Goal: Task Accomplishment & Management: Use online tool/utility

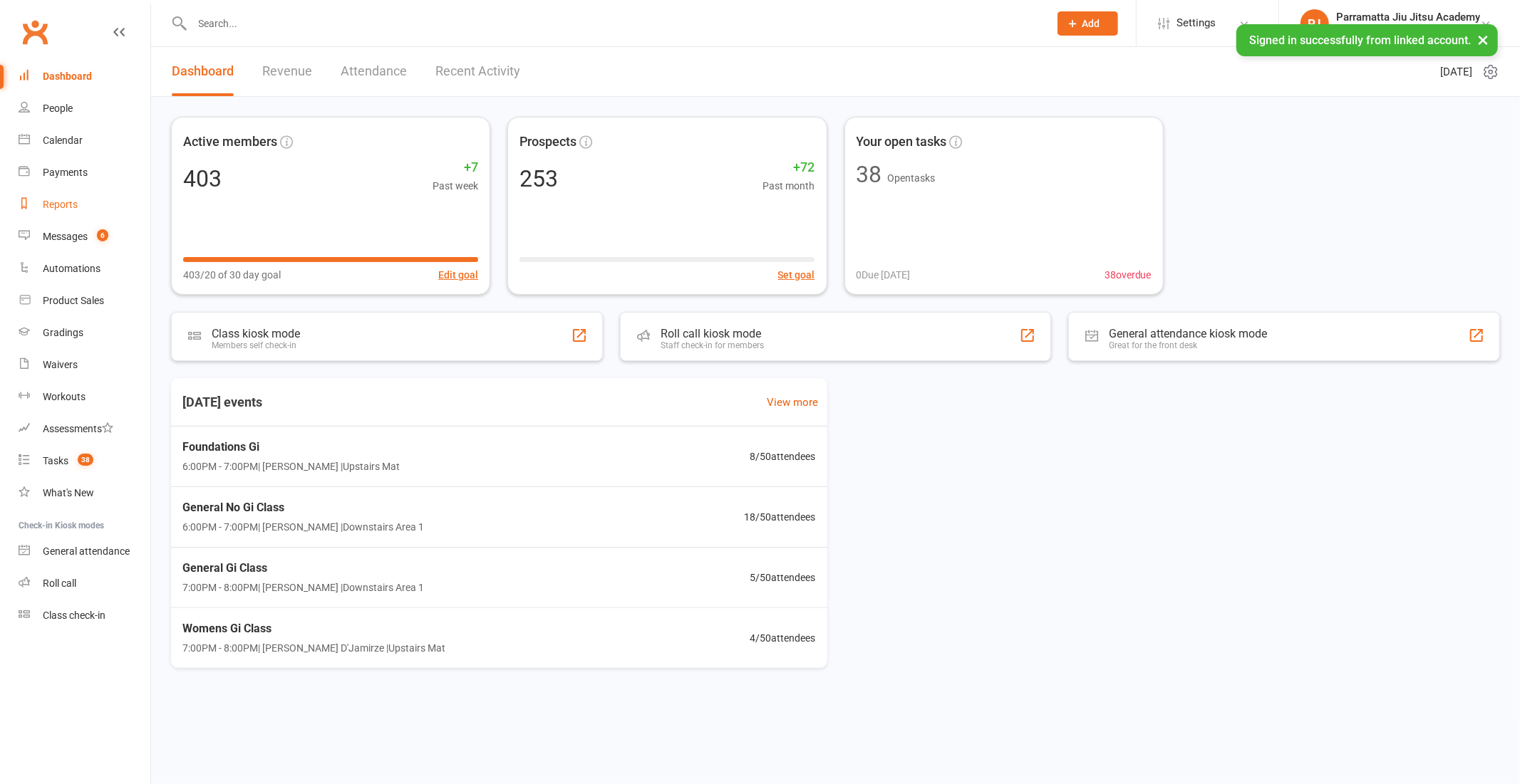
click at [50, 205] on div "Reports" at bounding box center [60, 204] width 35 height 11
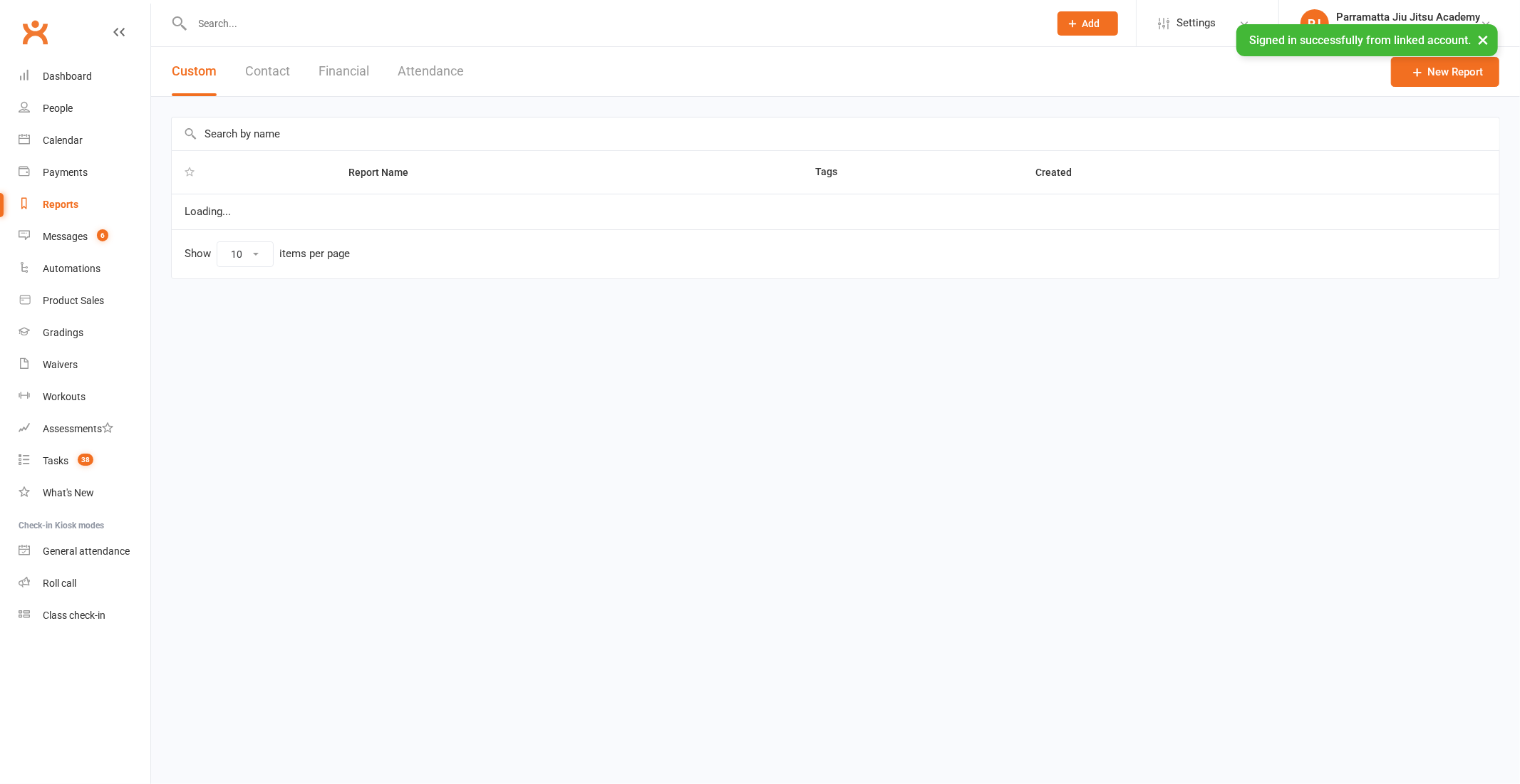
select select "25"
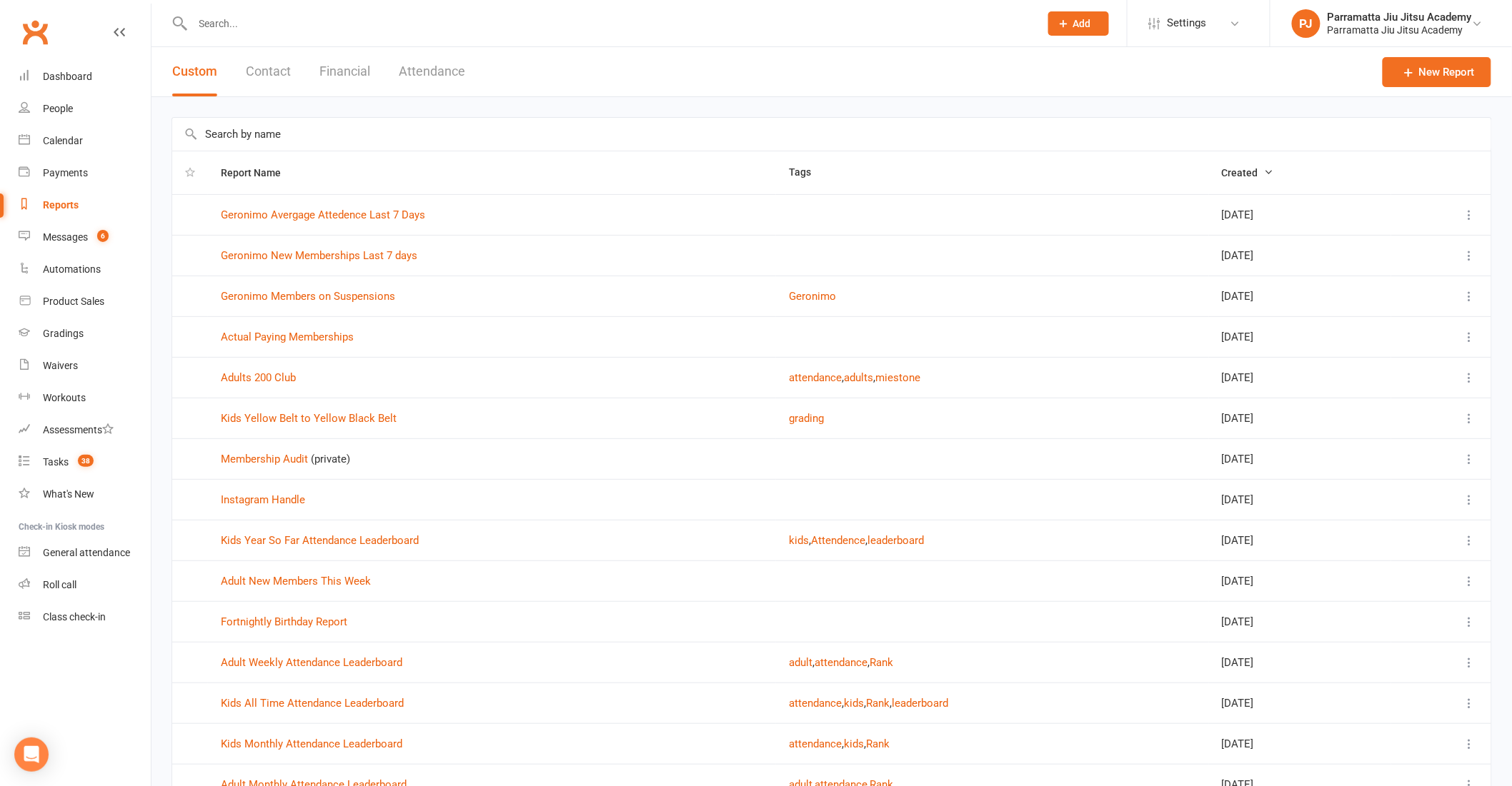
click at [252, 126] on input "text" at bounding box center [831, 133] width 1319 height 32
click at [1402, 67] on icon at bounding box center [1409, 72] width 14 height 14
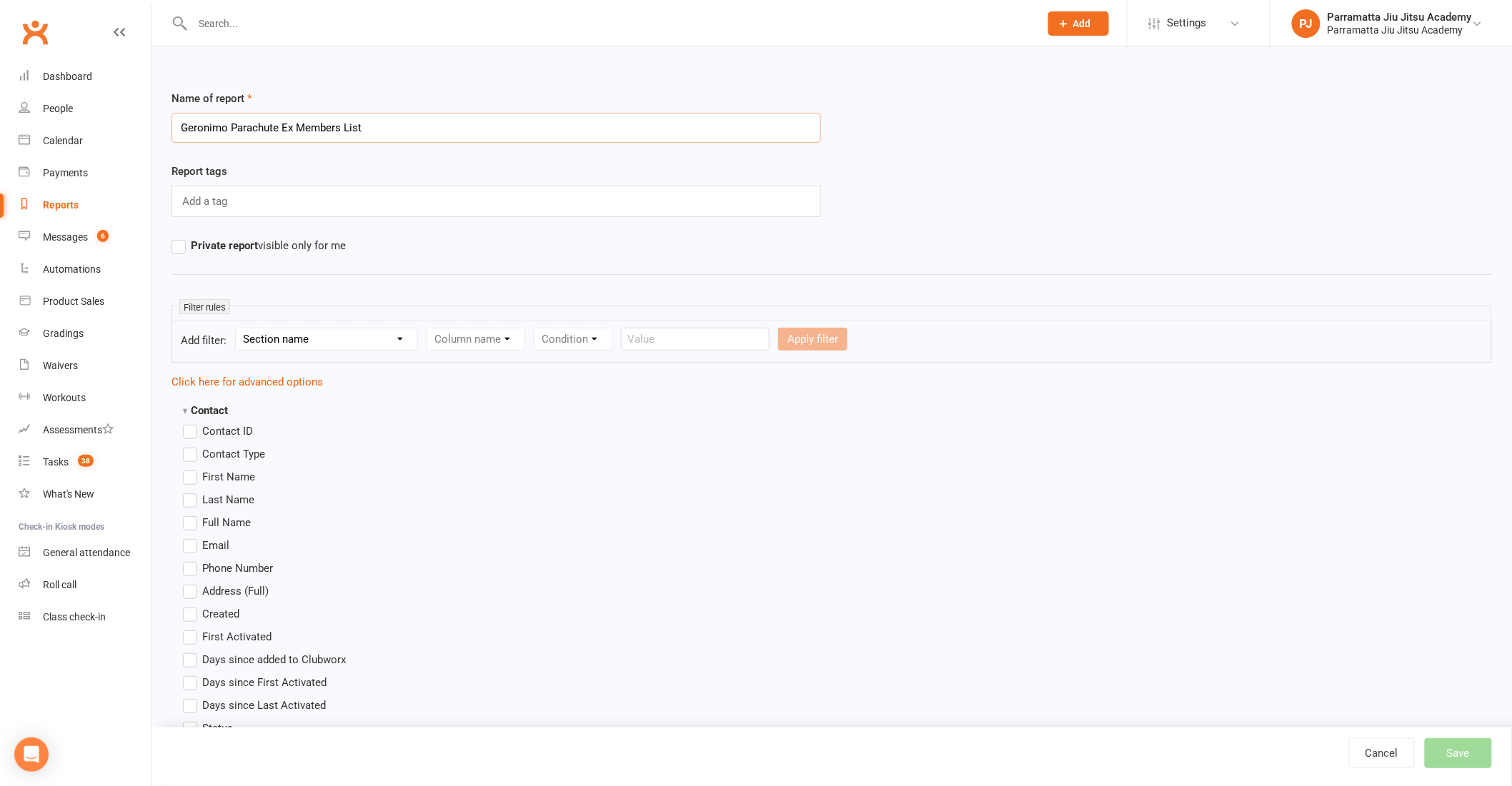
type input "Geronimo Parachute Ex Members List"
click at [368, 336] on select "Section name Contact Attendance Aggregate Payment Booking Waitlist Attendees Ca…" at bounding box center [326, 339] width 182 height 21
click at [192, 474] on label "First Name" at bounding box center [219, 477] width 72 height 18
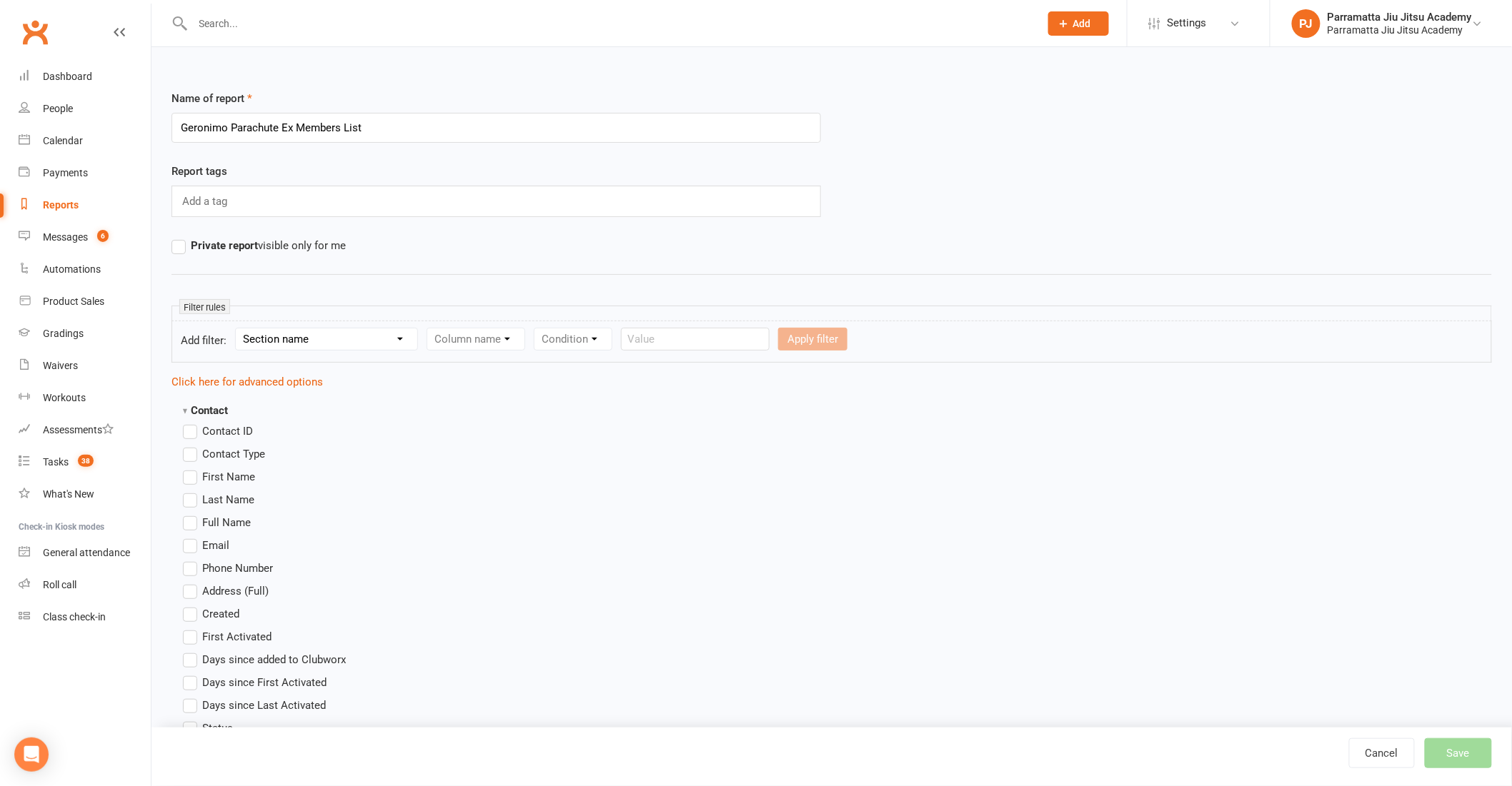
click at [192, 468] on input "First Name" at bounding box center [187, 468] width 10 height 0
click at [190, 501] on label "Last Name" at bounding box center [218, 501] width 71 height 18
click at [190, 492] on input "Last Name" at bounding box center [187, 492] width 10 height 0
click at [190, 547] on label "Email" at bounding box center [206, 546] width 47 height 18
click at [190, 537] on input "Email" at bounding box center [187, 537] width 10 height 0
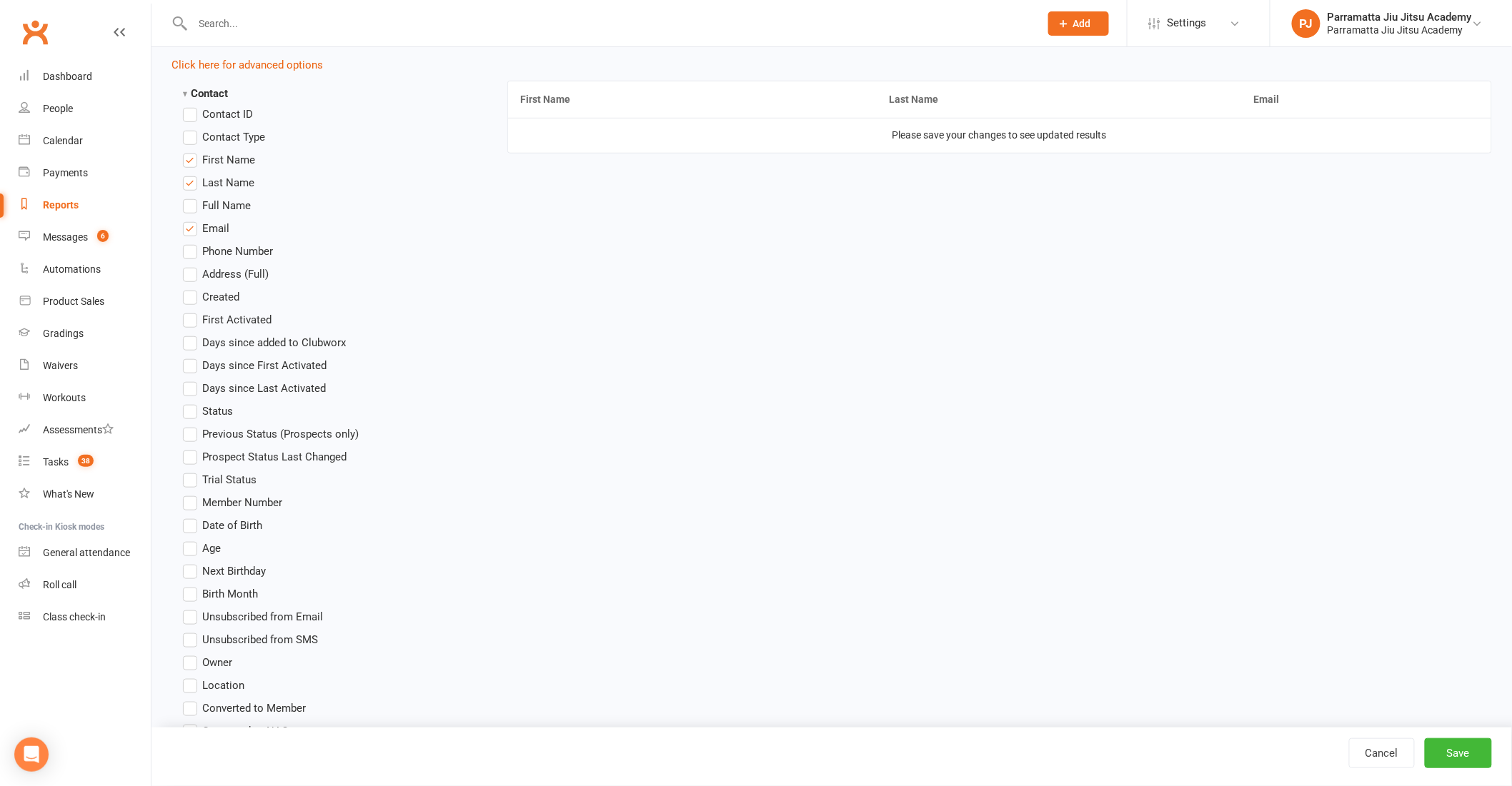
scroll to position [159, 0]
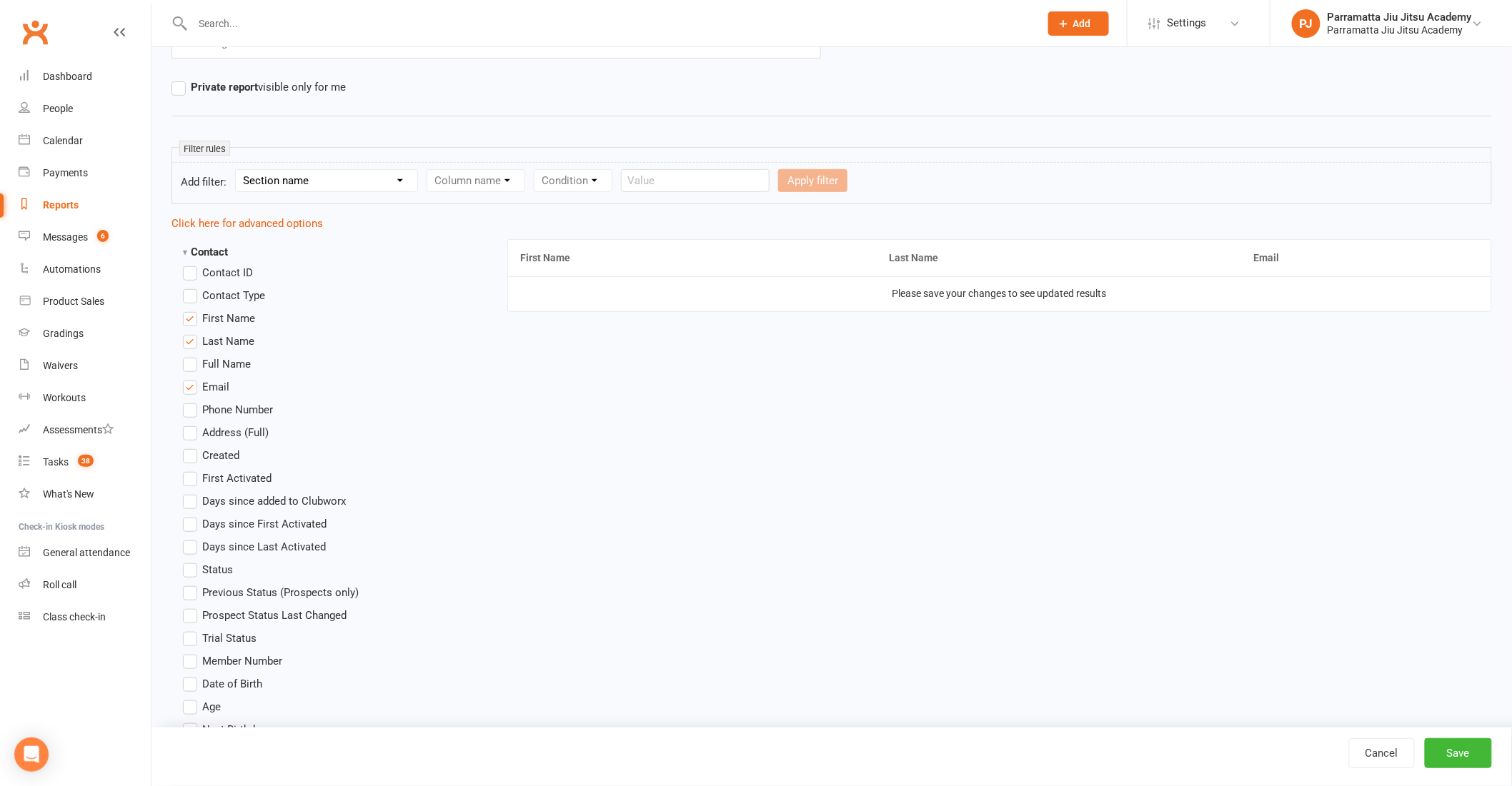
click at [195, 408] on label "Phone Number" at bounding box center [228, 410] width 90 height 18
click at [192, 401] on input "Phone Number" at bounding box center [187, 401] width 10 height 0
click at [398, 177] on select "Section name Contact Attendance Aggregate Payment Booking Waitlist Attendees Ca…" at bounding box center [326, 181] width 182 height 21
select select "10"
click at [238, 170] on select "Section name Contact Attendance Aggregate Payment Booking Waitlist Attendees Ca…" at bounding box center [326, 181] width 182 height 21
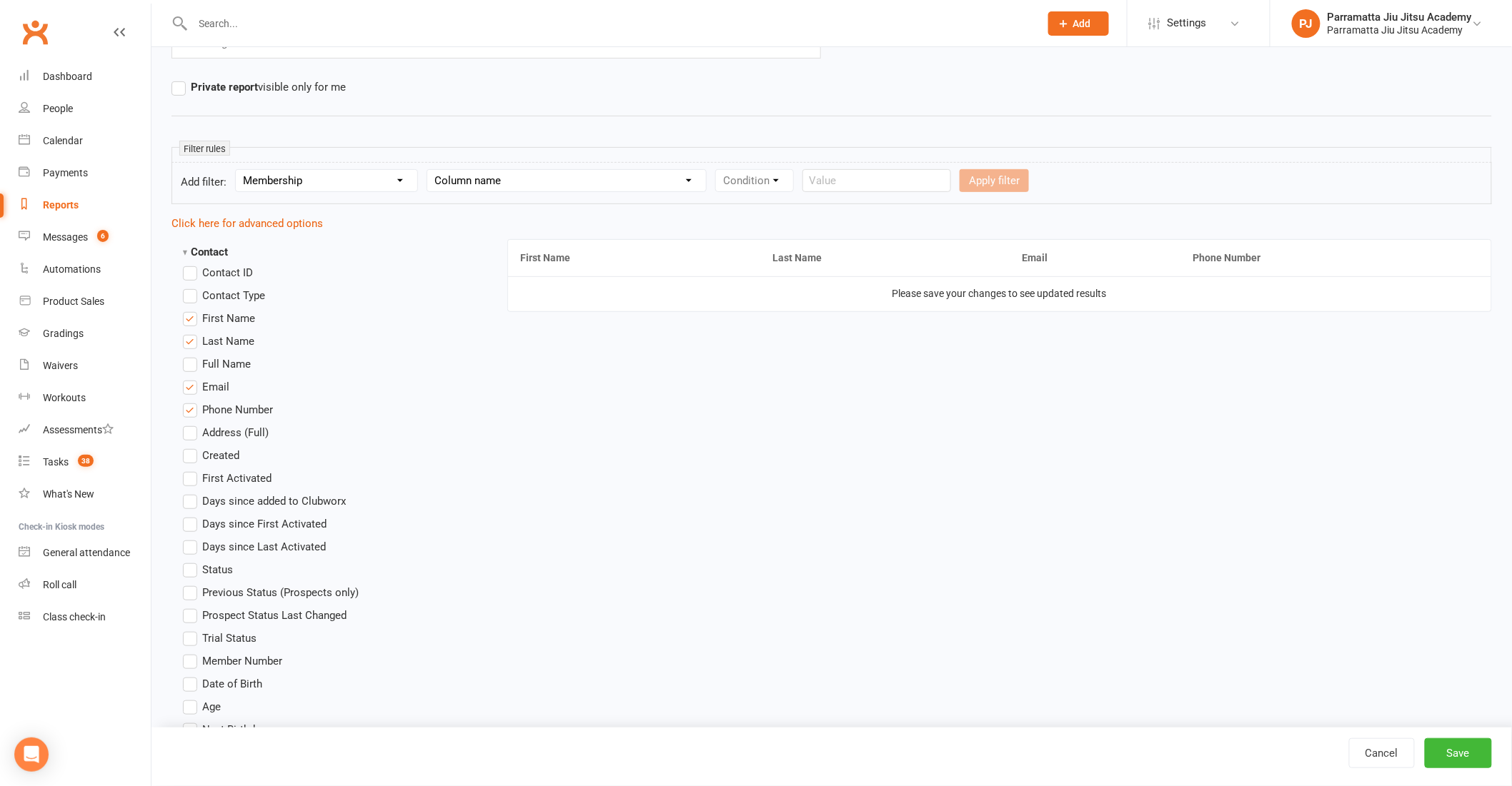
click at [533, 182] on select "Column name Membership ID Membership Name Membership Category Membership Start …" at bounding box center [566, 181] width 279 height 21
select select "29"
click at [427, 170] on select "Column name Membership ID Membership Name Membership Category Membership Start …" at bounding box center [566, 181] width 279 height 21
click at [775, 178] on select "Condition Is Is not Is blank Is not blank" at bounding box center [759, 181] width 86 height 21
select select "0"
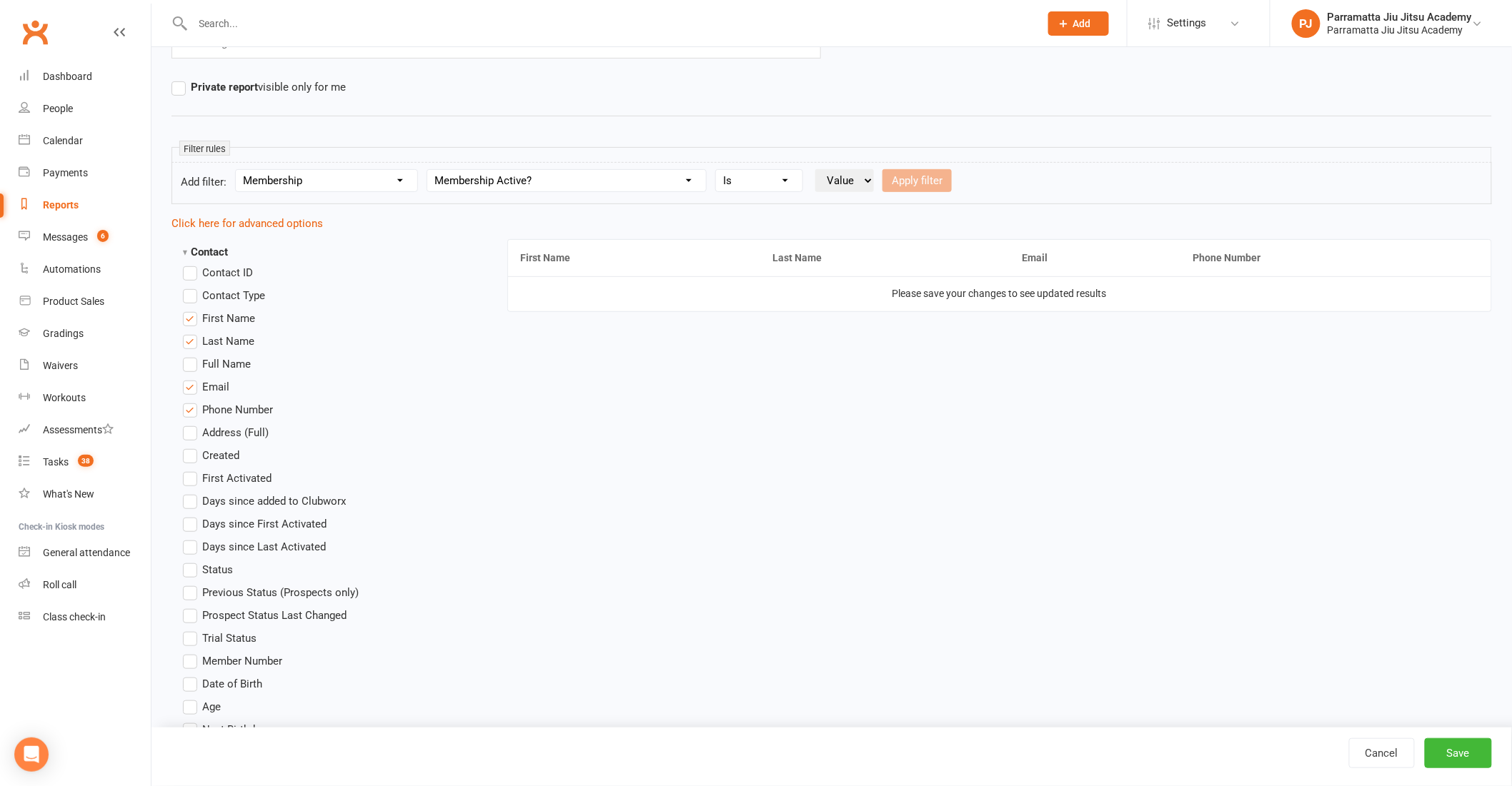
click at [717, 170] on select "Condition Is Is not Is blank Is not blank" at bounding box center [759, 181] width 86 height 21
click at [857, 179] on select "Value Yes No" at bounding box center [844, 181] width 59 height 23
select select "false"
click at [816, 169] on select "Value Yes No" at bounding box center [844, 181] width 59 height 23
click at [915, 179] on button "Apply filter" at bounding box center [916, 181] width 69 height 23
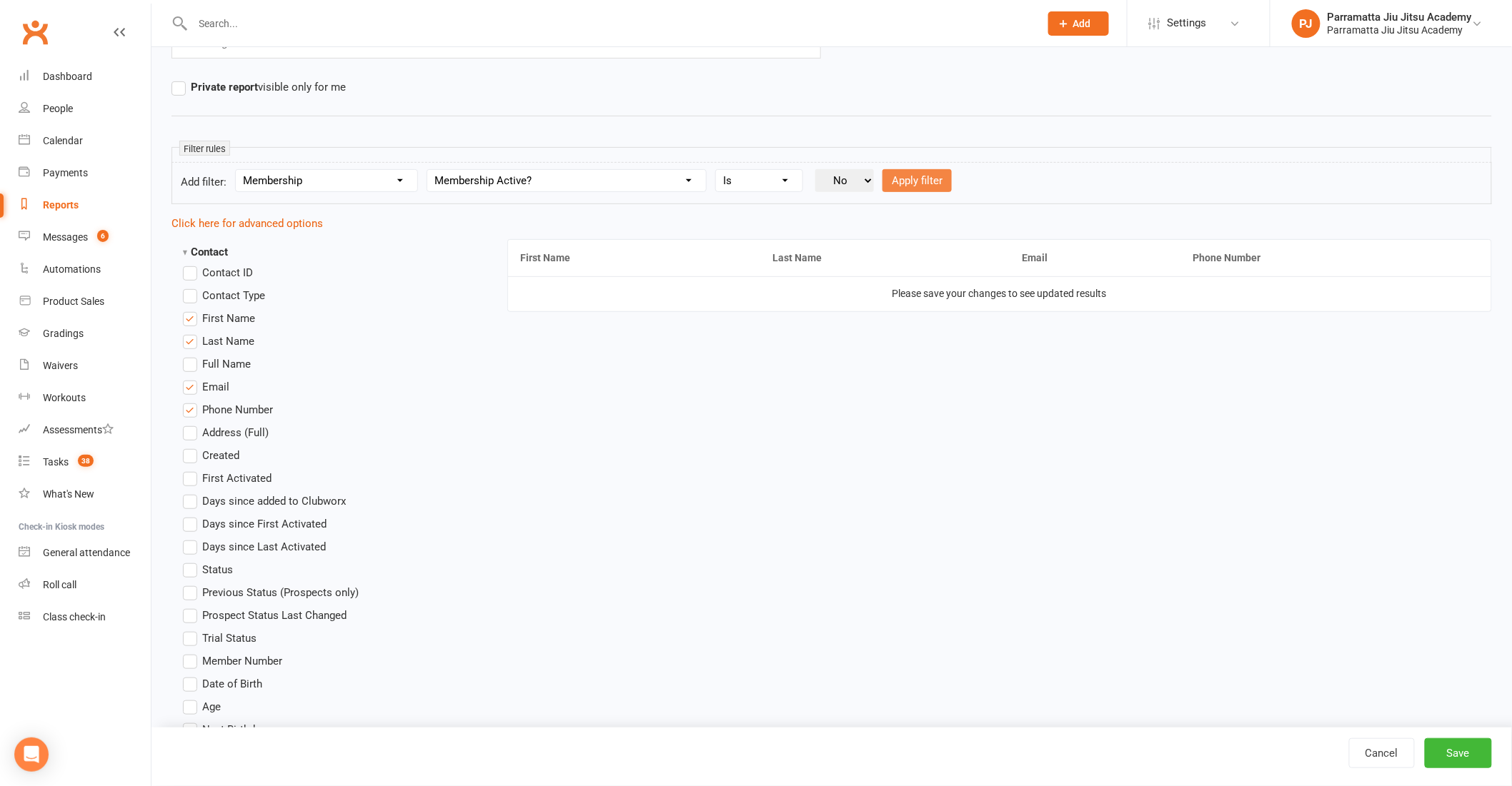
select select
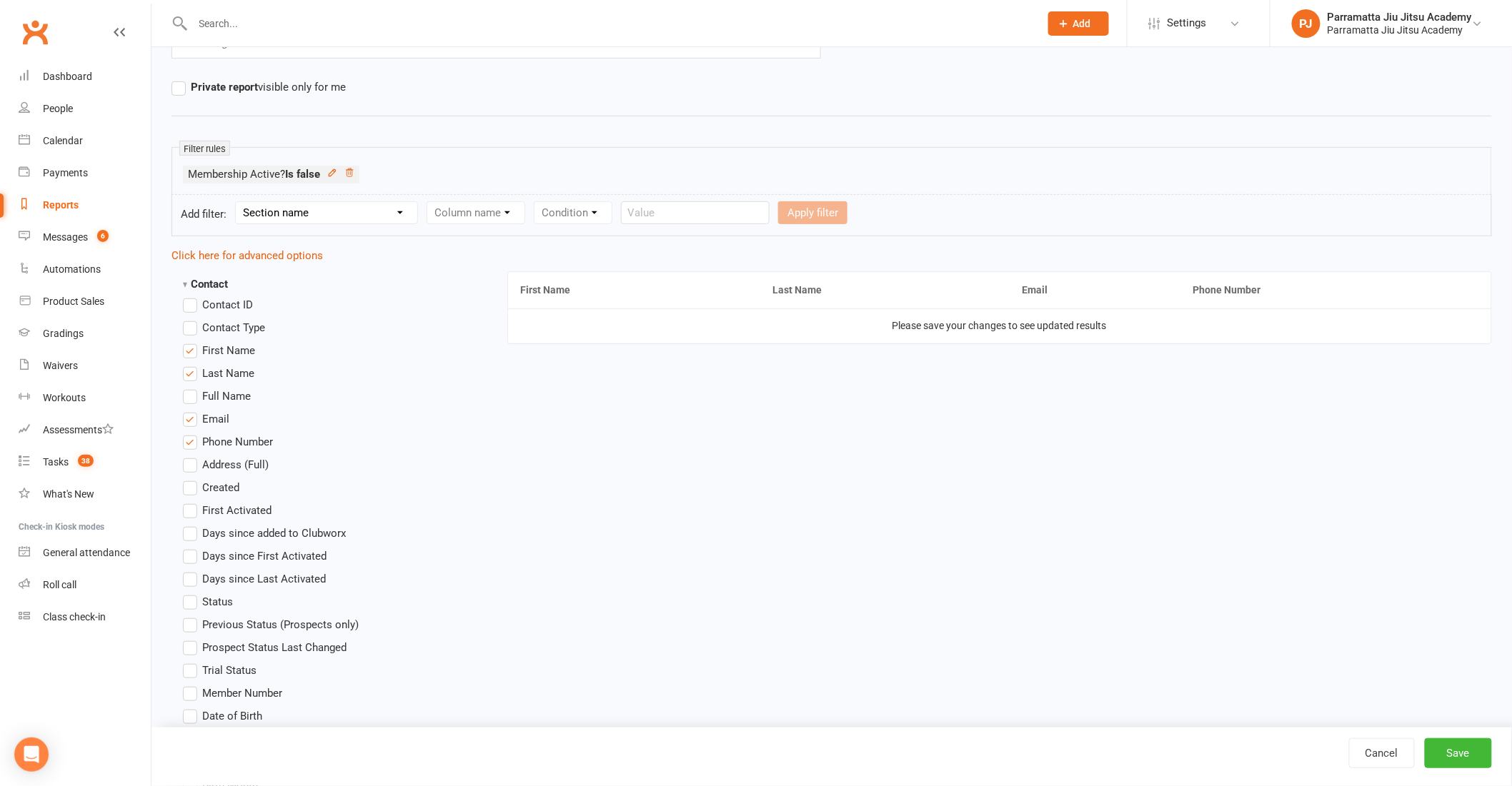
click at [355, 213] on select "Section name Contact Attendance Aggregate Payment Booking Waitlist Attendees Ca…" at bounding box center [326, 213] width 182 height 21
select select "0"
click at [238, 202] on select "Section name Contact Attendance Aggregate Payment Booking Waitlist Attendees Ca…" at bounding box center [326, 213] width 182 height 21
click at [511, 210] on select "Column name Contact Type First Name Last Name Full Name Email Phone Number Addr…" at bounding box center [597, 213] width 339 height 21
select select "12"
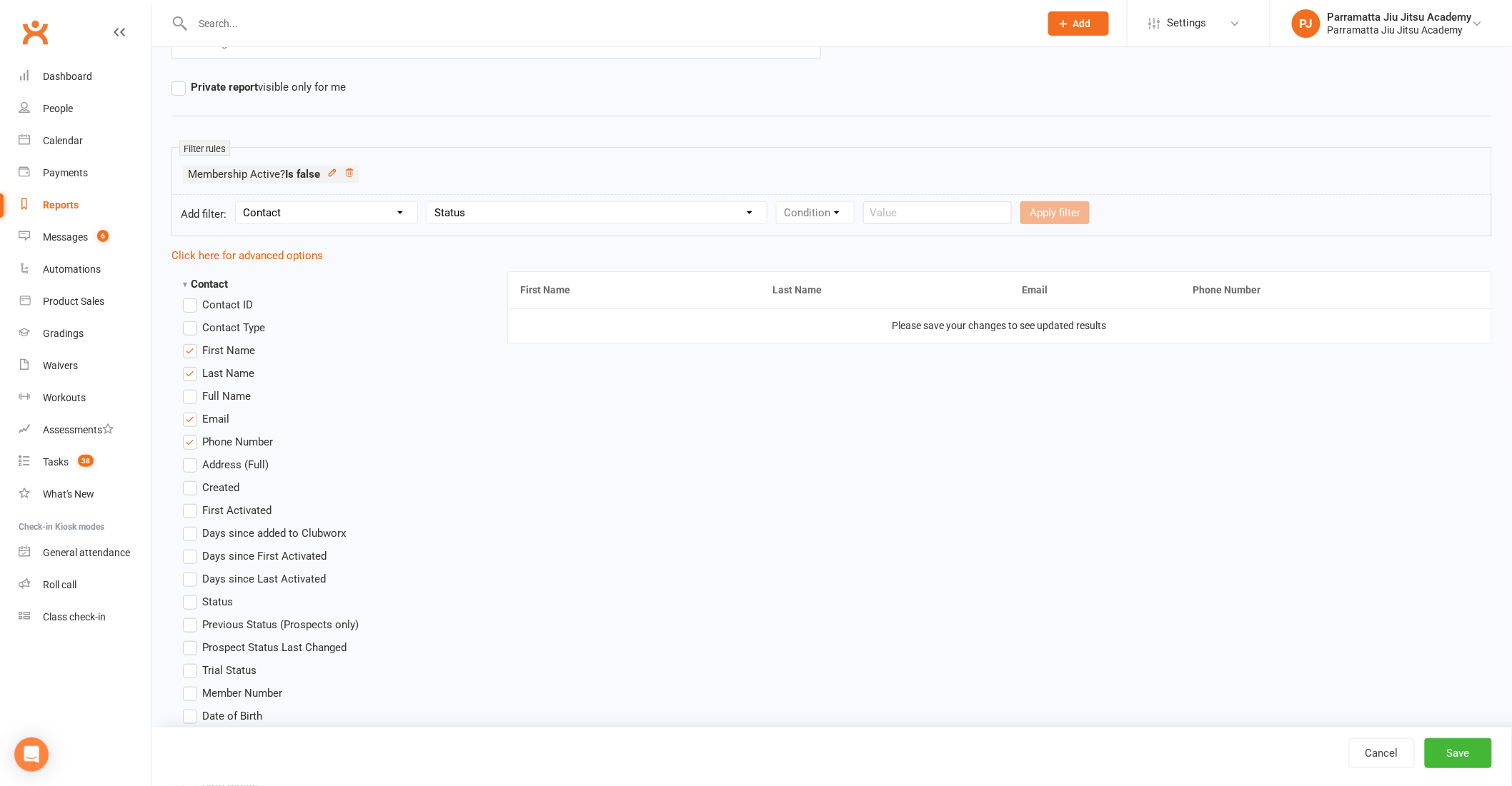
click at [427, 202] on select "Column name Contact Type First Name Last Name Full Name Email Phone Number Addr…" at bounding box center [597, 213] width 339 height 21
click at [866, 212] on select "Condition Equals Does not equal Contains Does not contain Is blank or does not …" at bounding box center [858, 213] width 164 height 21
select select "0"
click at [777, 202] on select "Condition Equals Does not equal Contains Does not contain Is blank or does not …" at bounding box center [858, 213] width 164 height 21
click at [1045, 211] on select "Value Prospect: Kids Prospect Prospect: Adult Prospect Prospect: Womens Pospect…" at bounding box center [1032, 213] width 163 height 21
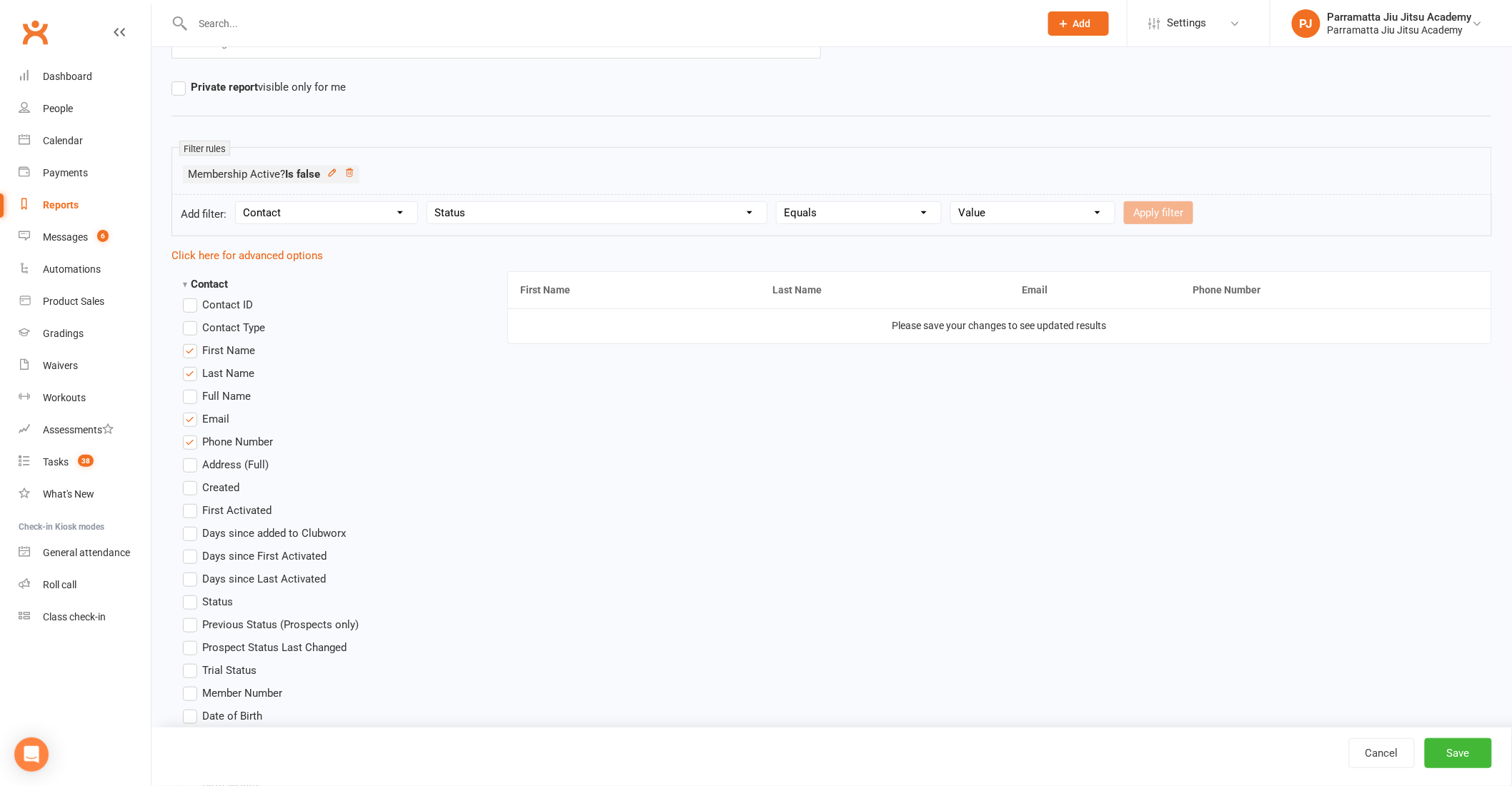
drag, startPoint x: 652, startPoint y: 364, endPoint x: 664, endPoint y: 303, distance: 62.2
click at [660, 351] on div "First Name Last Name Email Phone Number Please save your changes to see updated…" at bounding box center [999, 318] width 985 height 107
click at [552, 213] on select "Column name Contact Type First Name Last Name Full Name Email Phone Number Addr…" at bounding box center [597, 213] width 339 height 21
select select "0"
click at [427, 202] on select "Column name Contact Type First Name Last Name Full Name Email Phone Number Addr…" at bounding box center [597, 213] width 339 height 21
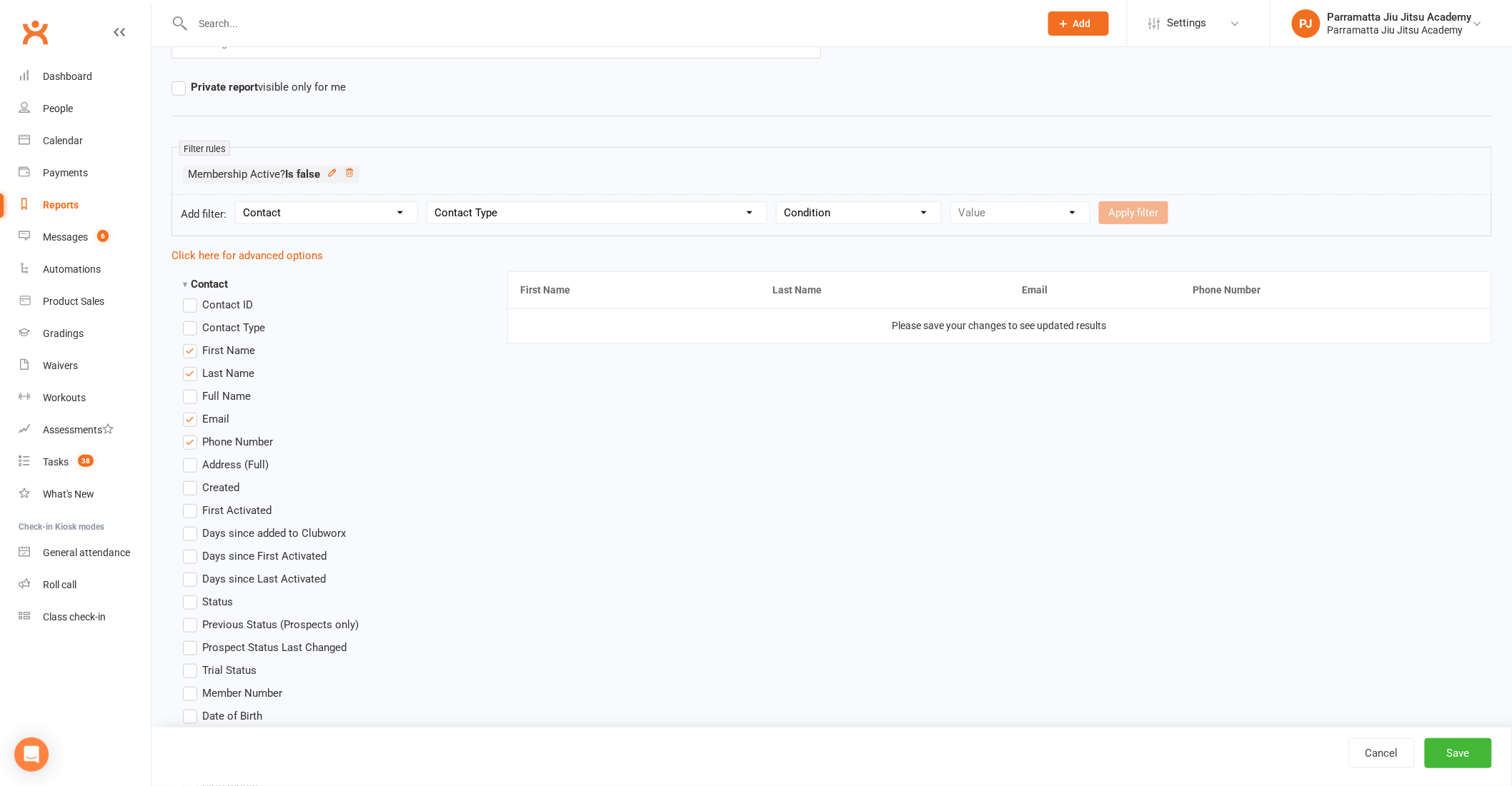
click at [890, 208] on select "Condition Equals Does not equal Contains Does not contain Is blank or does not …" at bounding box center [858, 213] width 164 height 21
select select "0"
click at [777, 202] on select "Condition Equals Does not equal Contains Does not contain Is blank or does not …" at bounding box center [858, 213] width 164 height 21
click at [977, 216] on select "Value Member Prospect Non-attending Contact" at bounding box center [1020, 213] width 139 height 21
select select "0"
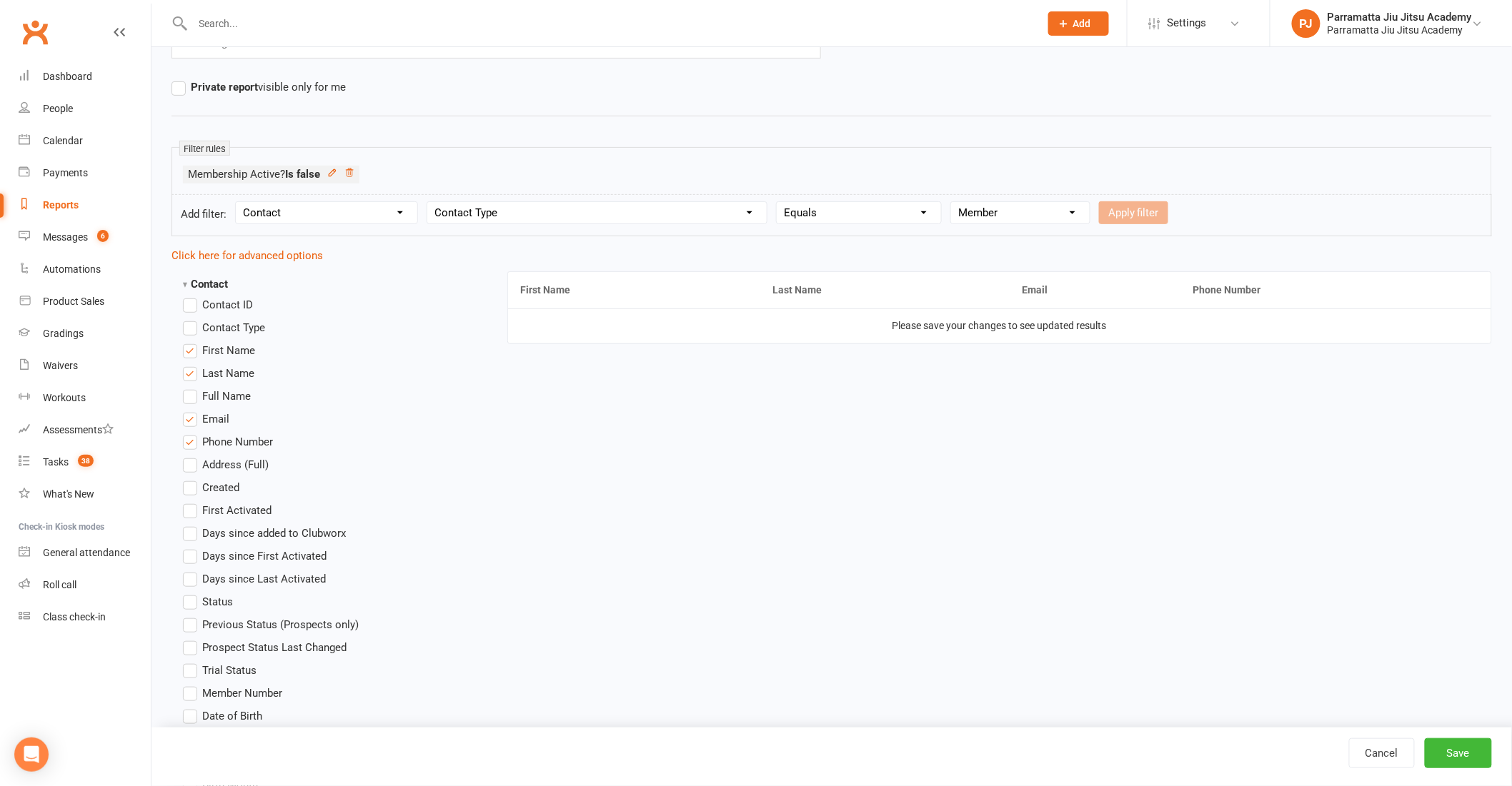
click at [951, 202] on select "Value Member Prospect Non-attending Contact" at bounding box center [1020, 213] width 139 height 21
click at [1456, 748] on button "Save" at bounding box center [1458, 754] width 67 height 30
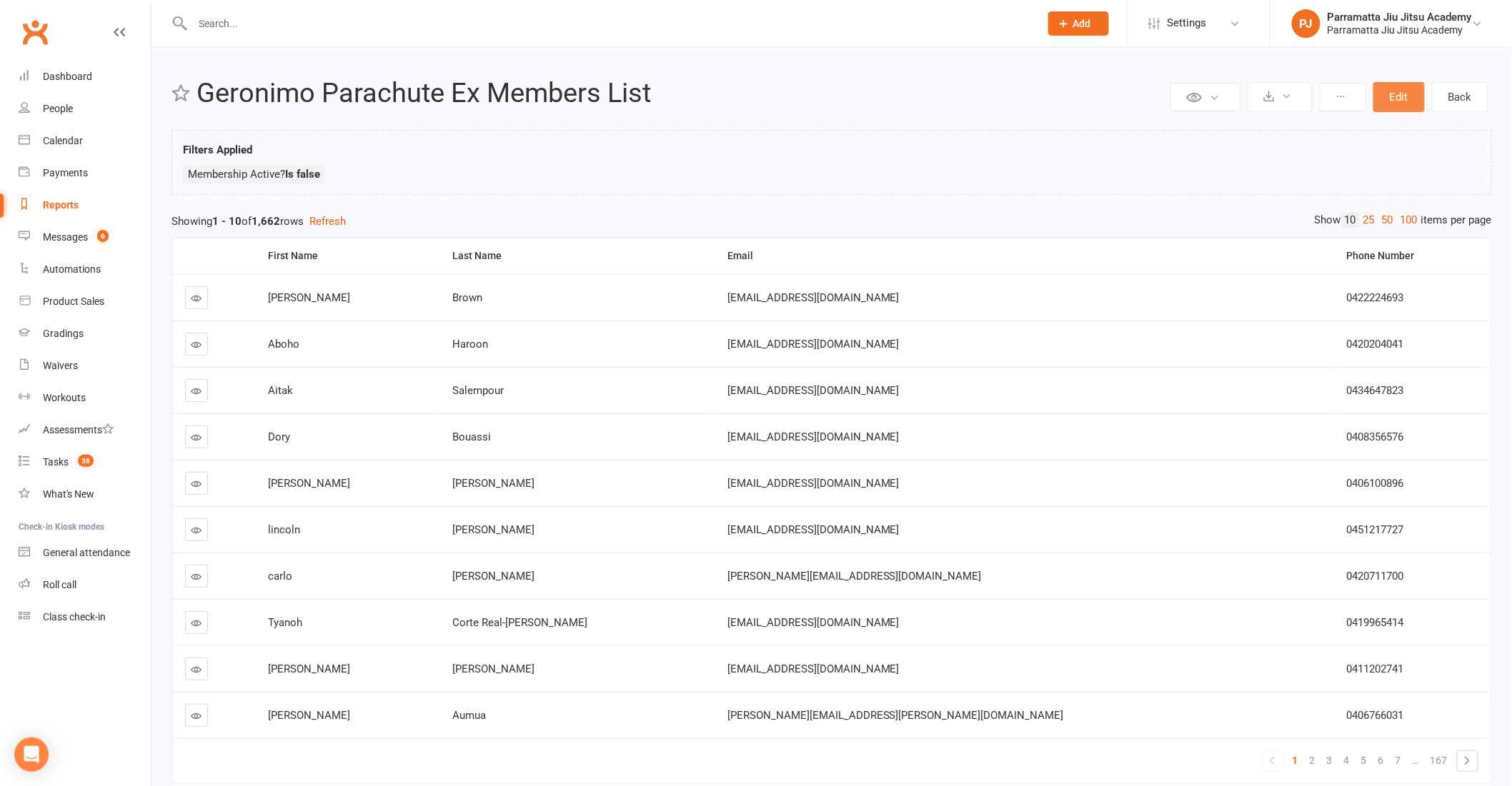
click at [1406, 90] on button "Edit" at bounding box center [1399, 97] width 52 height 30
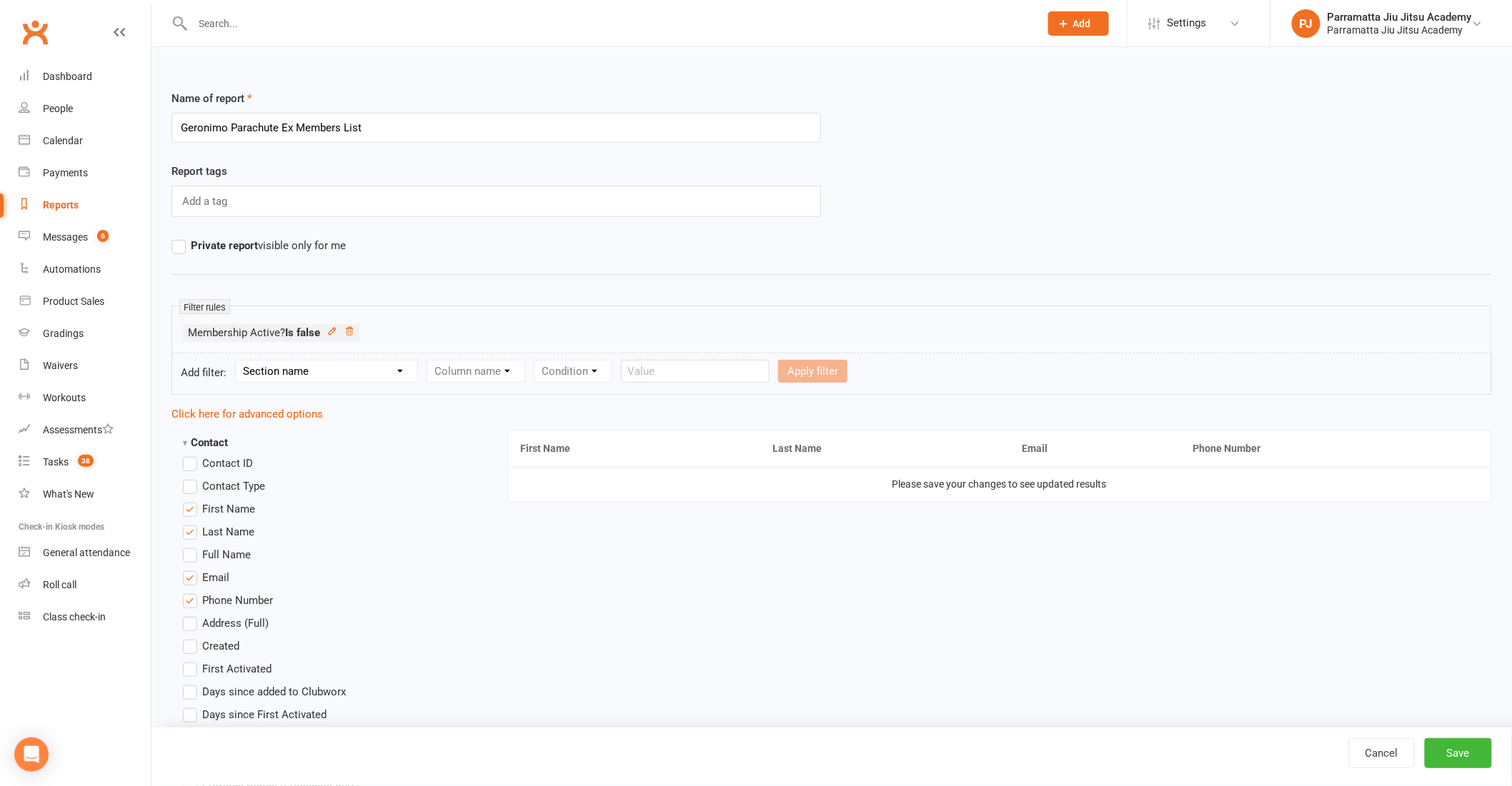
click at [335, 380] on select "Section name Contact Attendance Aggregate Payment Booking Waitlist Attendees Ca…" at bounding box center [326, 371] width 182 height 21
select select "0"
click at [238, 361] on select "Section name Contact Attendance Aggregate Payment Booking Waitlist Attendees Ca…" at bounding box center [326, 371] width 182 height 21
click at [496, 371] on select "Column name Contact Type First Name Last Name Full Name Email Phone Number Addr…" at bounding box center [597, 371] width 339 height 21
select select "0"
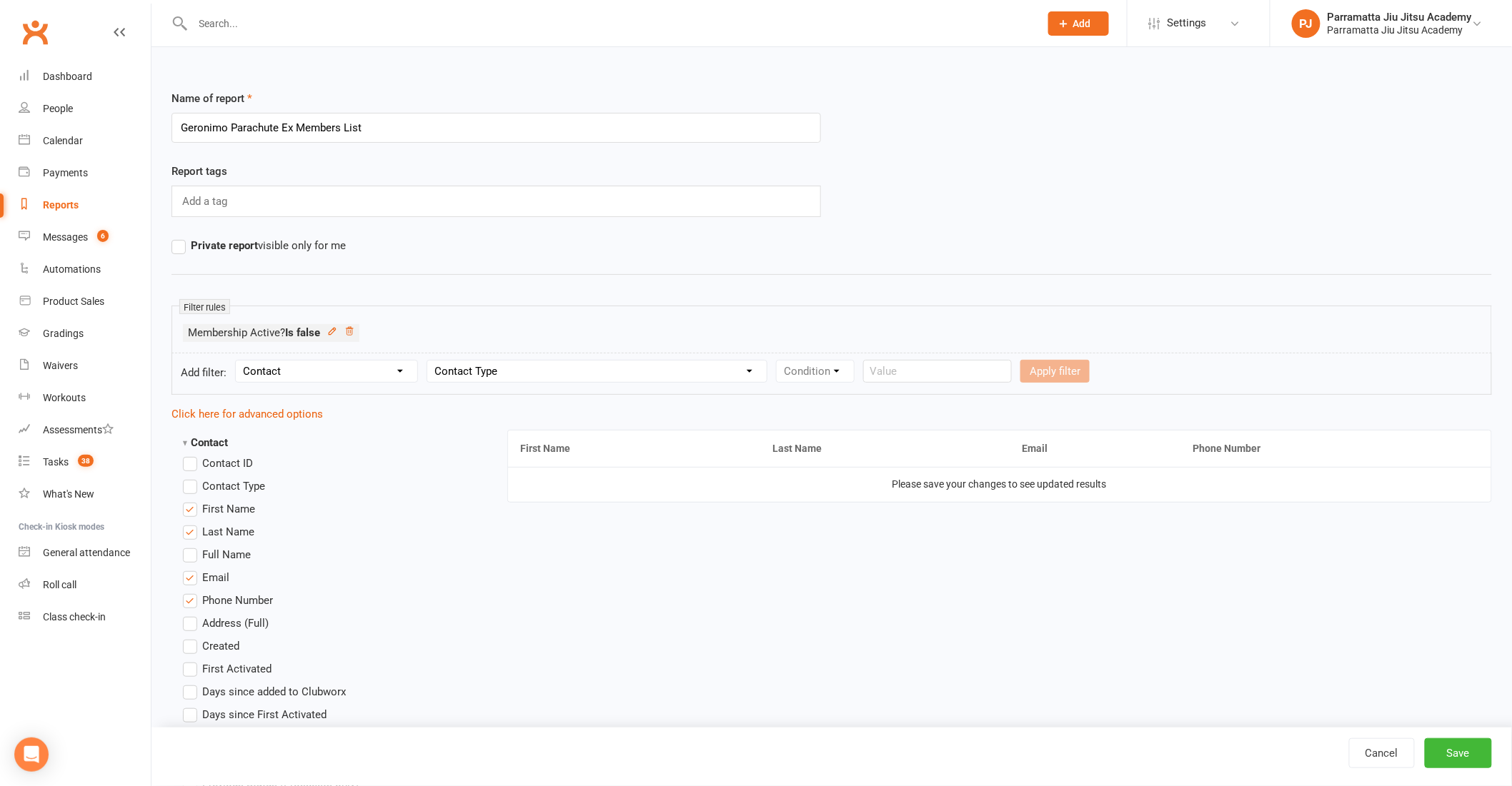
click at [427, 361] on select "Column name Contact Type First Name Last Name Full Name Email Phone Number Addr…" at bounding box center [597, 371] width 339 height 21
click at [828, 380] on select "Condition Equals Does not equal Contains Does not contain Is blank or does not …" at bounding box center [858, 371] width 164 height 21
select select "0"
click at [777, 361] on select "Condition Equals Does not equal Contains Does not contain Is blank or does not …" at bounding box center [858, 371] width 164 height 21
click at [1029, 372] on select "Value Member Prospect Non-attending Contact" at bounding box center [1020, 371] width 139 height 21
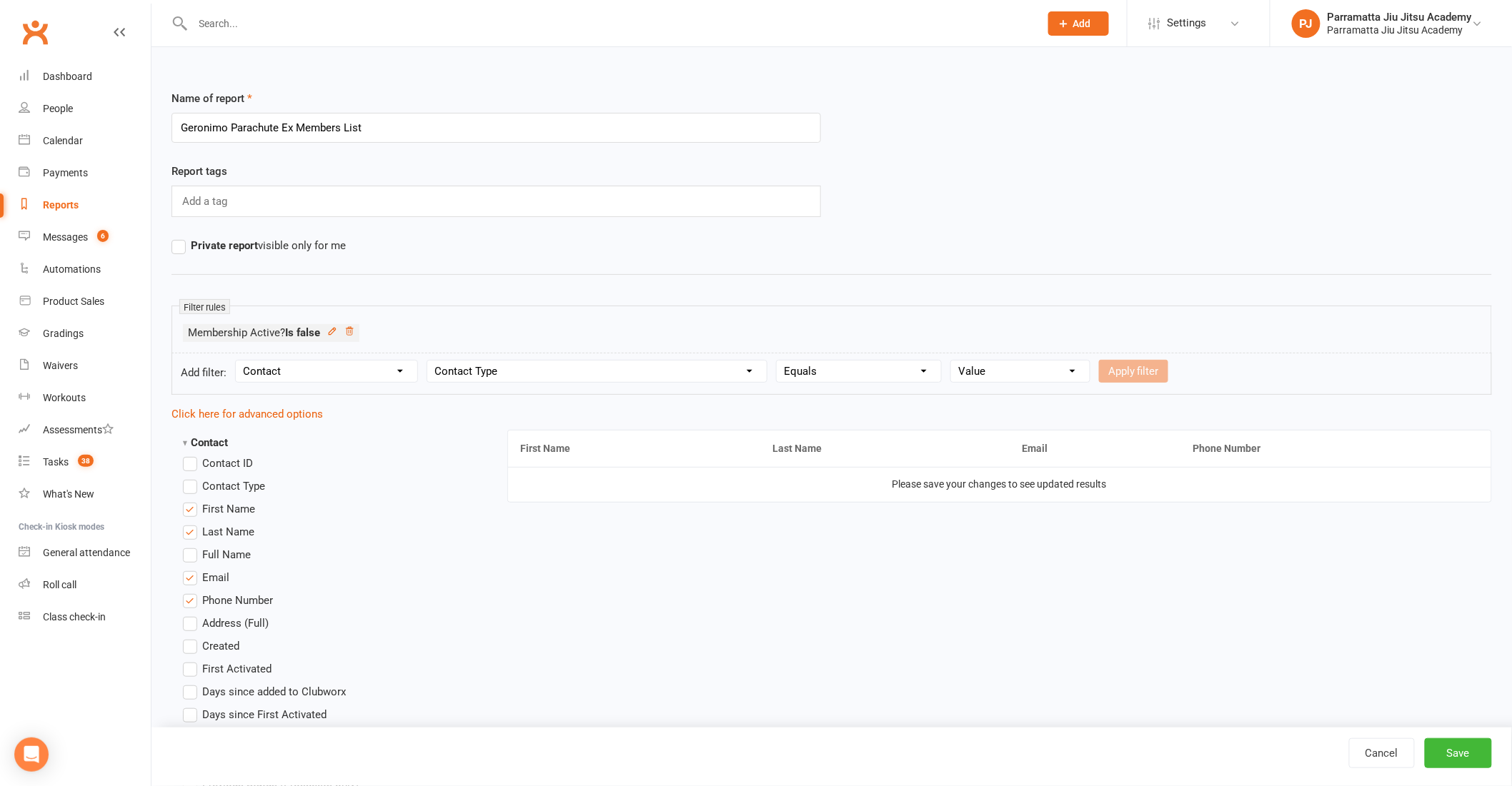
select select "0"
click at [951, 361] on select "Value Member Prospect Non-attending Contact" at bounding box center [1020, 371] width 139 height 21
click at [1462, 760] on button "Save" at bounding box center [1458, 754] width 67 height 30
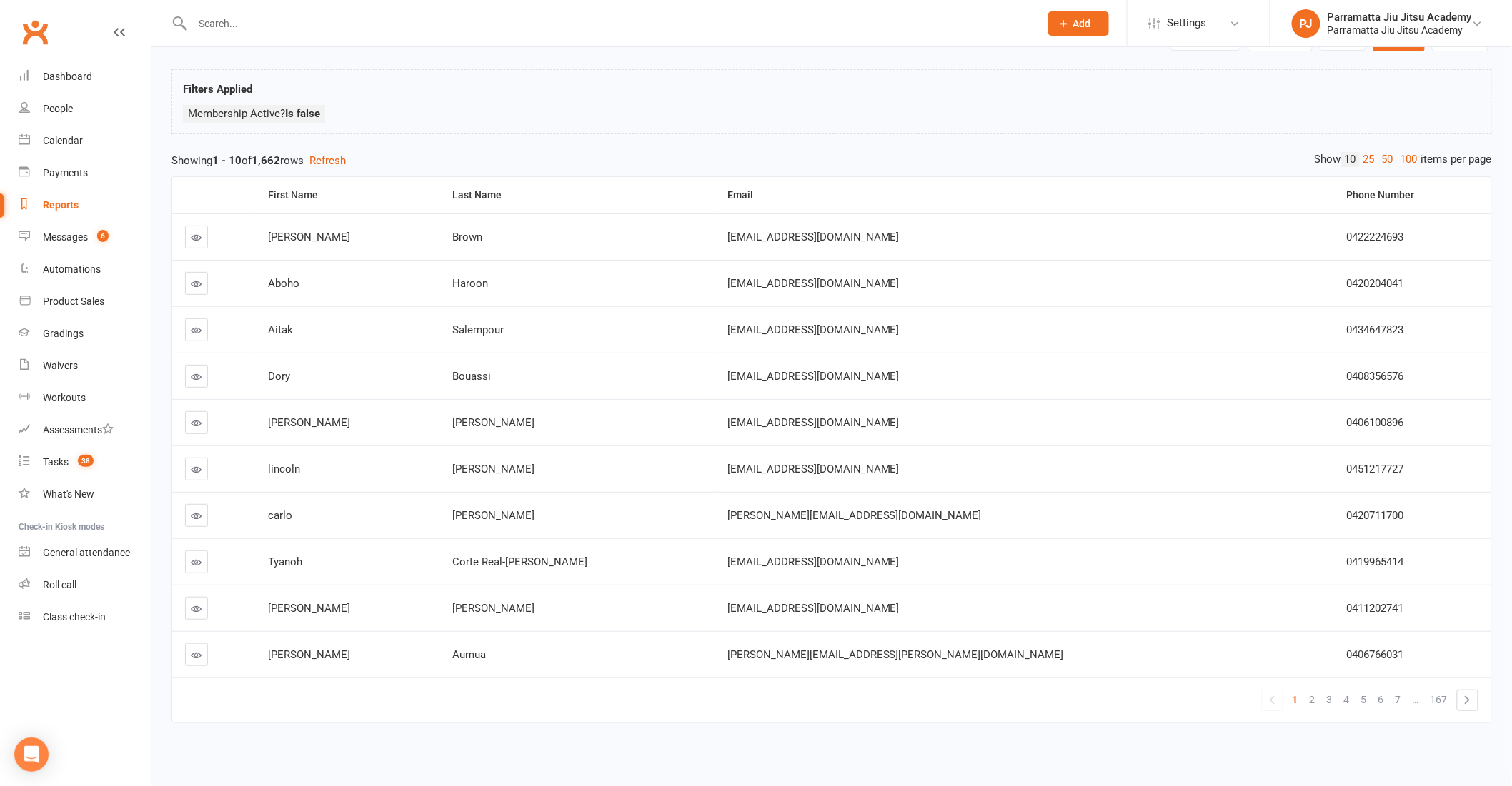
scroll to position [79, 0]
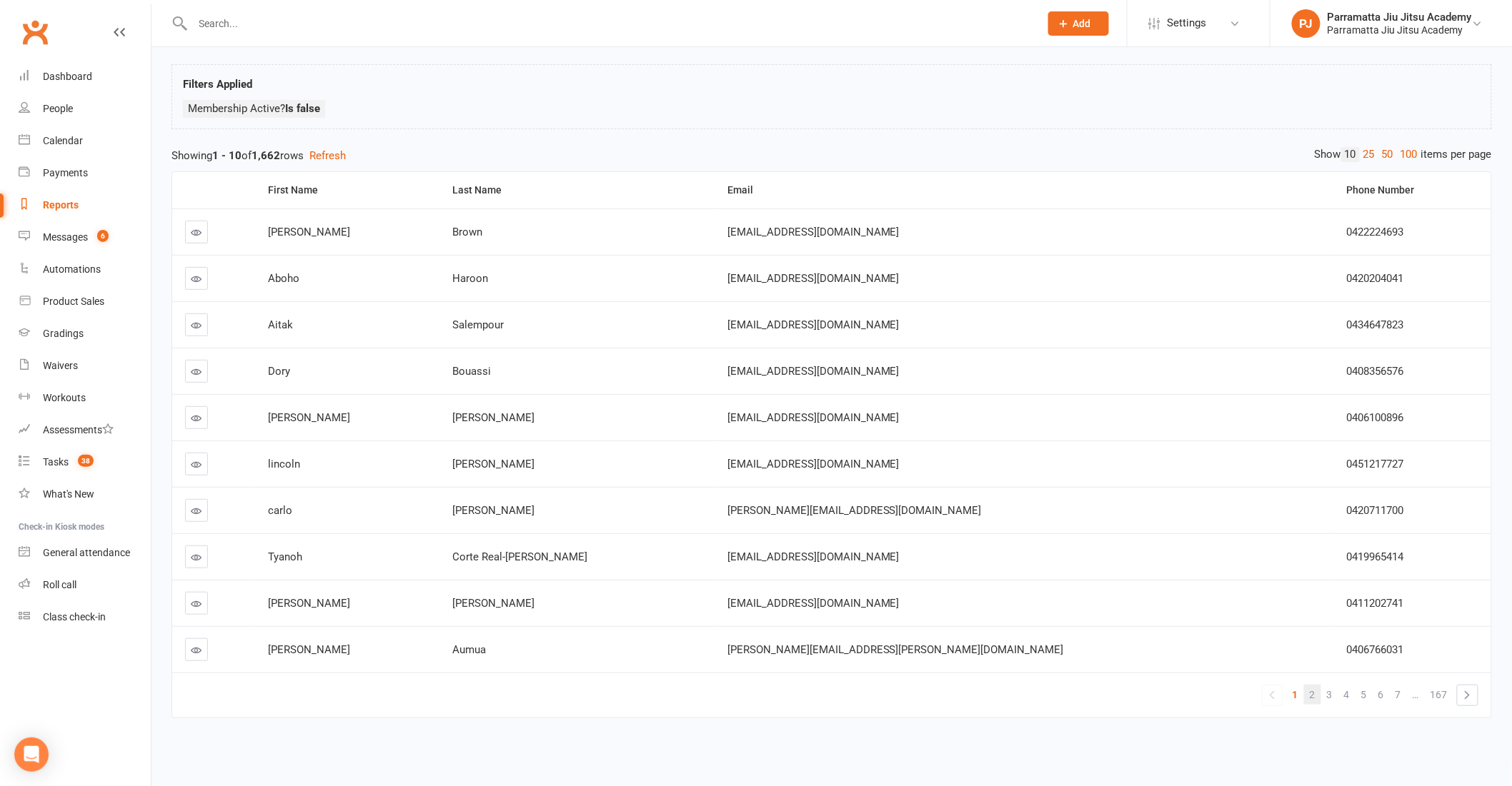
click at [1315, 687] on span "2" at bounding box center [1313, 695] width 6 height 20
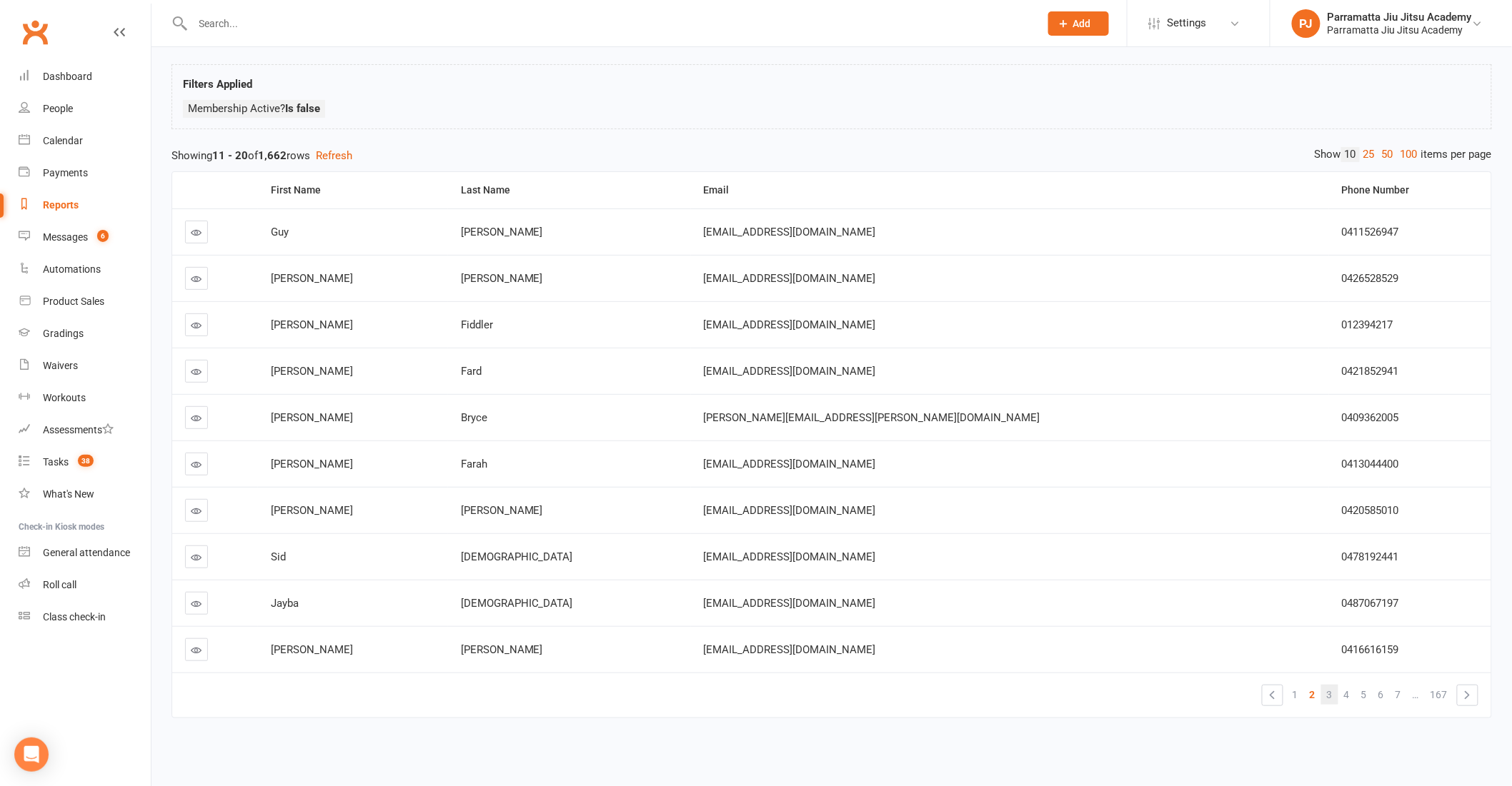
click at [1329, 685] on span "3" at bounding box center [1329, 695] width 6 height 20
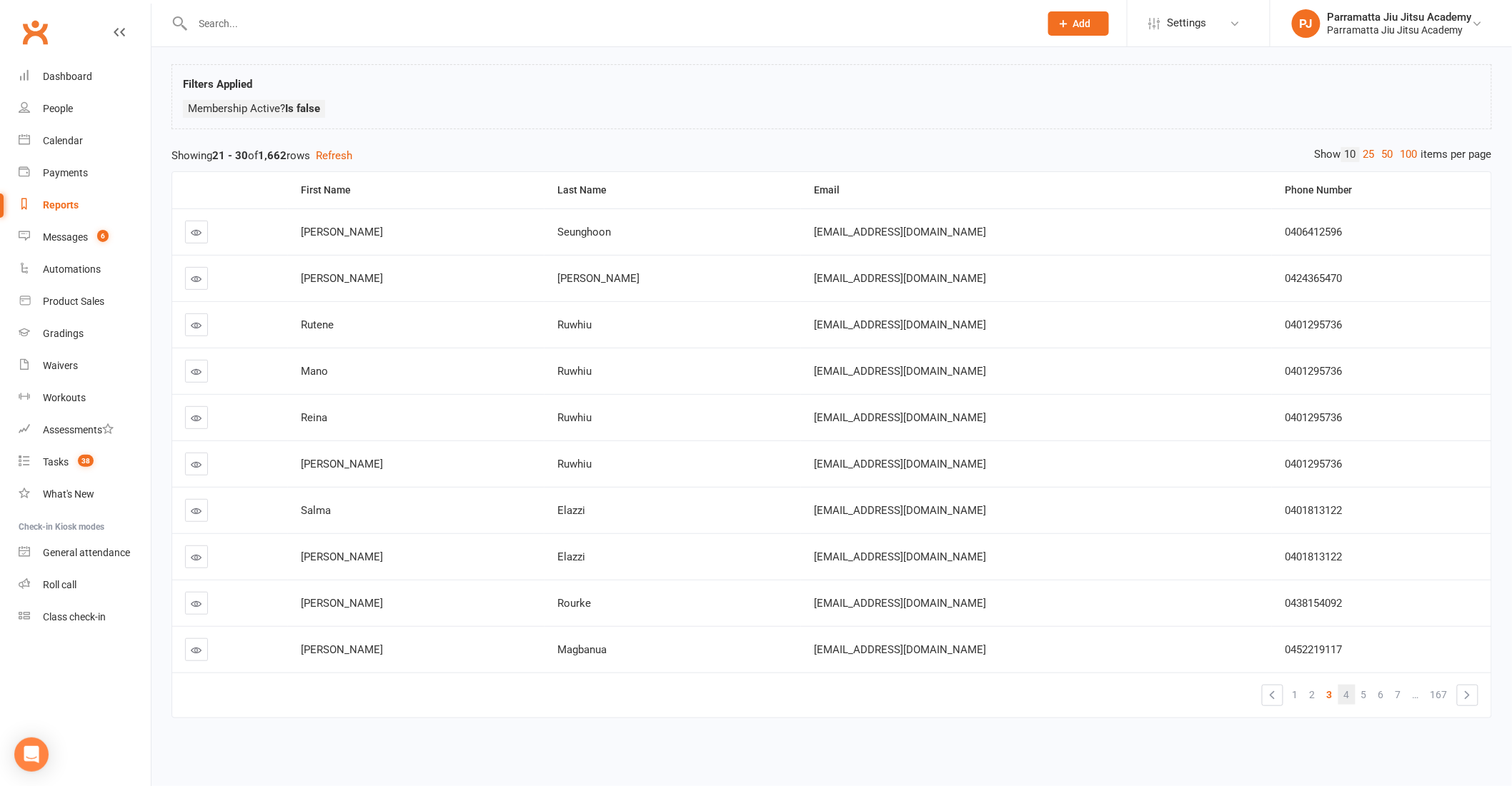
click at [1346, 685] on span "4" at bounding box center [1347, 695] width 6 height 20
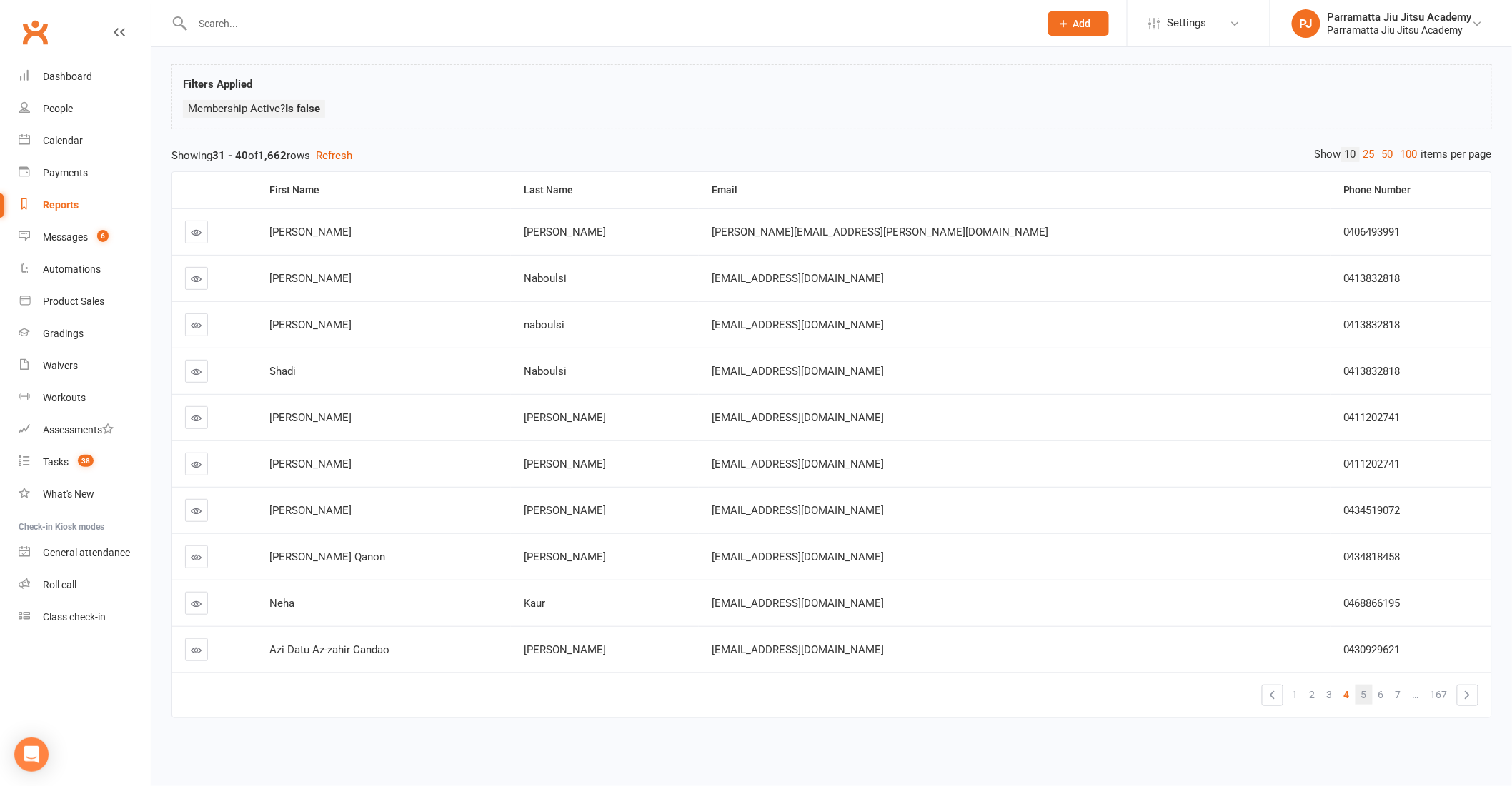
click at [1368, 685] on link "5" at bounding box center [1364, 695] width 18 height 20
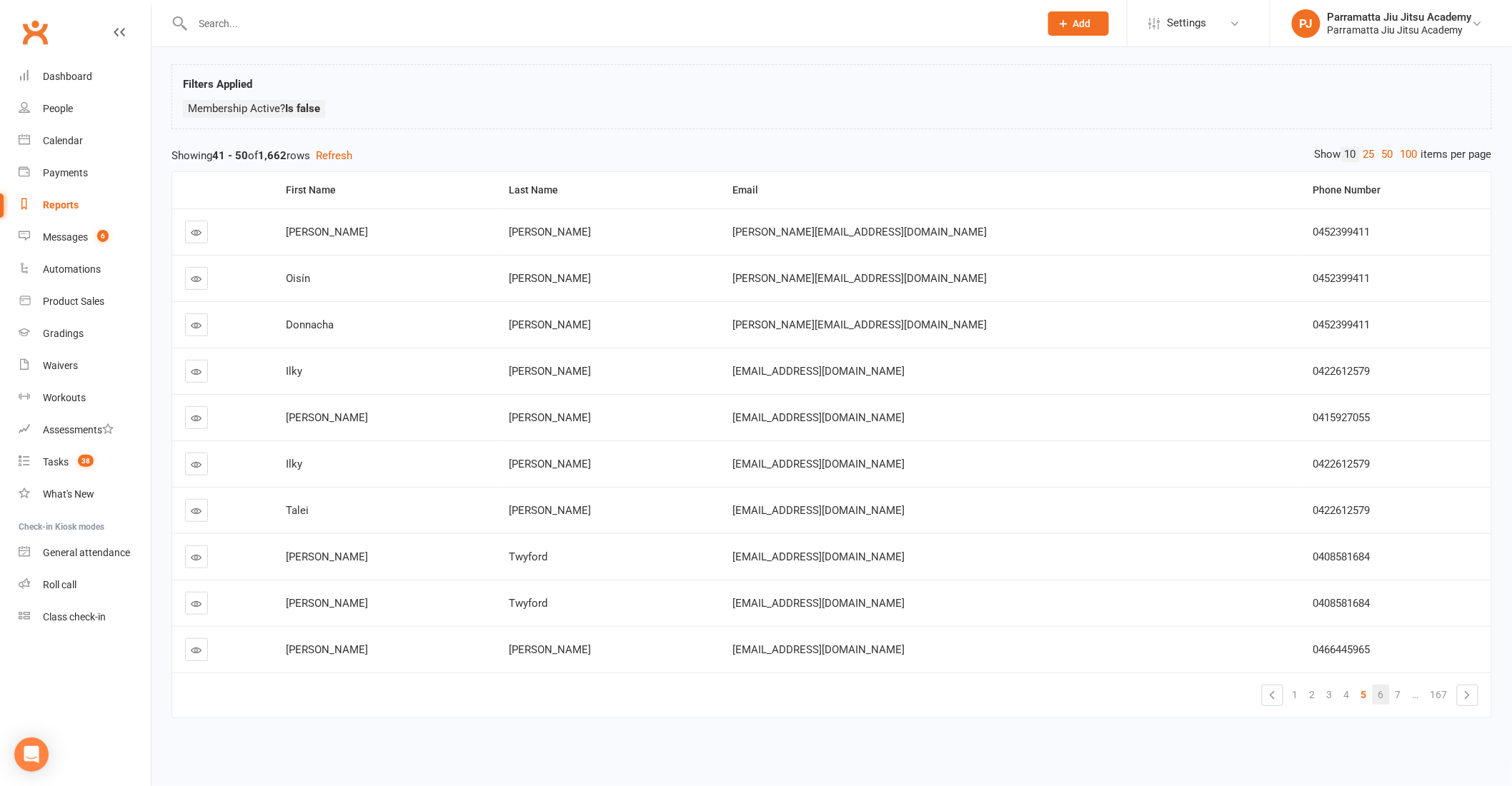
click at [1379, 685] on span "6" at bounding box center [1381, 695] width 6 height 20
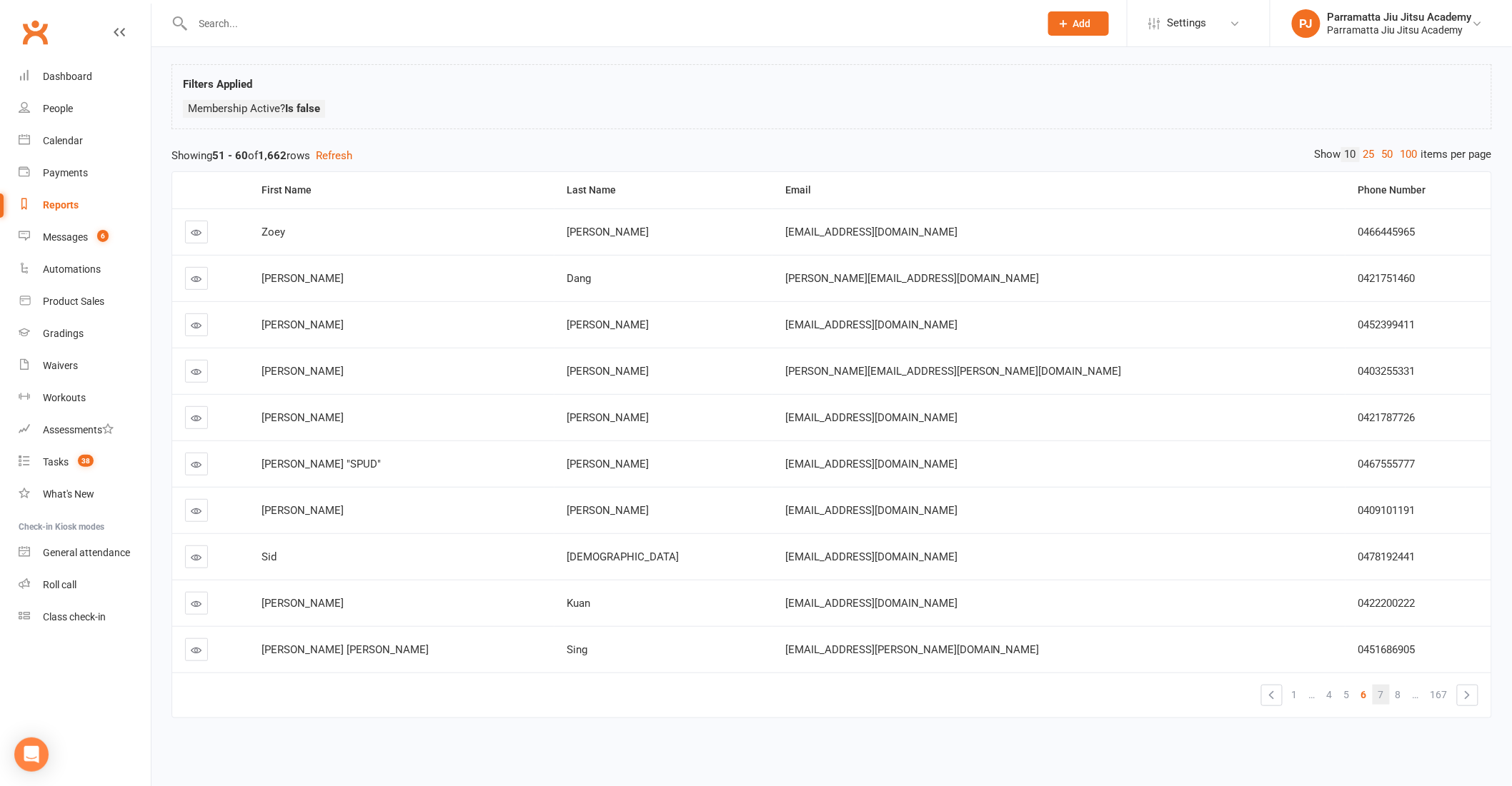
click at [1383, 685] on span "7" at bounding box center [1381, 695] width 6 height 20
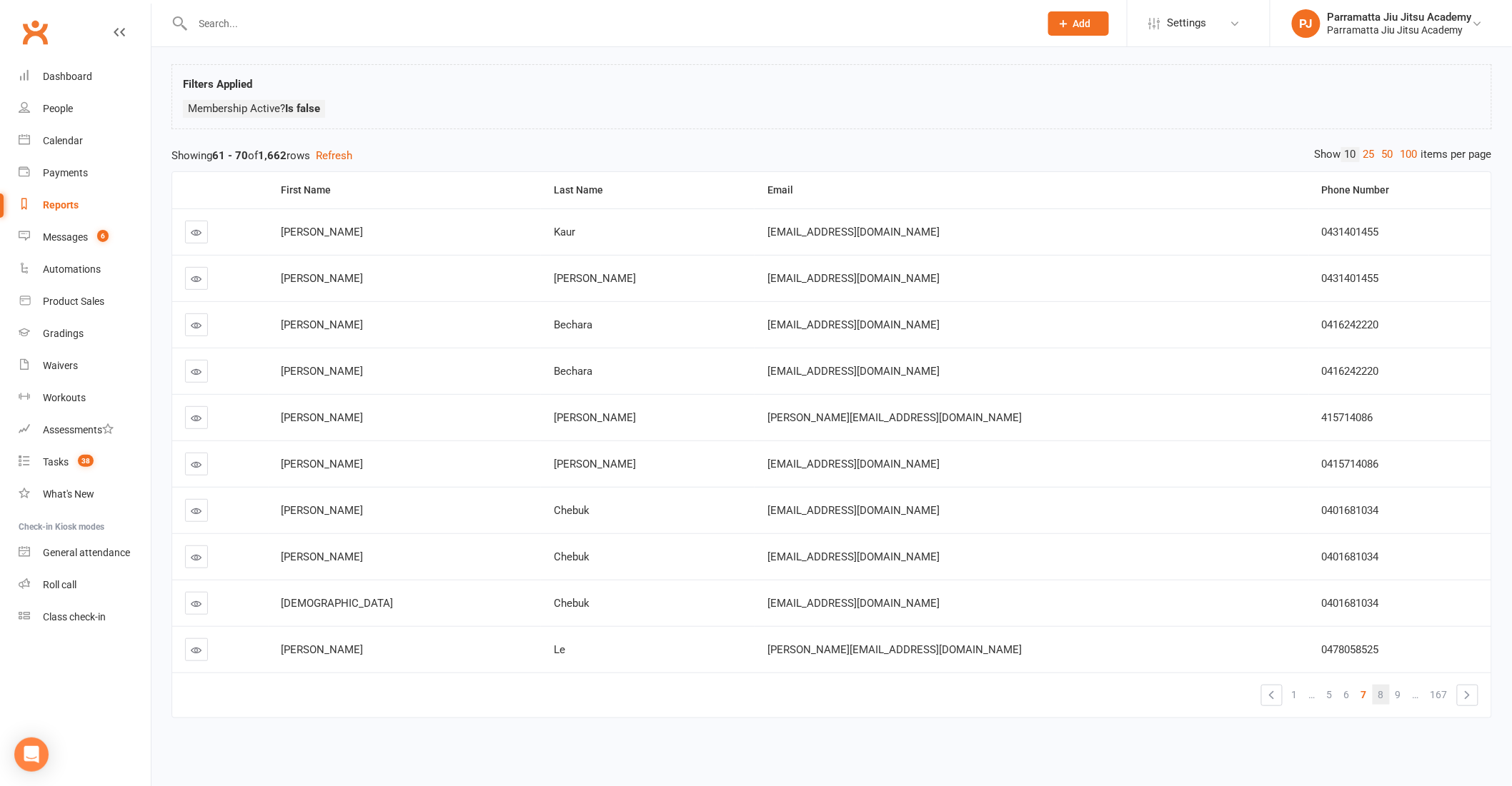
click at [1380, 685] on span "8" at bounding box center [1381, 695] width 6 height 20
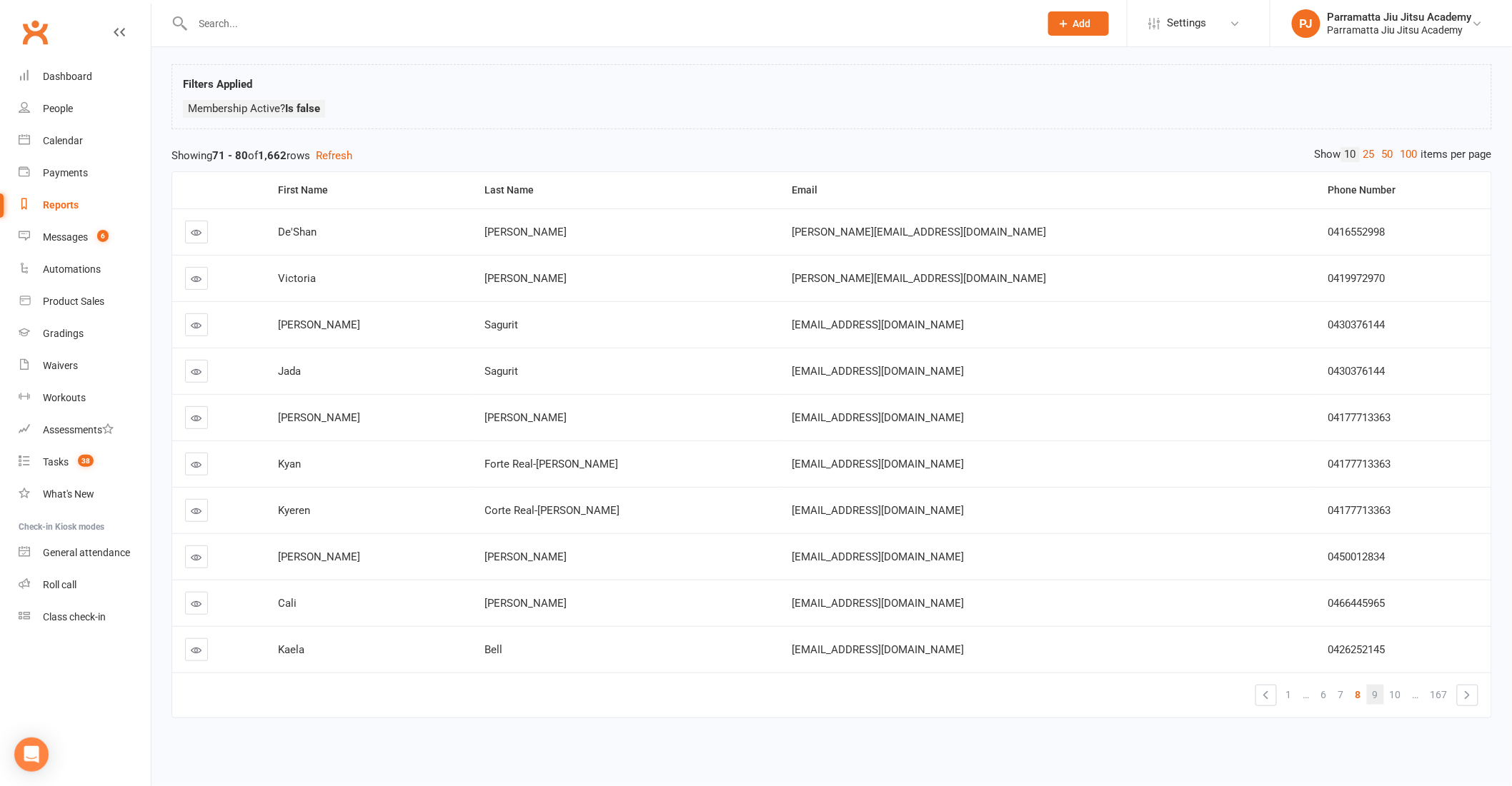
click at [1375, 685] on span "9" at bounding box center [1375, 695] width 6 height 20
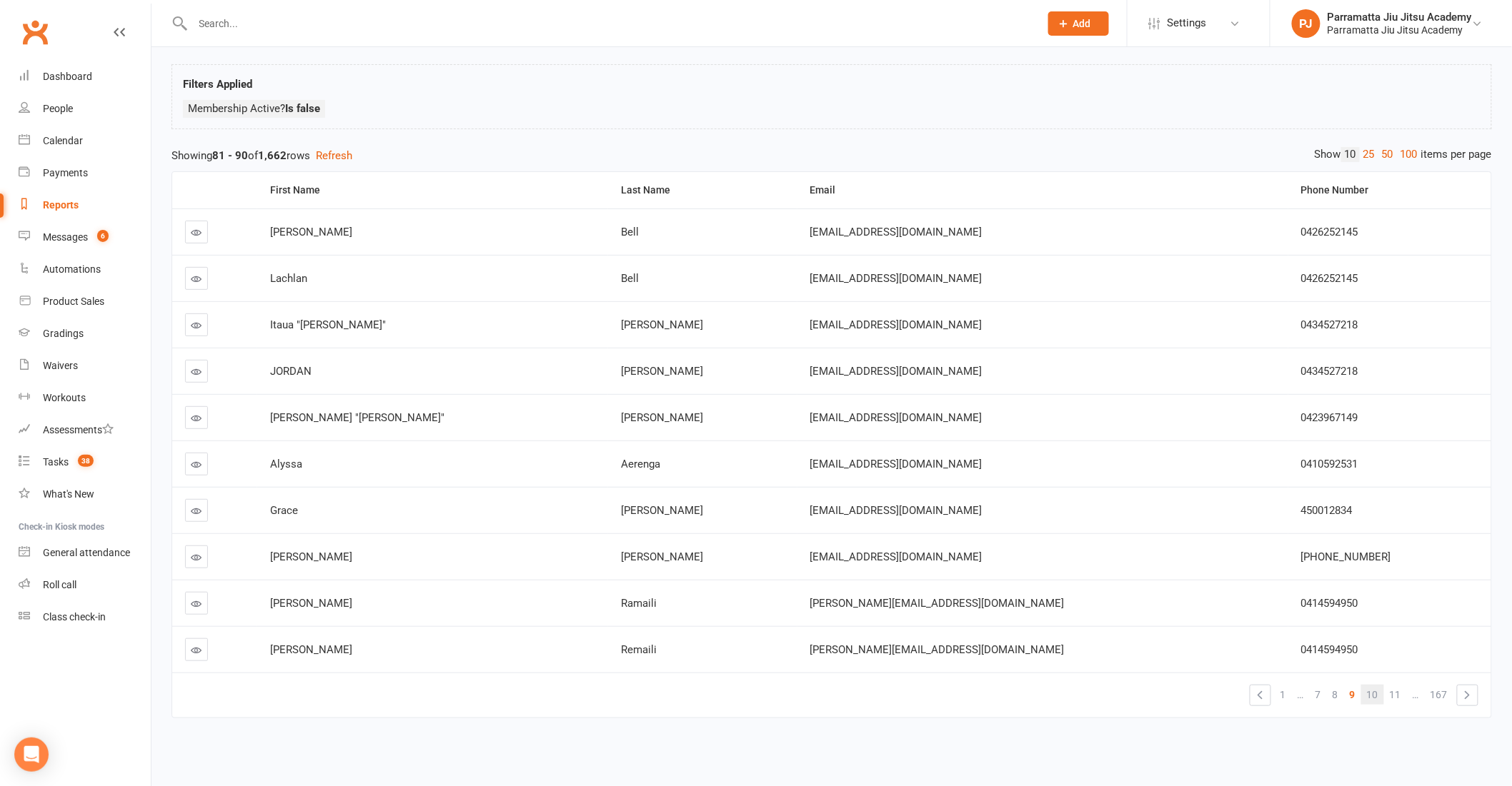
click at [1379, 686] on link "10" at bounding box center [1372, 695] width 23 height 20
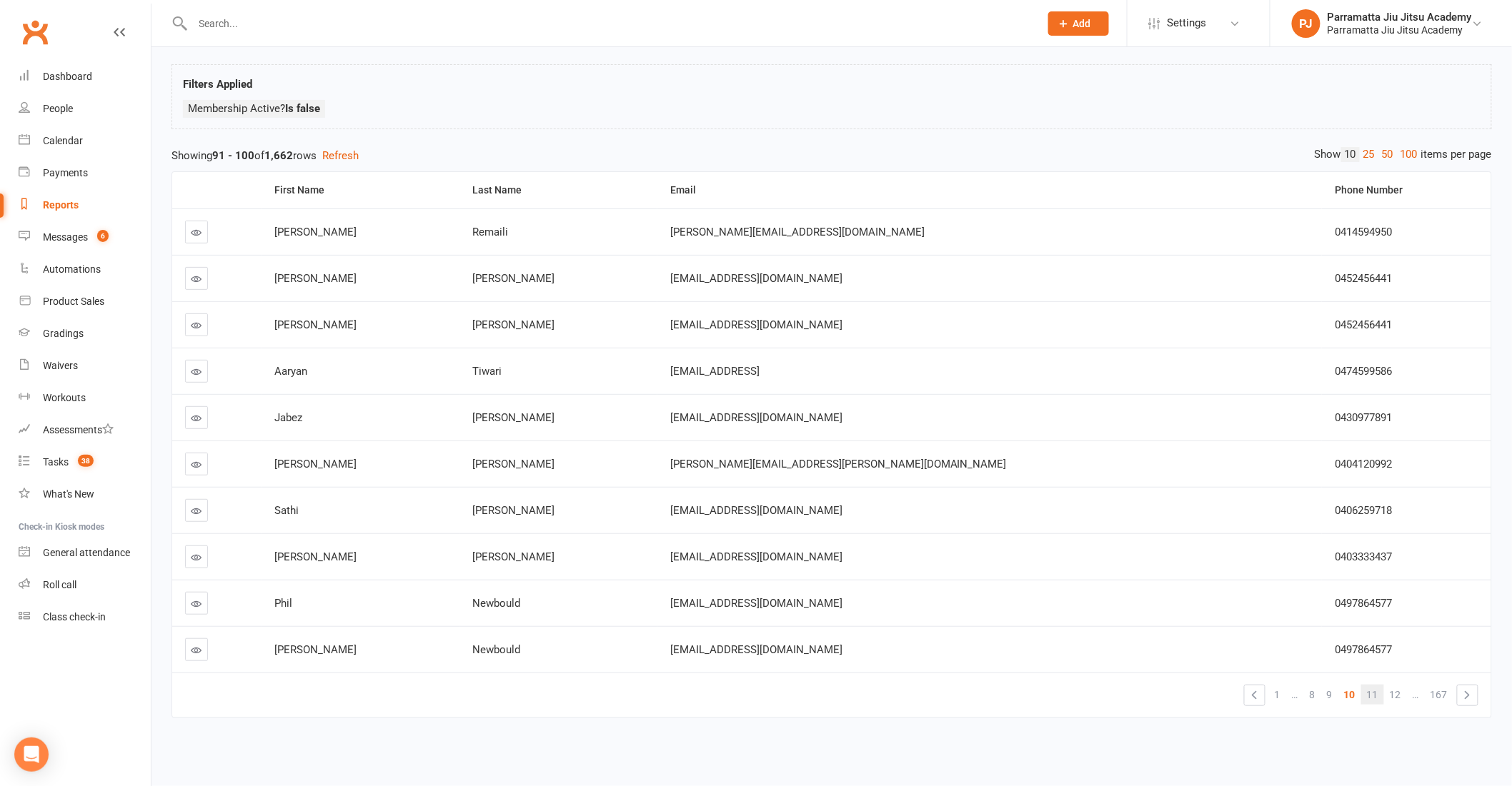
click at [1379, 685] on link "11" at bounding box center [1372, 695] width 23 height 20
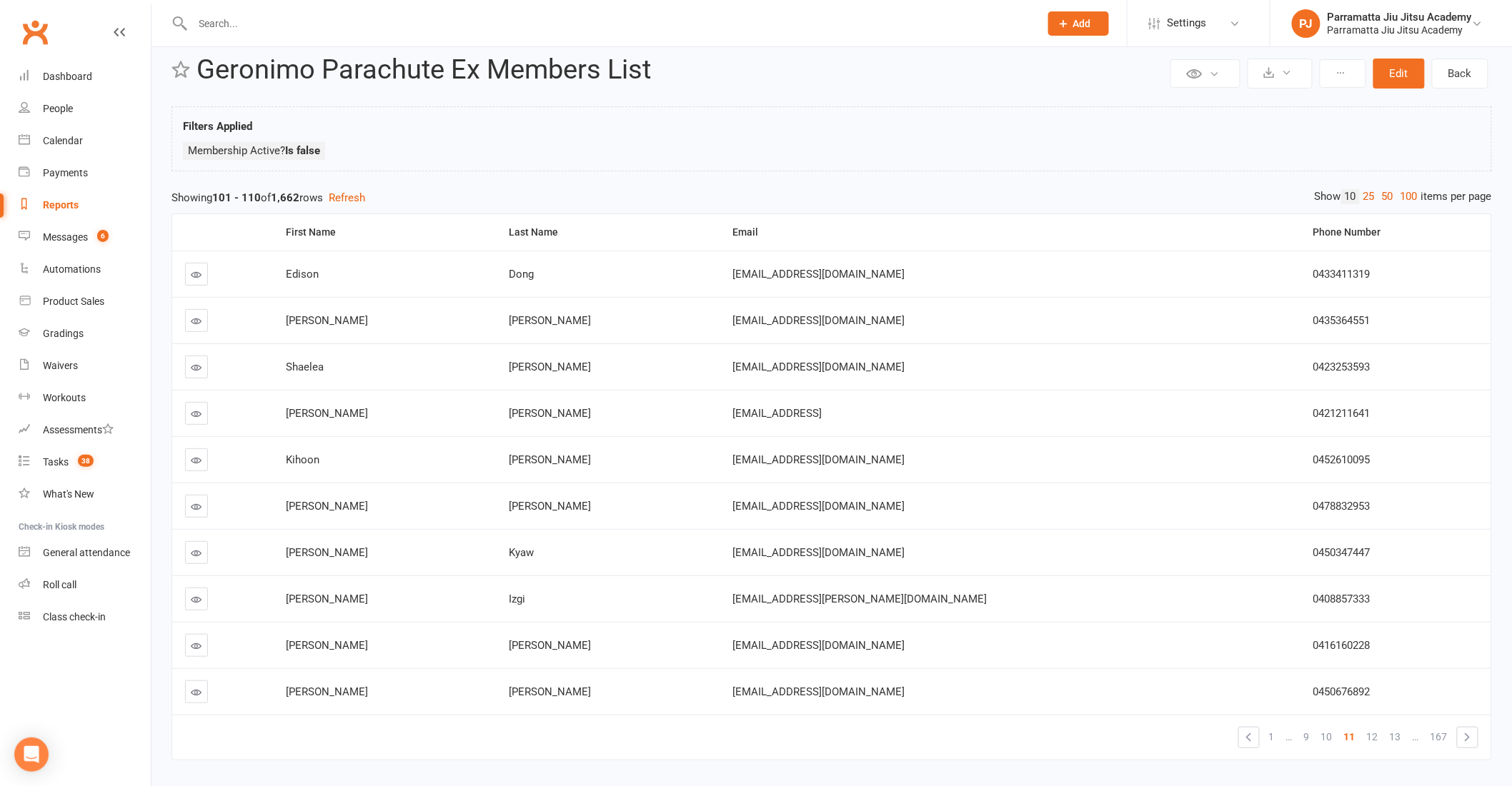
scroll to position [0, 0]
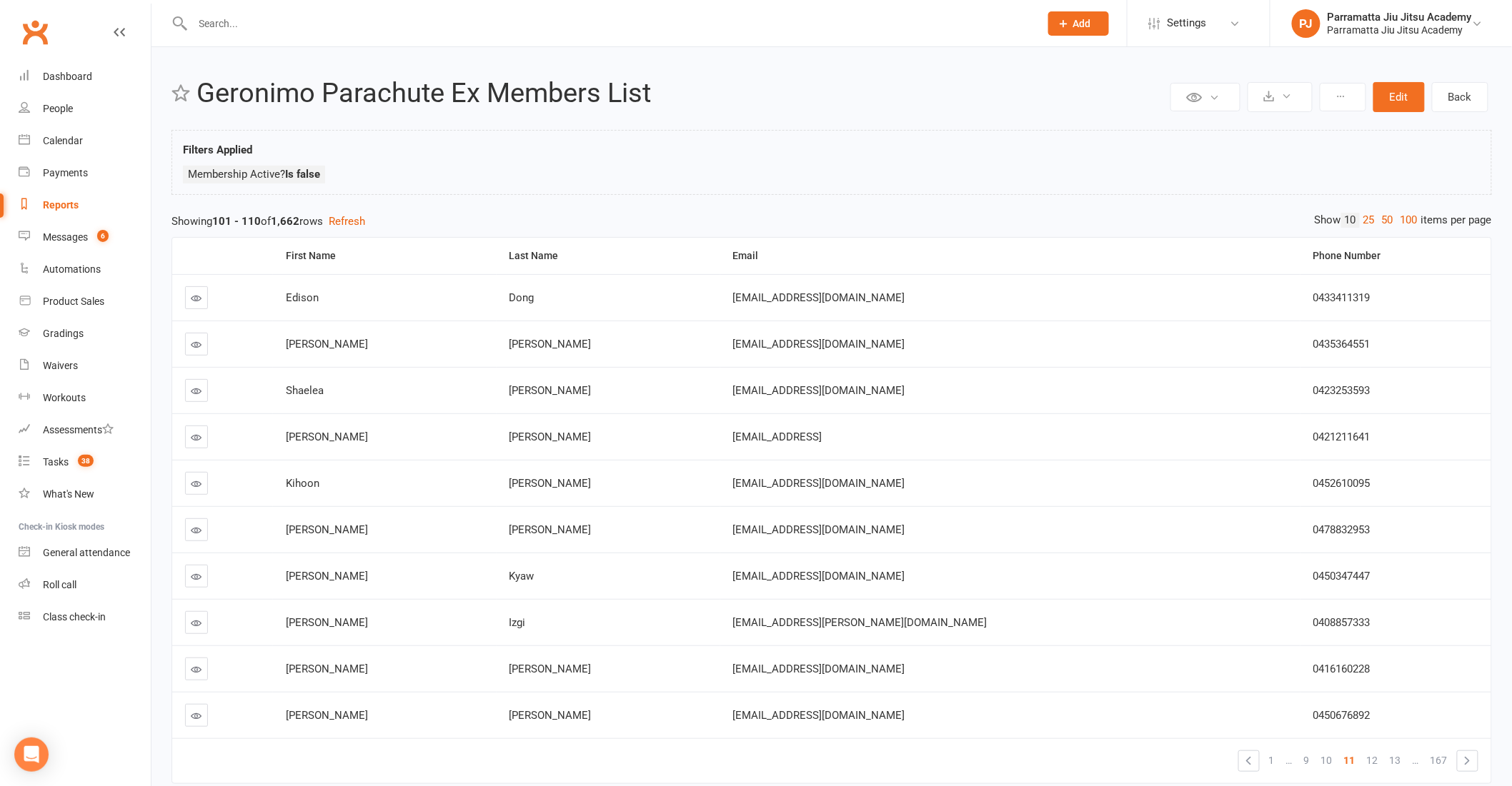
click at [52, 196] on link "Reports" at bounding box center [84, 206] width 132 height 32
select select "25"
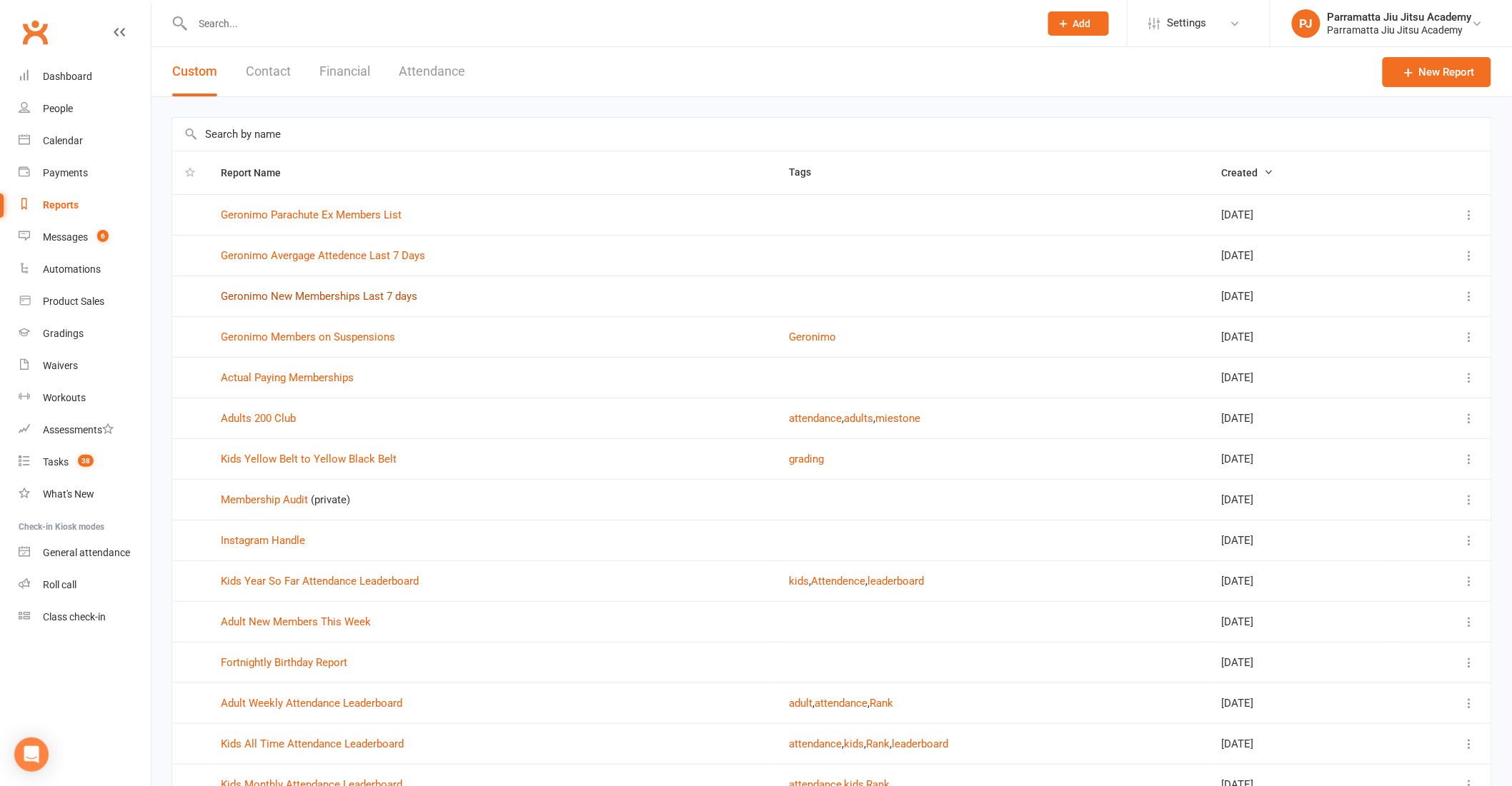
click at [361, 298] on link "Geronimo New Memberships Last 7 days" at bounding box center [319, 296] width 197 height 13
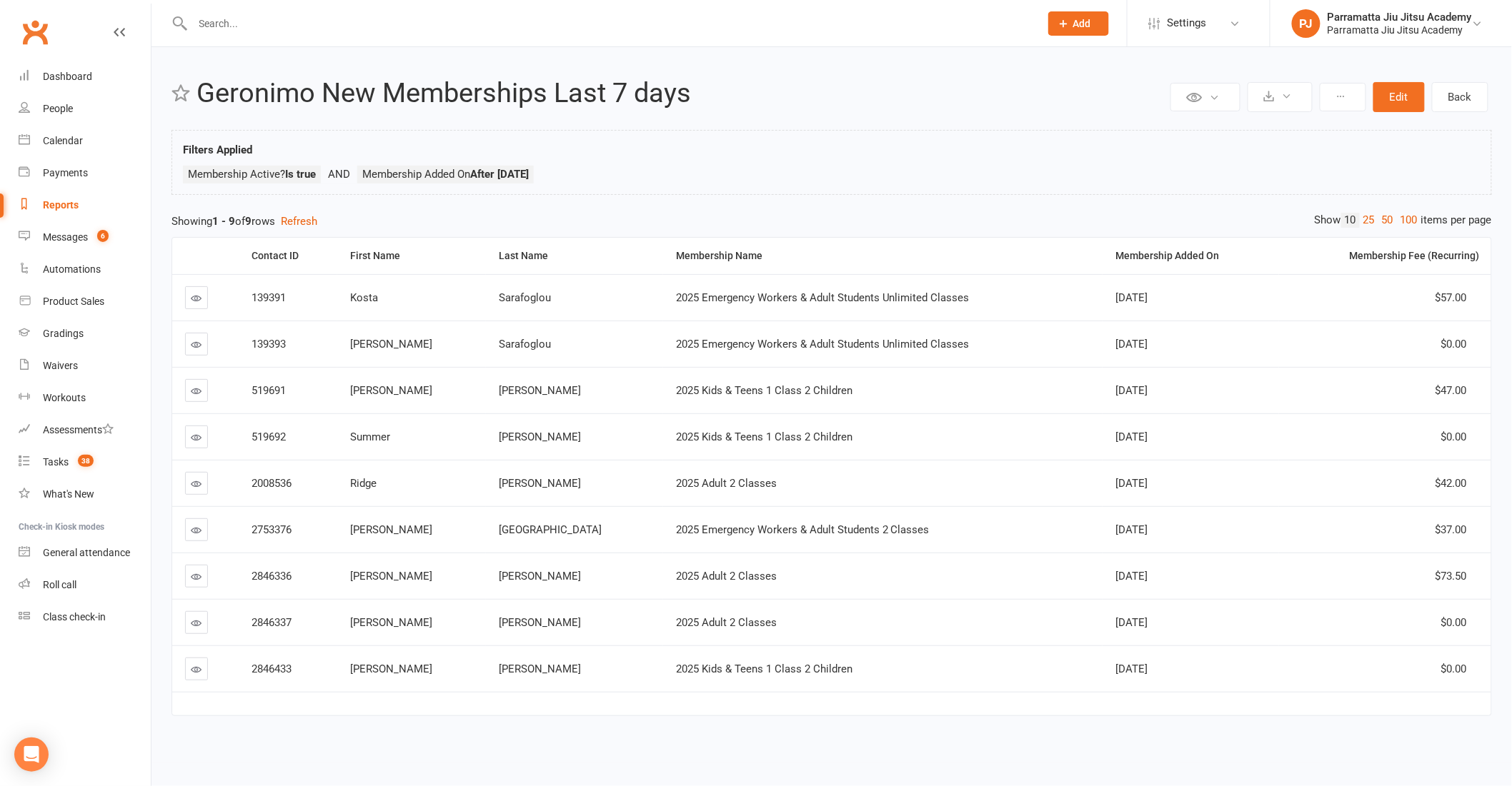
scroll to position [11, 0]
click at [1470, 83] on link "Back" at bounding box center [1460, 97] width 56 height 30
select select "25"
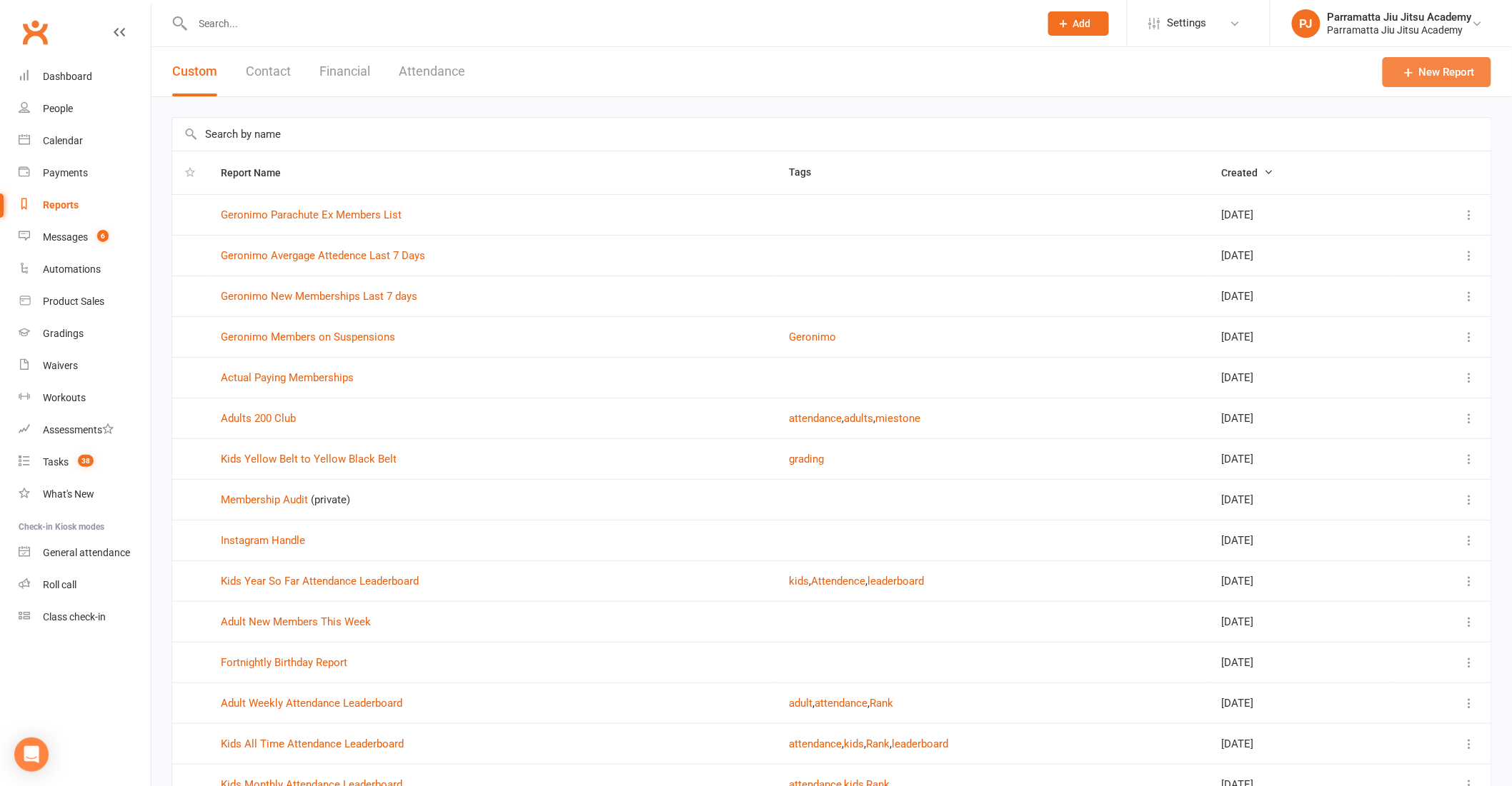
click at [1446, 65] on link "New Report" at bounding box center [1437, 72] width 109 height 30
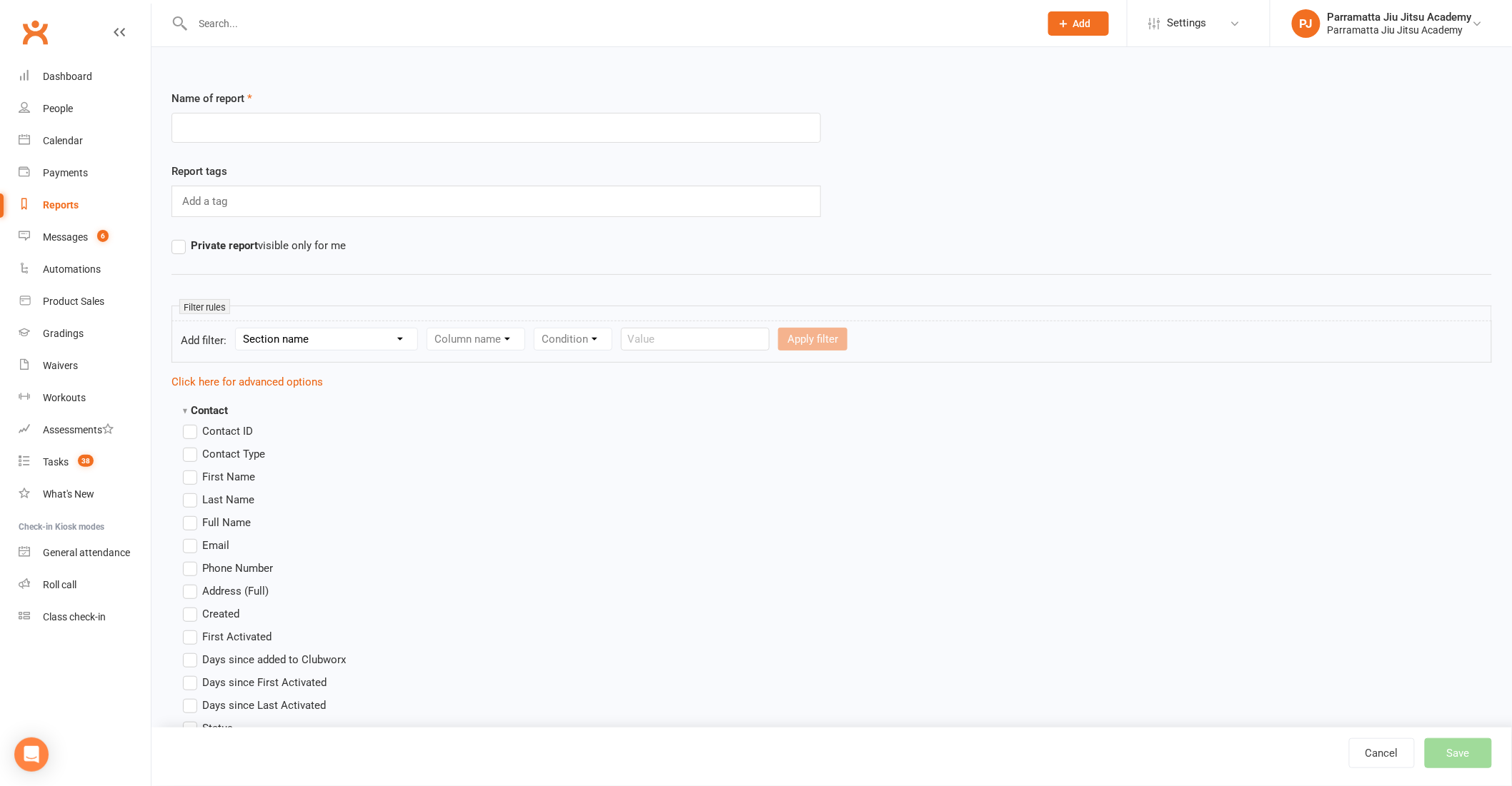
click at [320, 119] on input "text" at bounding box center [496, 127] width 649 height 30
type input "Geronimo Parachute Active Members Referal"
click at [192, 480] on label "First Name" at bounding box center [219, 477] width 72 height 18
click at [192, 468] on input "First Name" at bounding box center [187, 468] width 10 height 0
click at [195, 496] on label "Last Name" at bounding box center [218, 501] width 71 height 18
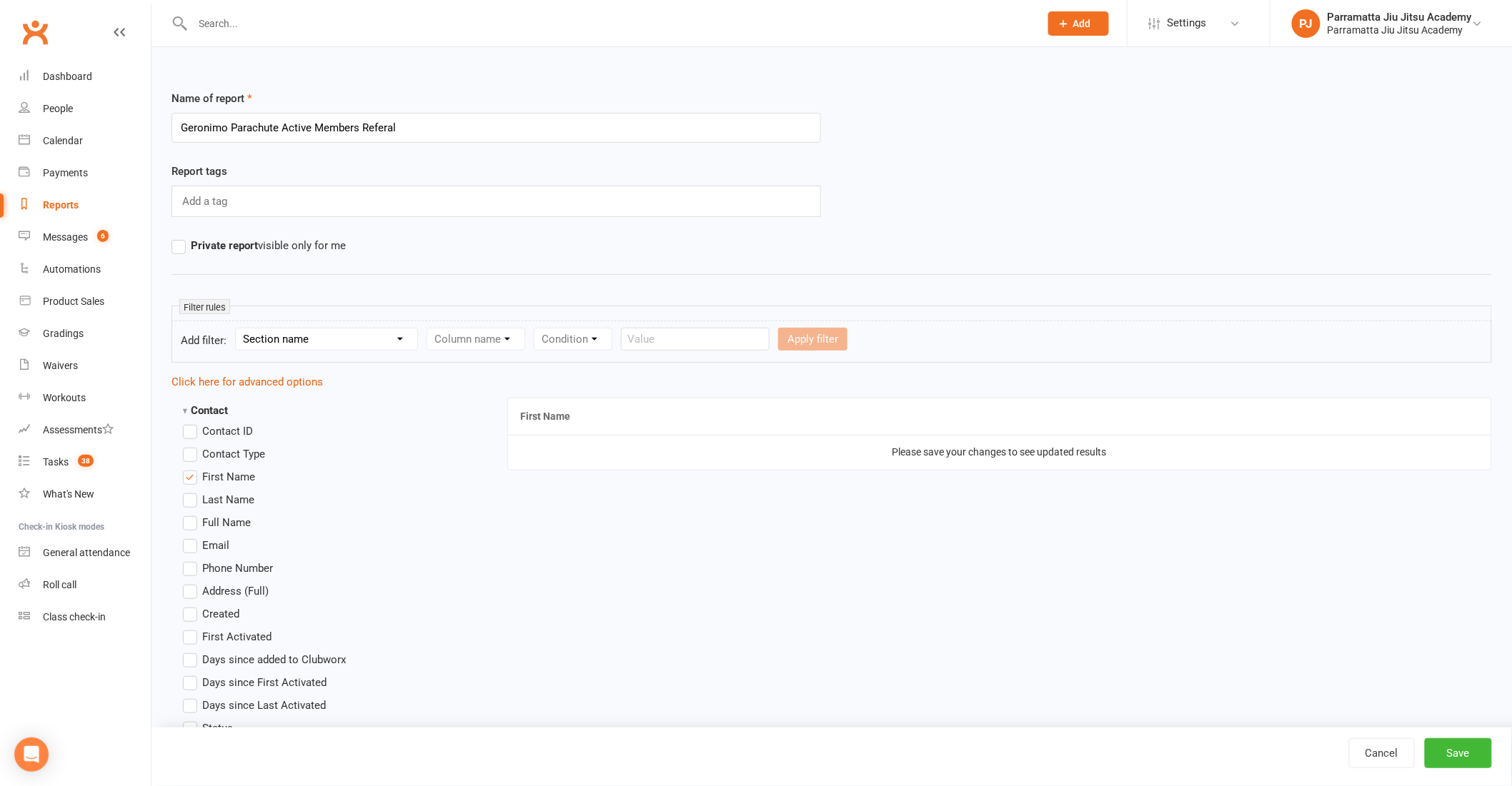
click at [192, 492] on input "Last Name" at bounding box center [187, 492] width 10 height 0
click at [193, 544] on label "Email" at bounding box center [206, 546] width 47 height 18
click at [192, 537] on input "Email" at bounding box center [187, 537] width 10 height 0
click at [193, 565] on label "Phone Number" at bounding box center [228, 569] width 90 height 18
click at [192, 560] on input "Phone Number" at bounding box center [187, 560] width 10 height 0
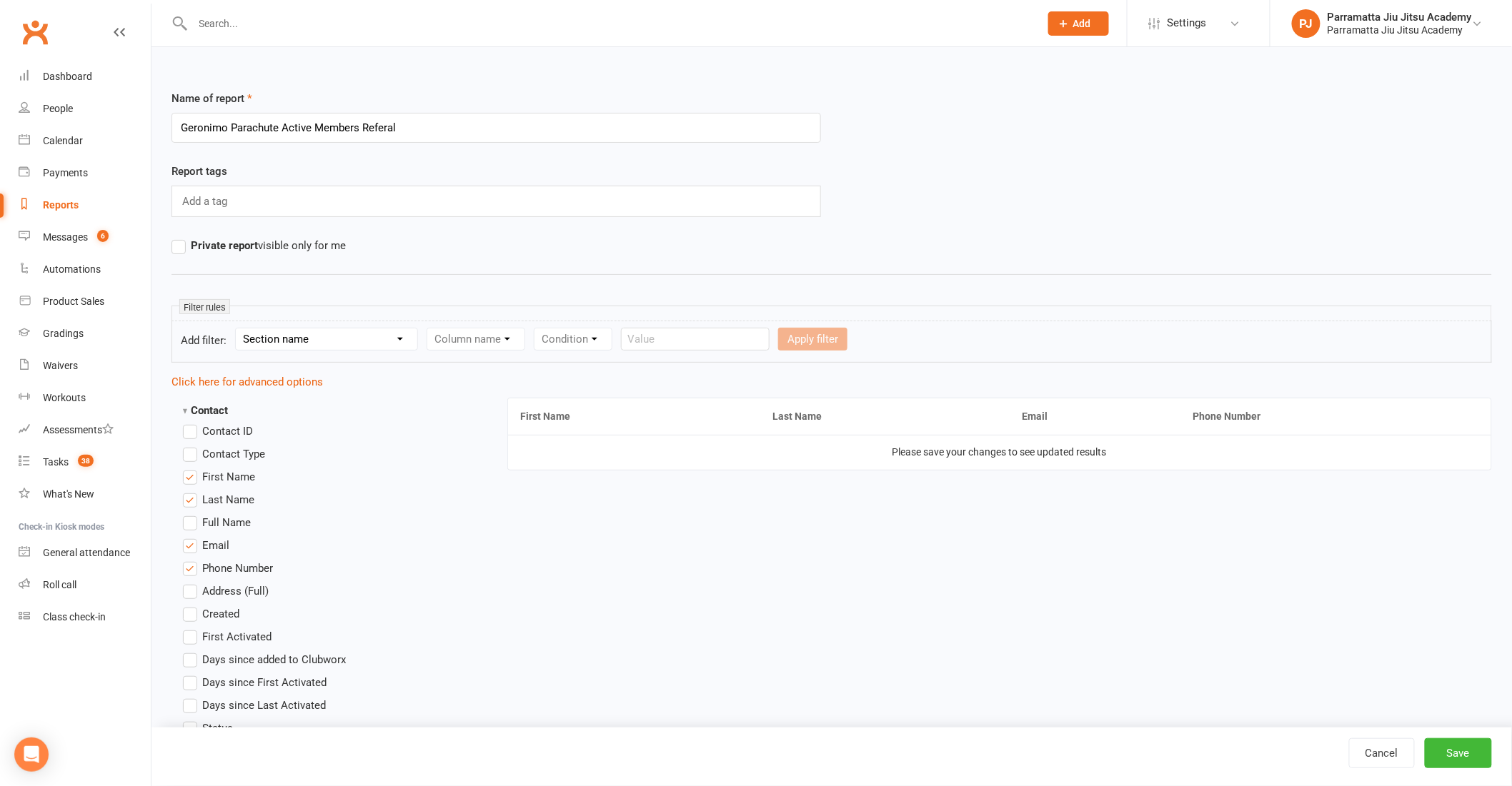
click at [342, 335] on select "Section name Contact Attendance Aggregate Payment Booking Waitlist Attendees Ca…" at bounding box center [326, 339] width 182 height 21
select select "0"
click at [238, 328] on select "Section name Contact Attendance Aggregate Payment Booking Waitlist Attendees Ca…" at bounding box center [326, 339] width 182 height 21
click at [532, 332] on select "Column name Contact Type First Name Last Name Full Name Email Phone Number Addr…" at bounding box center [597, 339] width 339 height 21
select select "0"
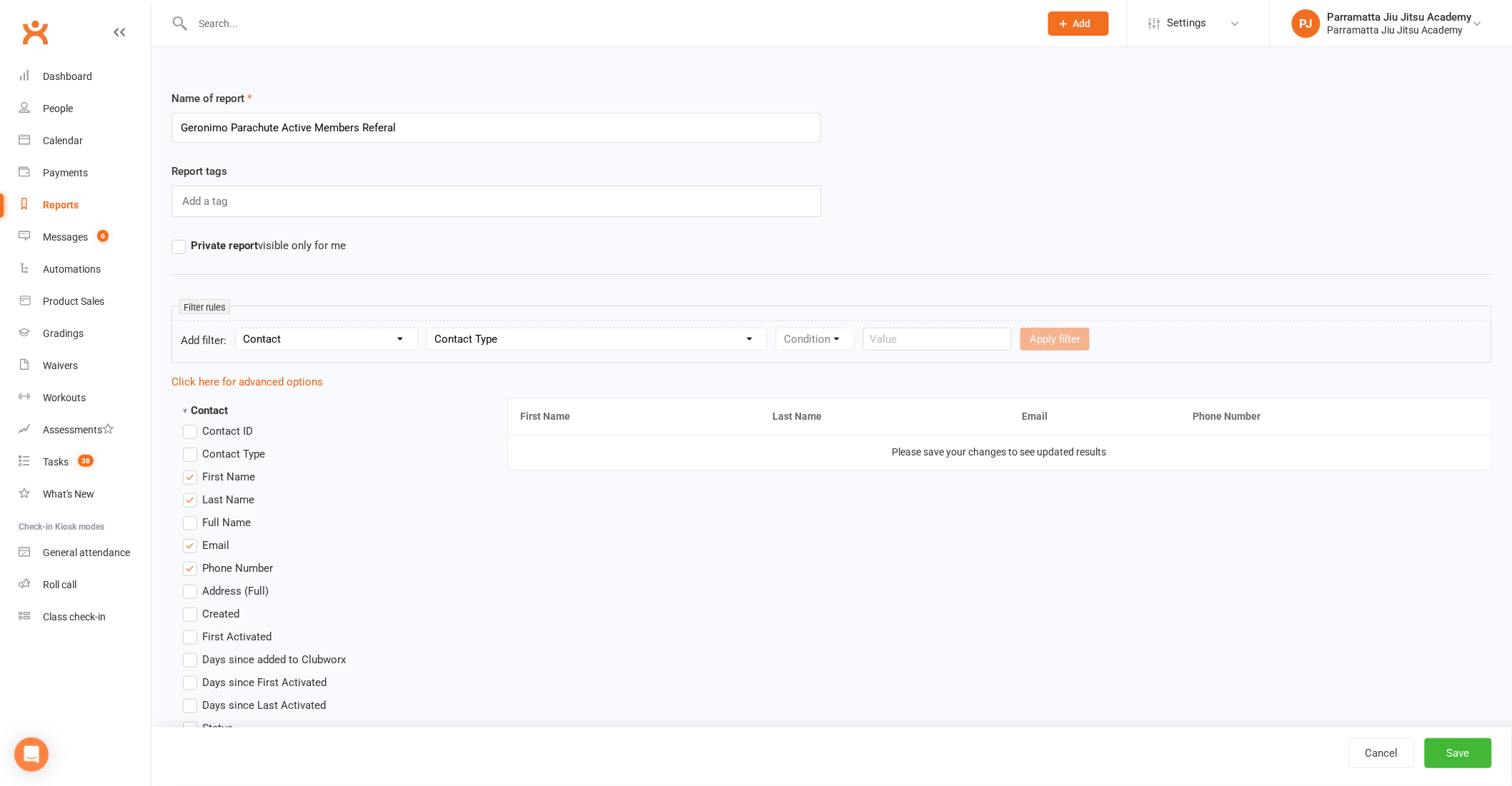
click at [427, 328] on select "Column name Contact Type First Name Last Name Full Name Email Phone Number Addr…" at bounding box center [597, 339] width 339 height 21
click at [808, 337] on select "Condition Equals Does not equal Contains Does not contain Is blank or does not …" at bounding box center [858, 339] width 164 height 21
select select "0"
click at [777, 328] on select "Condition Equals Does not equal Contains Does not contain Is blank or does not …" at bounding box center [858, 339] width 164 height 21
click at [1002, 340] on select "Value Member Prospect Non-attending Contact" at bounding box center [1020, 339] width 139 height 21
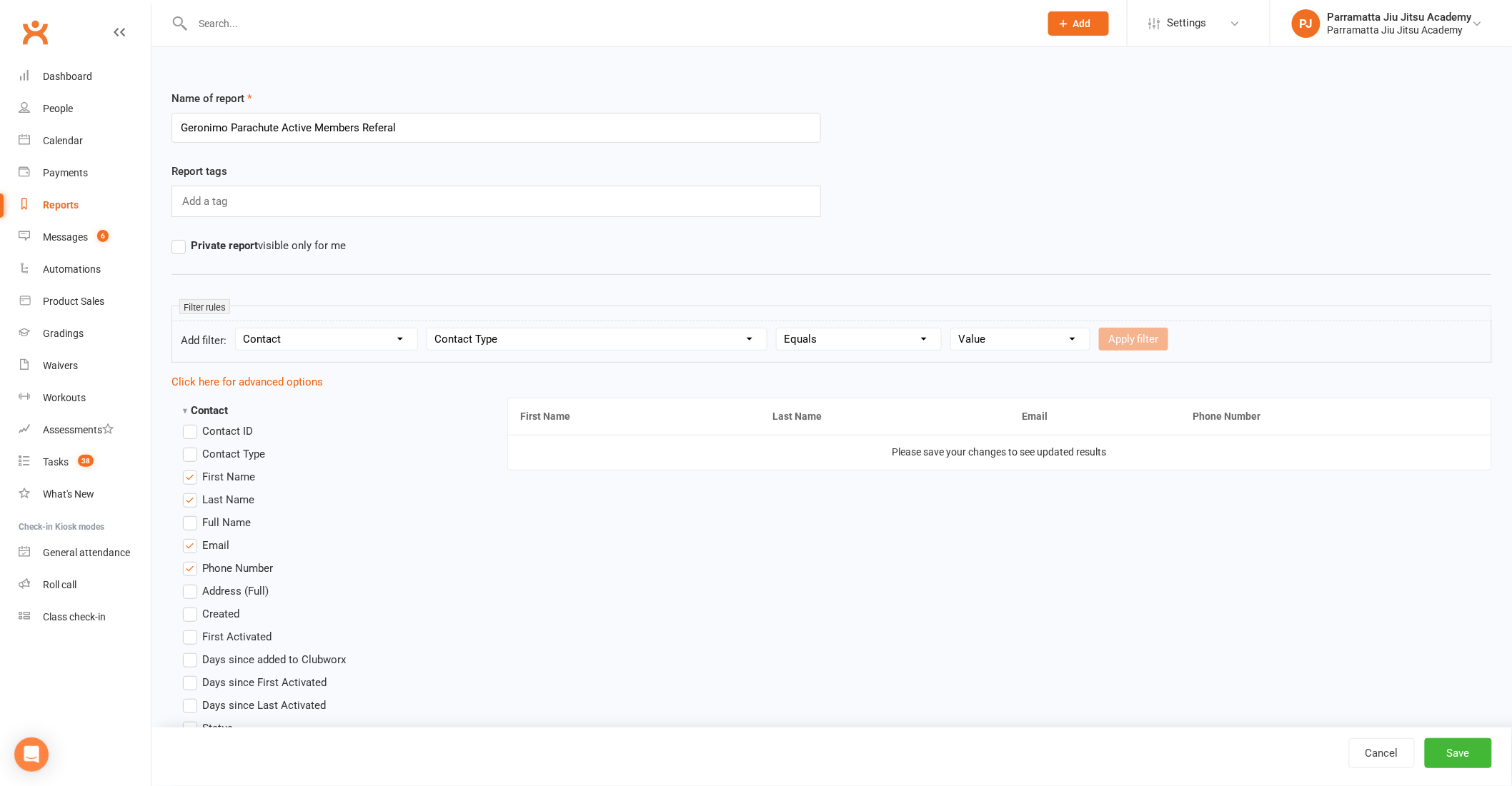
select select "0"
click at [951, 328] on select "Value Member Prospect Non-attending Contact" at bounding box center [1020, 339] width 139 height 21
click at [1138, 337] on button "Apply filter" at bounding box center [1133, 339] width 69 height 23
select select
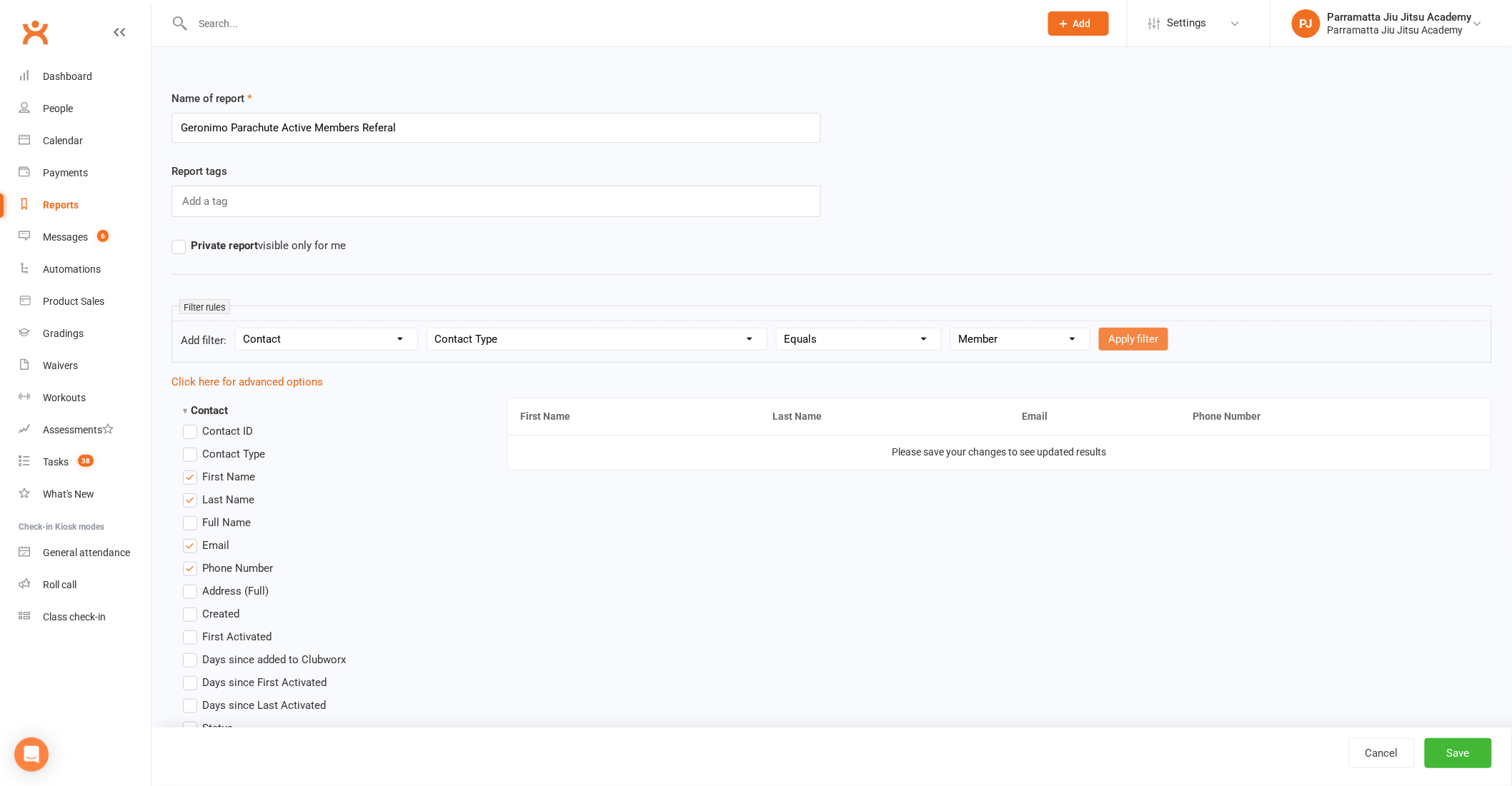
select select
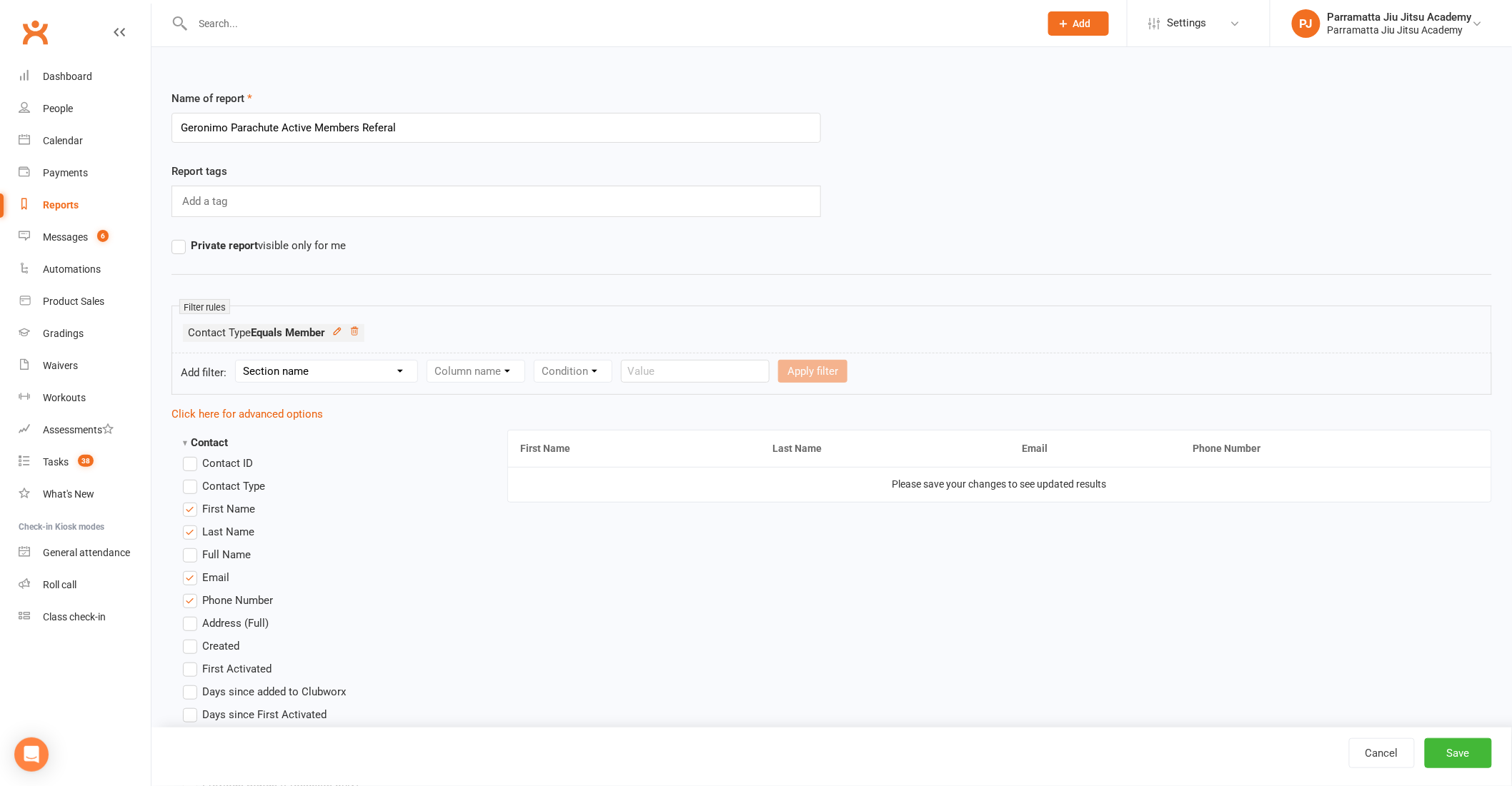
click at [369, 368] on select "Section name Contact Attendance Aggregate Payment Booking Waitlist Attendees Ca…" at bounding box center [326, 371] width 182 height 21
select select "10"
click at [238, 361] on select "Section name Contact Attendance Aggregate Payment Booking Waitlist Attendees Ca…" at bounding box center [326, 371] width 182 height 21
click at [477, 362] on select "Column name Membership ID Membership Name Membership Category Membership Start …" at bounding box center [566, 371] width 279 height 21
select select "29"
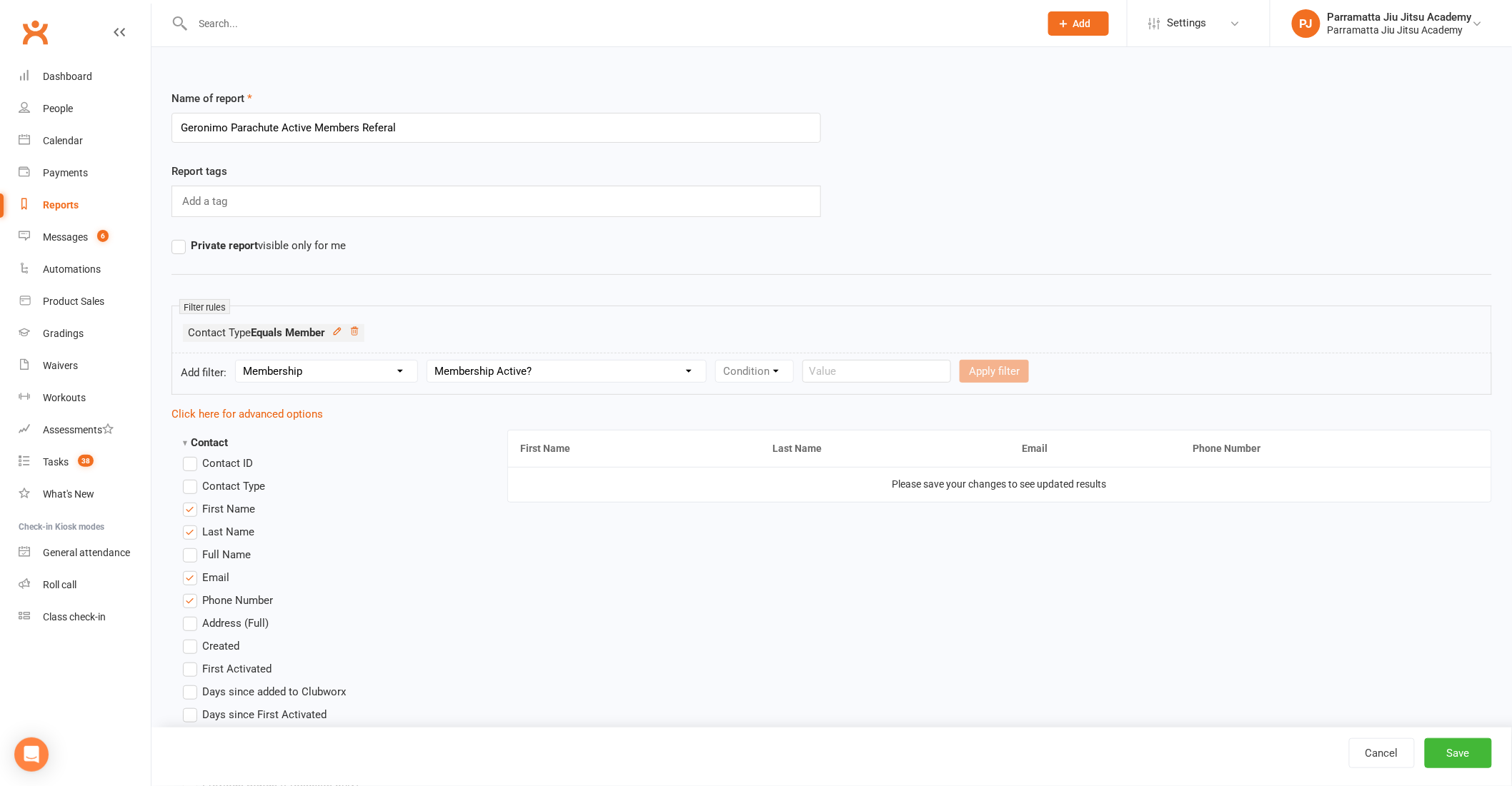
click at [427, 361] on select "Column name Membership ID Membership Name Membership Category Membership Start …" at bounding box center [566, 371] width 279 height 21
click at [754, 370] on select "Condition Is Is not Is blank Is not blank" at bounding box center [759, 371] width 86 height 21
select select "0"
click at [717, 361] on select "Condition Is Is not Is blank Is not blank" at bounding box center [759, 371] width 86 height 21
click at [856, 369] on select "Value Yes No" at bounding box center [844, 371] width 59 height 23
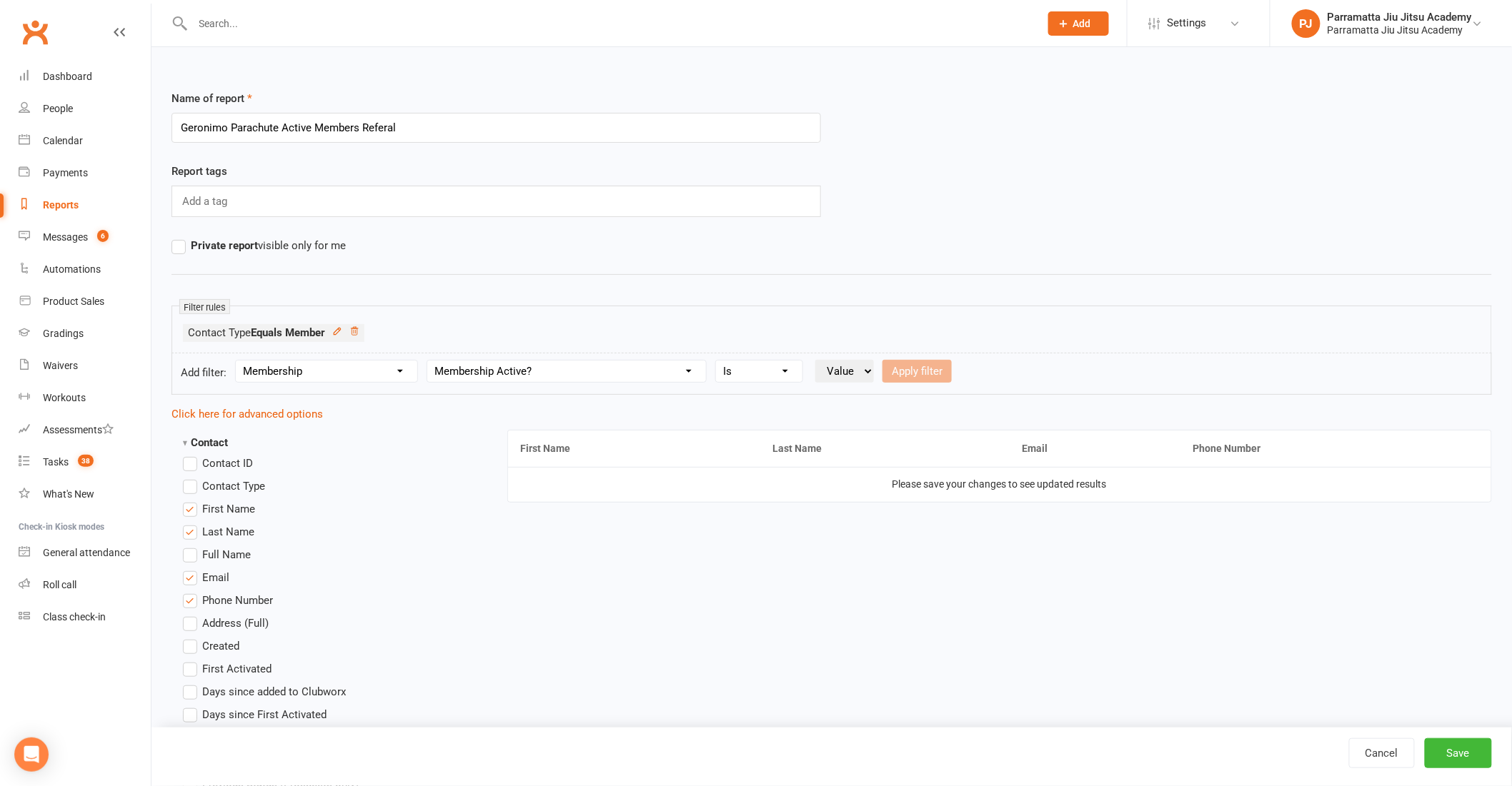
select select "true"
click at [816, 360] on select "Value Yes No" at bounding box center [844, 371] width 59 height 23
click at [911, 381] on button "Apply filter" at bounding box center [916, 371] width 69 height 23
select select
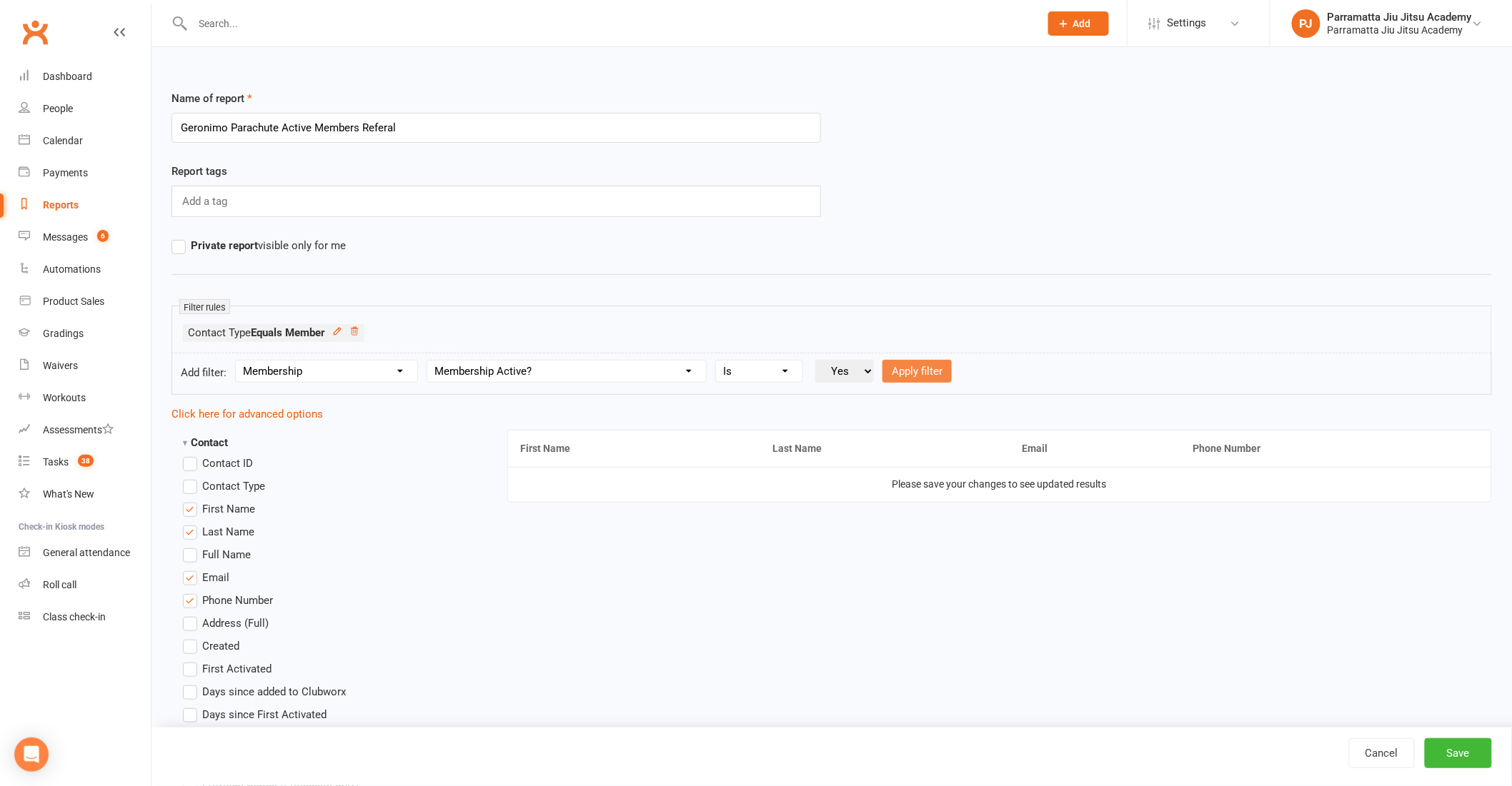
select select
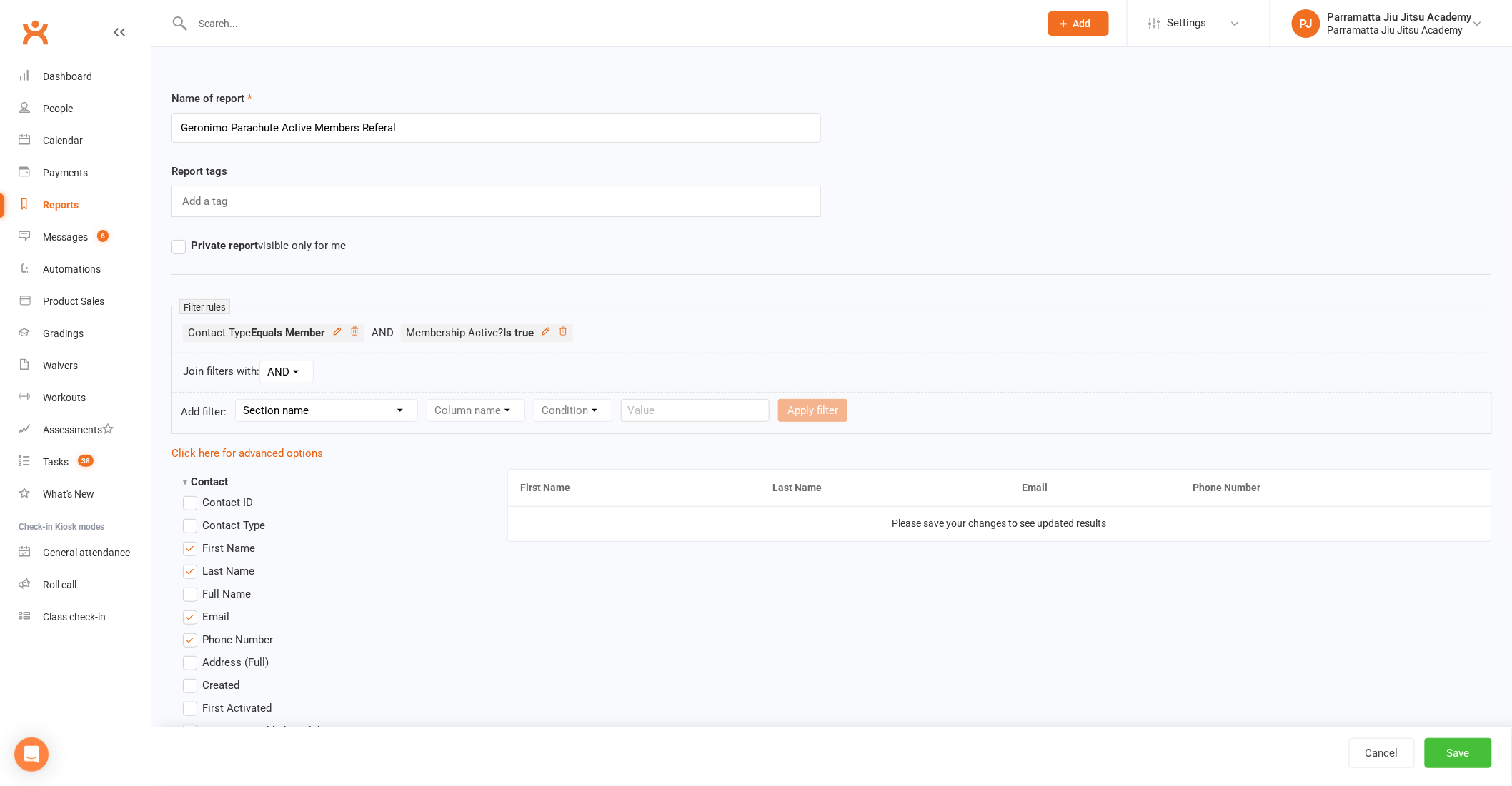
click at [1464, 751] on button "Save" at bounding box center [1458, 754] width 67 height 30
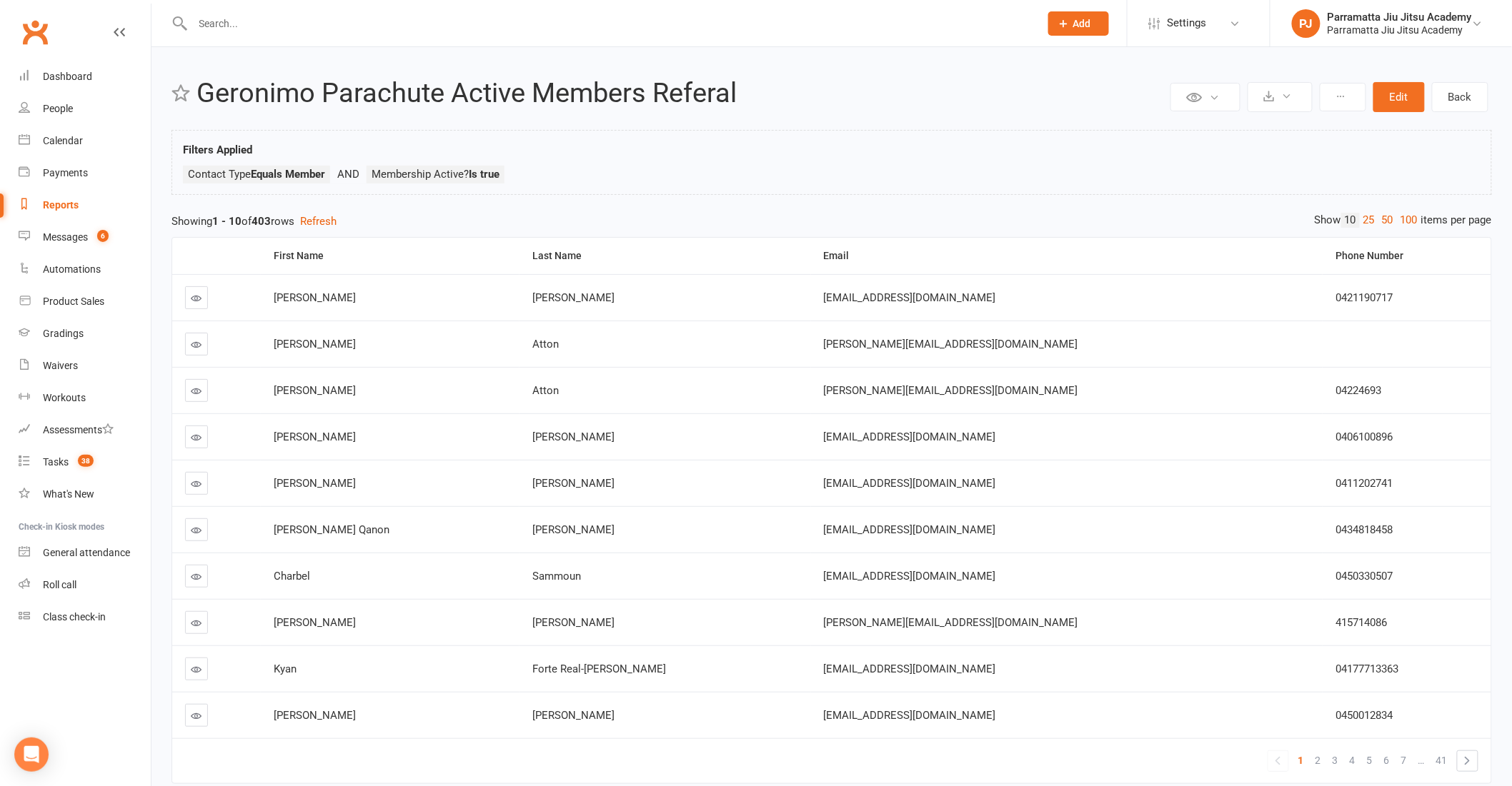
click at [58, 206] on div "Reports" at bounding box center [61, 205] width 36 height 11
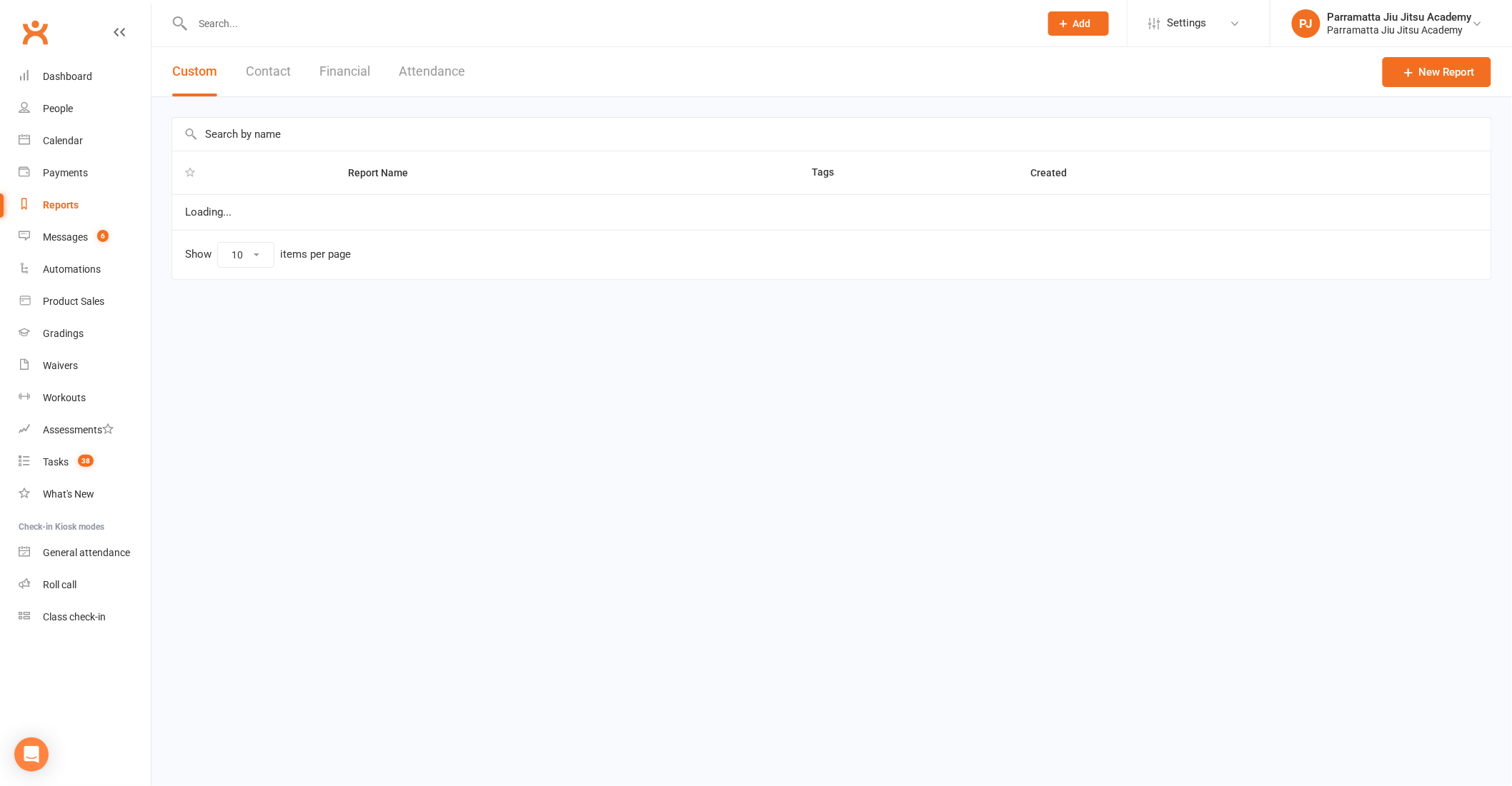
select select "25"
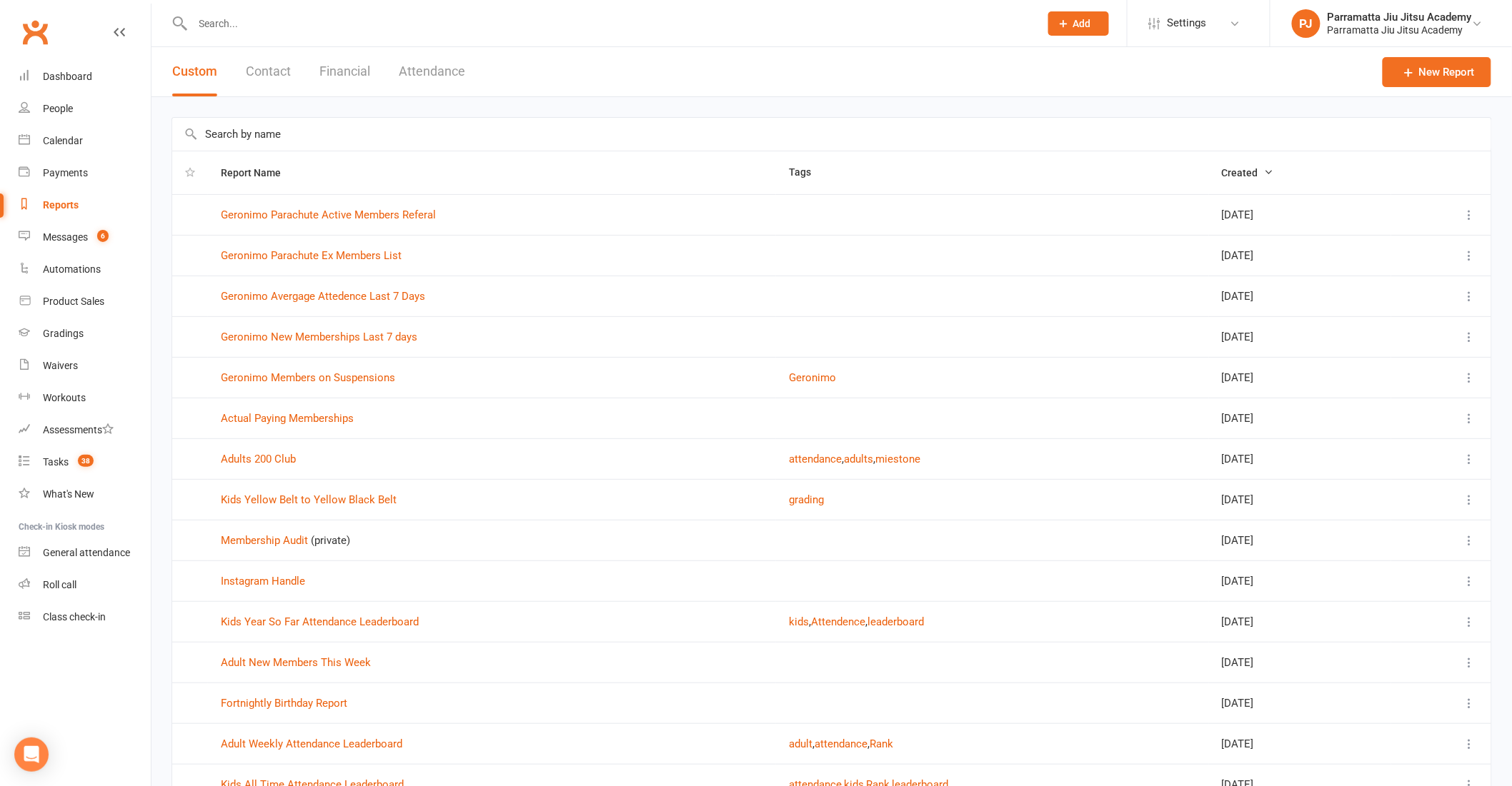
click at [315, 133] on input "text" at bounding box center [831, 133] width 1319 height 32
click at [1428, 74] on link "New Report" at bounding box center [1437, 72] width 109 height 30
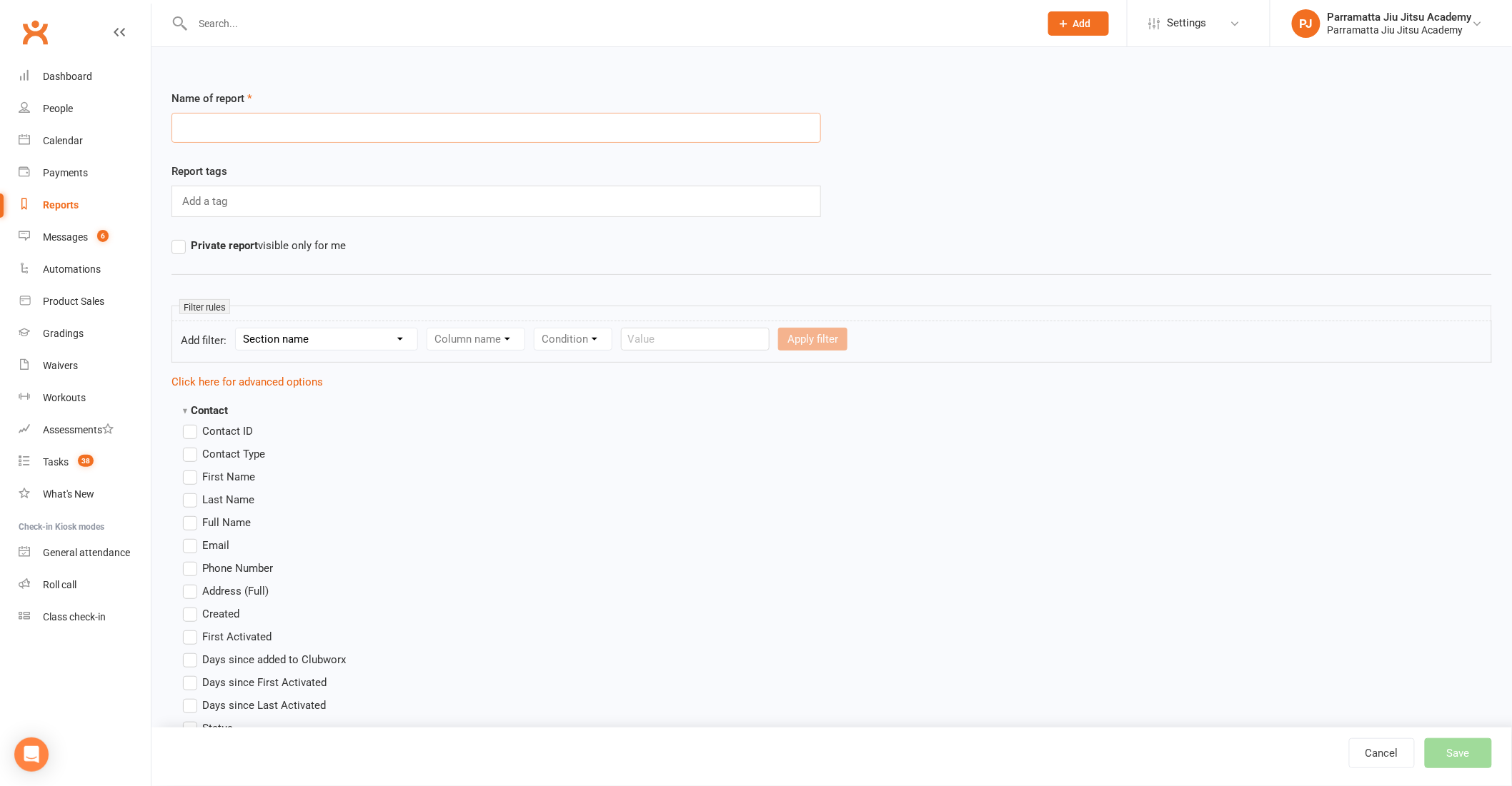
click at [315, 128] on input "text" at bounding box center [496, 127] width 649 height 30
type input "Geronimo Parachute Prospects"
click at [348, 337] on select "Section name Contact Attendance Aggregate Payment Booking Waitlist Attendees Ca…" at bounding box center [326, 339] width 182 height 21
select select "0"
click at [238, 328] on select "Section name Contact Attendance Aggregate Payment Booking Waitlist Attendees Ca…" at bounding box center [326, 339] width 182 height 21
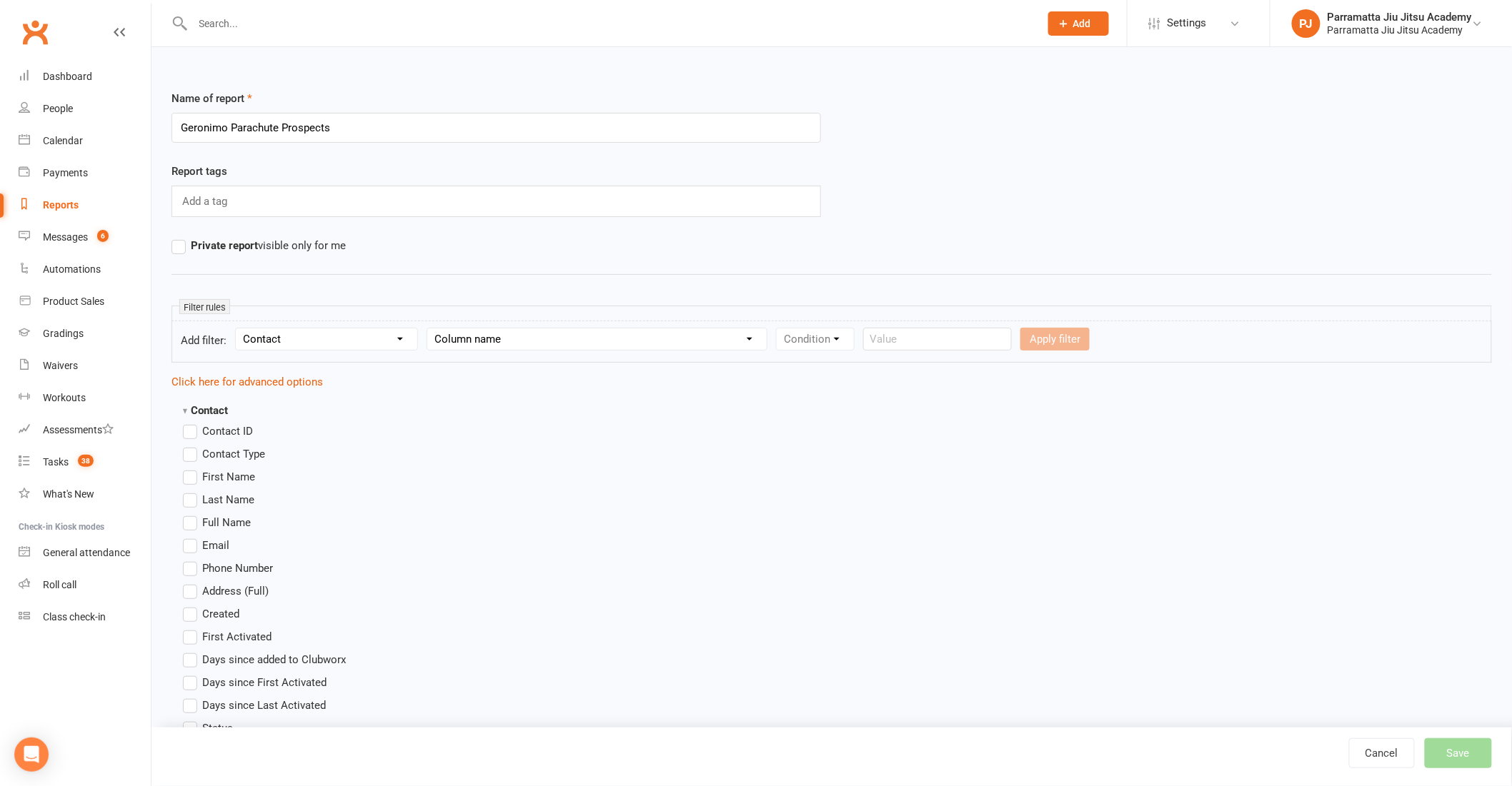
click at [476, 340] on select "Column name Contact Type First Name Last Name Full Name Email Phone Number Addr…" at bounding box center [597, 339] width 339 height 21
click at [456, 330] on select "Column name Contact Type First Name Last Name Full Name Email Phone Number Addr…" at bounding box center [597, 339] width 339 height 21
click at [473, 343] on select "Column name Contact Type First Name Last Name Full Name Email Phone Number Addr…" at bounding box center [597, 339] width 339 height 21
select select "0"
click at [427, 328] on select "Column name Contact Type First Name Last Name Full Name Email Phone Number Addr…" at bounding box center [597, 339] width 339 height 21
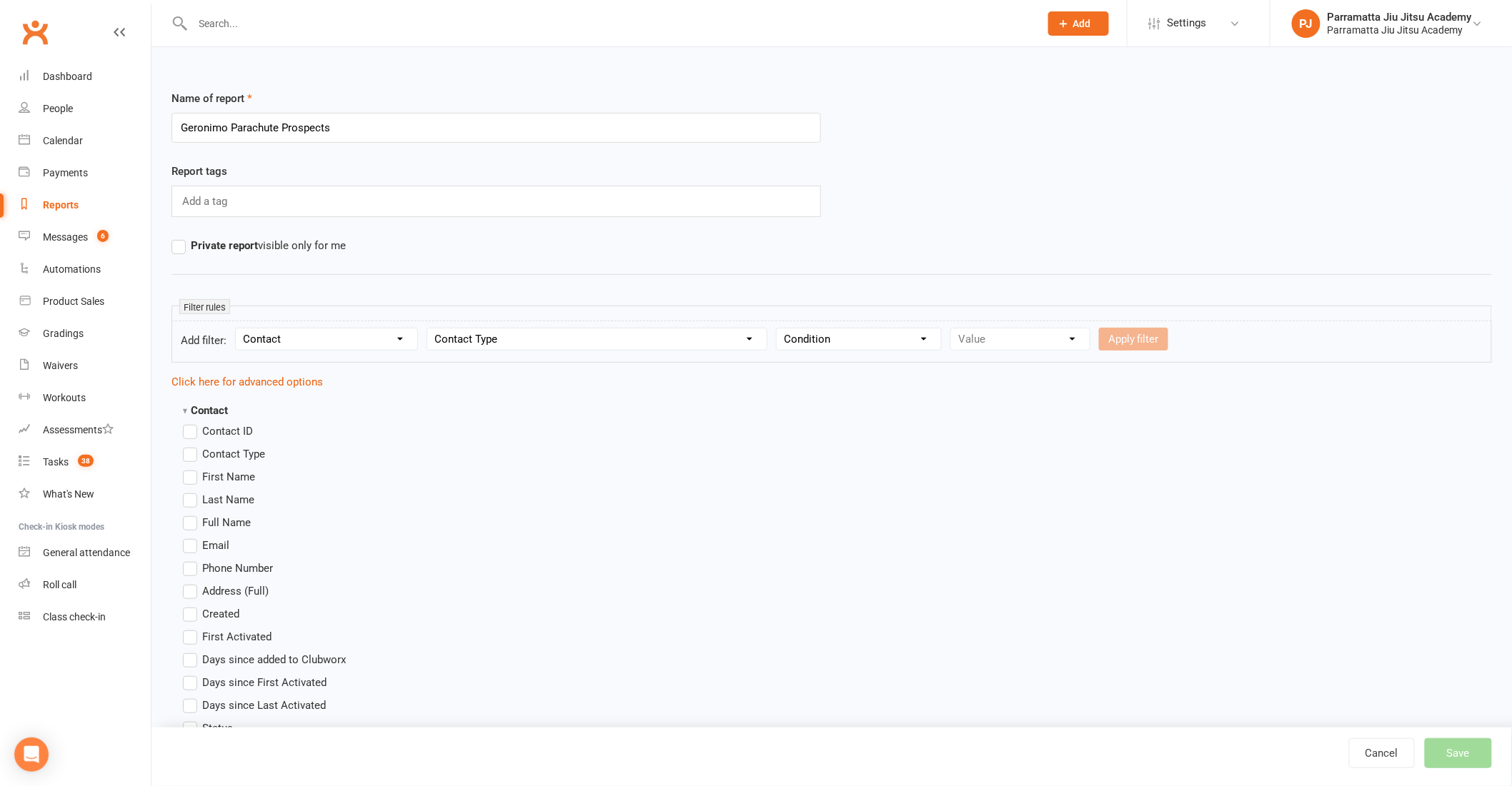
click at [846, 339] on select "Condition Equals Does not equal Contains Does not contain Is blank or does not …" at bounding box center [858, 339] width 164 height 21
select select "0"
click at [777, 328] on select "Condition Equals Does not equal Contains Does not contain Is blank or does not …" at bounding box center [858, 339] width 164 height 21
click at [1032, 336] on select "Value Member Prospect Non-attending Contact" at bounding box center [1020, 339] width 139 height 21
select select "1"
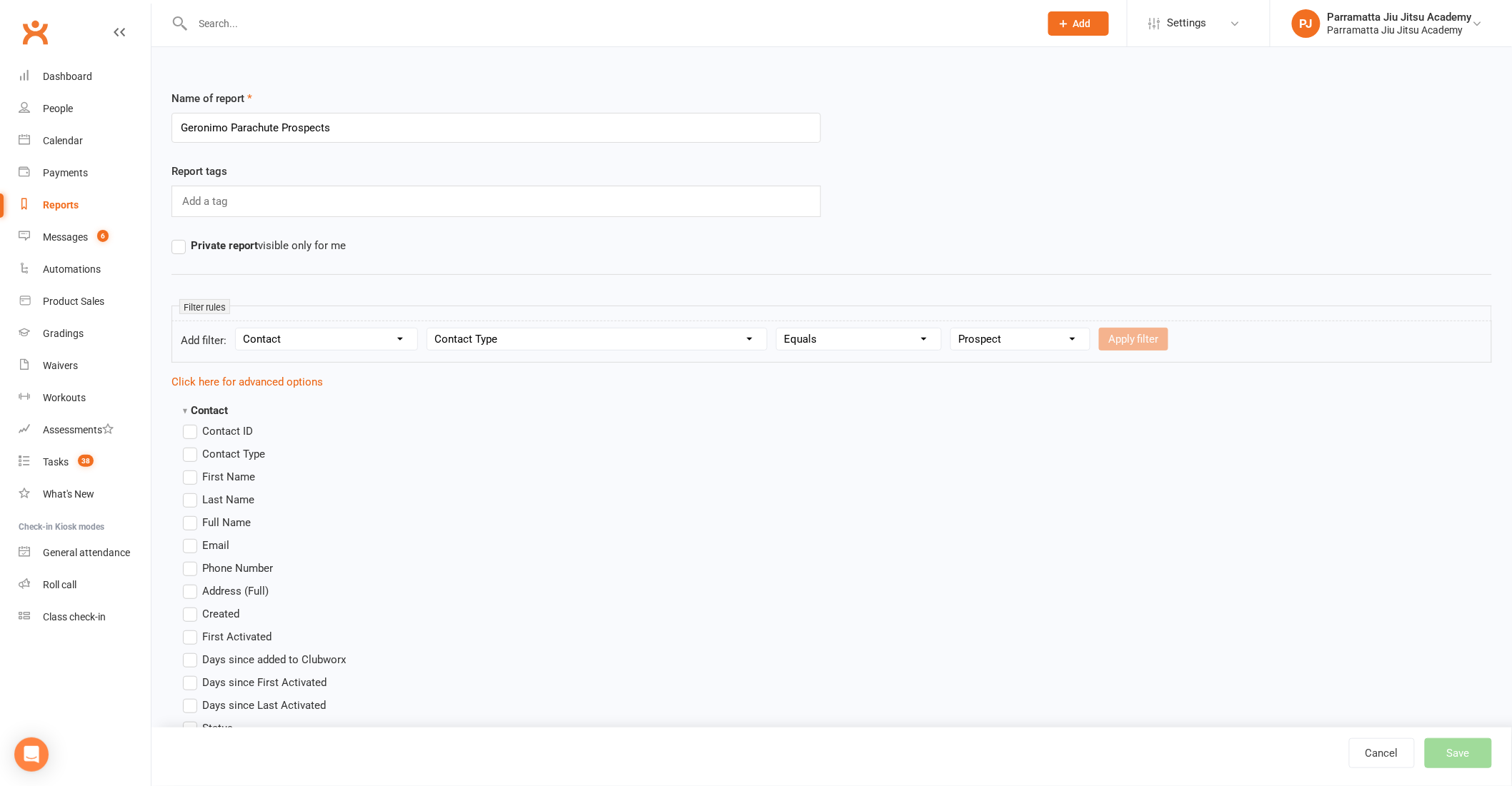
click at [951, 328] on select "Value Member Prospect Non-attending Contact" at bounding box center [1020, 339] width 139 height 21
click at [1146, 341] on button "Apply filter" at bounding box center [1133, 339] width 69 height 23
select select
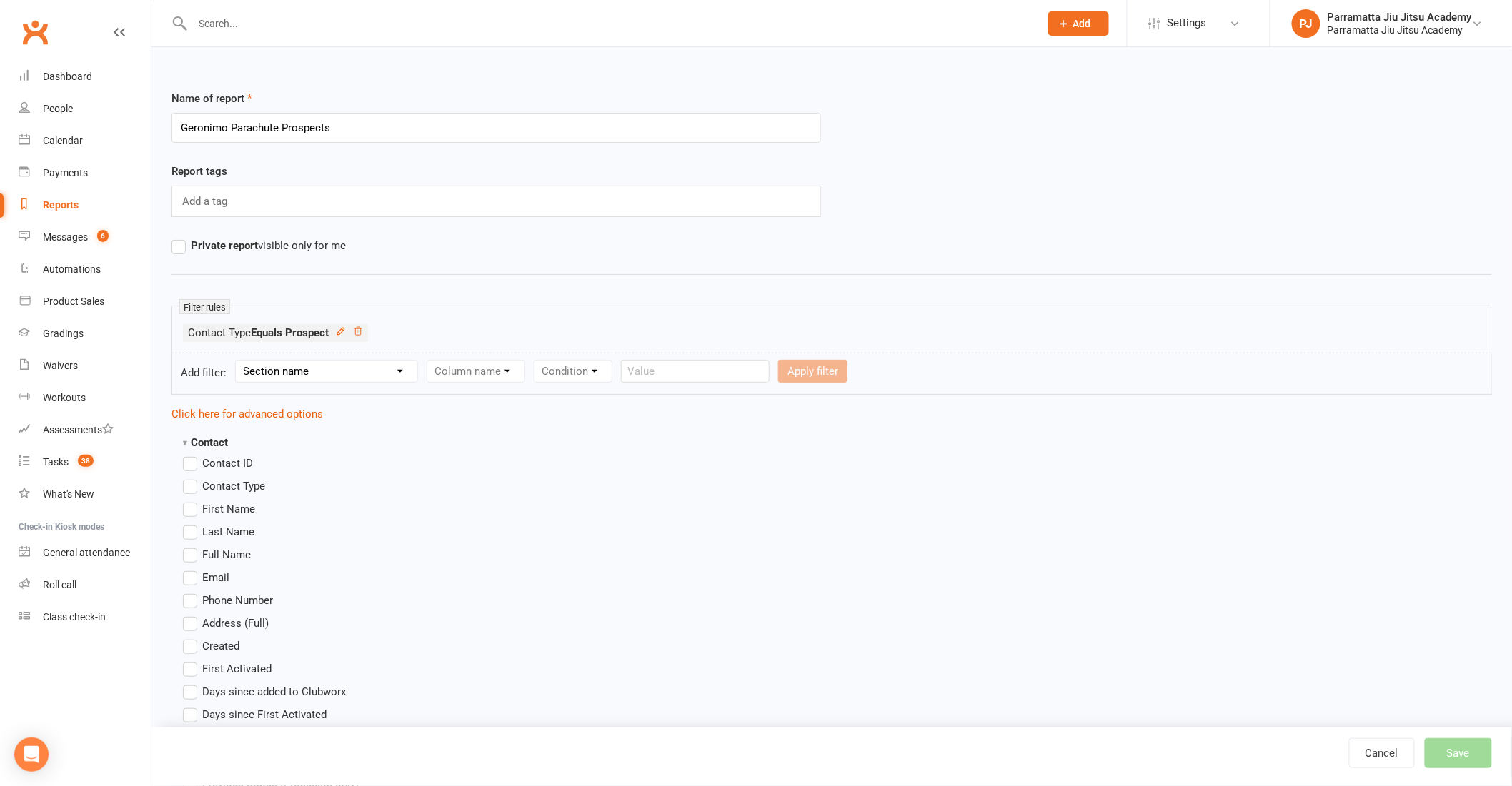
click at [188, 508] on label "First Name" at bounding box center [219, 509] width 72 height 18
click at [188, 501] on input "First Name" at bounding box center [187, 501] width 10 height 0
click at [190, 532] on label "Last Name" at bounding box center [218, 532] width 71 height 18
click at [190, 523] on input "Last Name" at bounding box center [187, 523] width 10 height 0
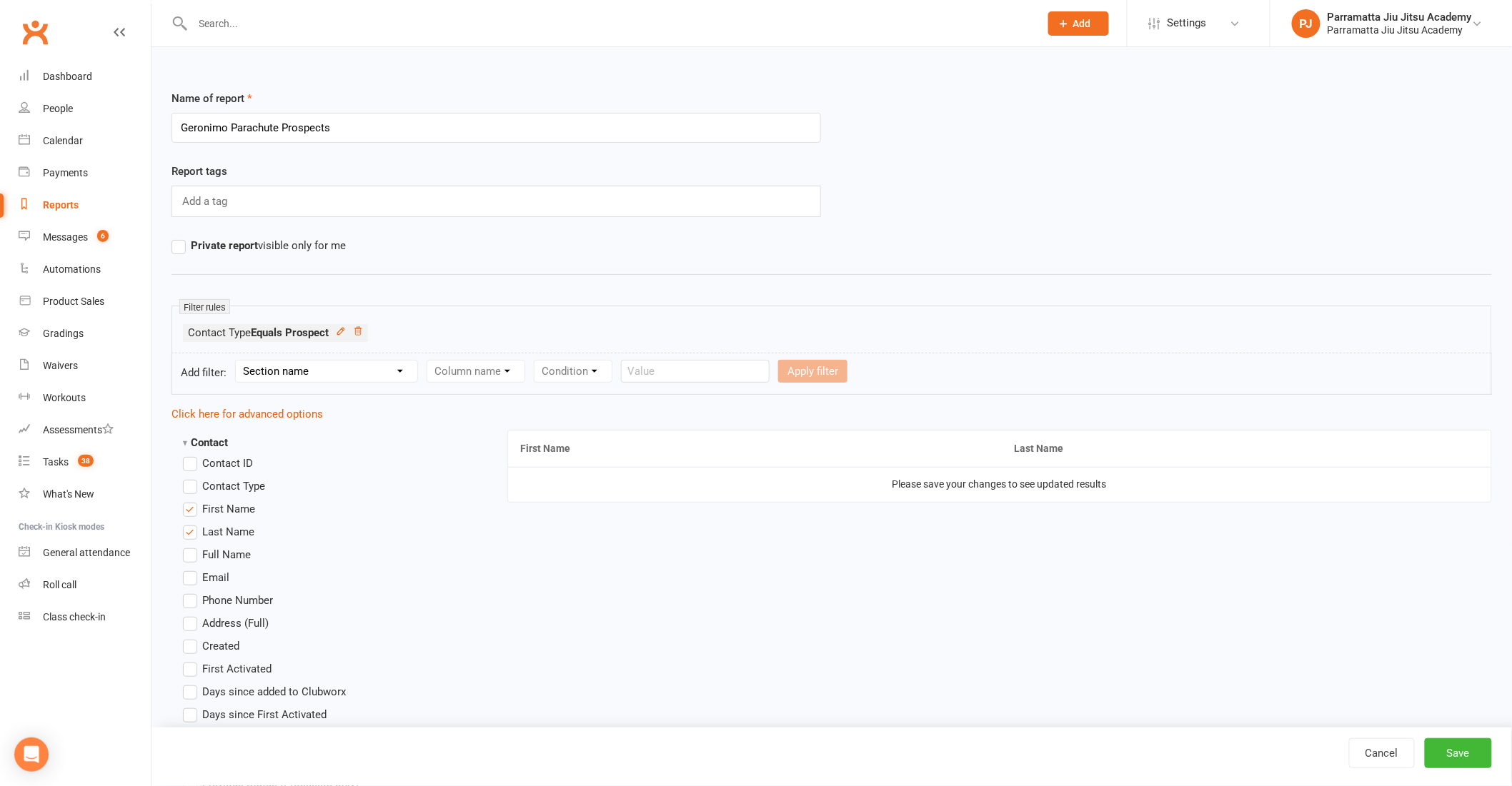
drag, startPoint x: 191, startPoint y: 576, endPoint x: 194, endPoint y: 588, distance: 12.4
click at [191, 577] on label "Email" at bounding box center [206, 578] width 47 height 18
click at [191, 569] on input "Email" at bounding box center [187, 569] width 10 height 0
click at [191, 602] on label "Phone Number" at bounding box center [228, 601] width 90 height 18
click at [191, 592] on input "Phone Number" at bounding box center [187, 592] width 10 height 0
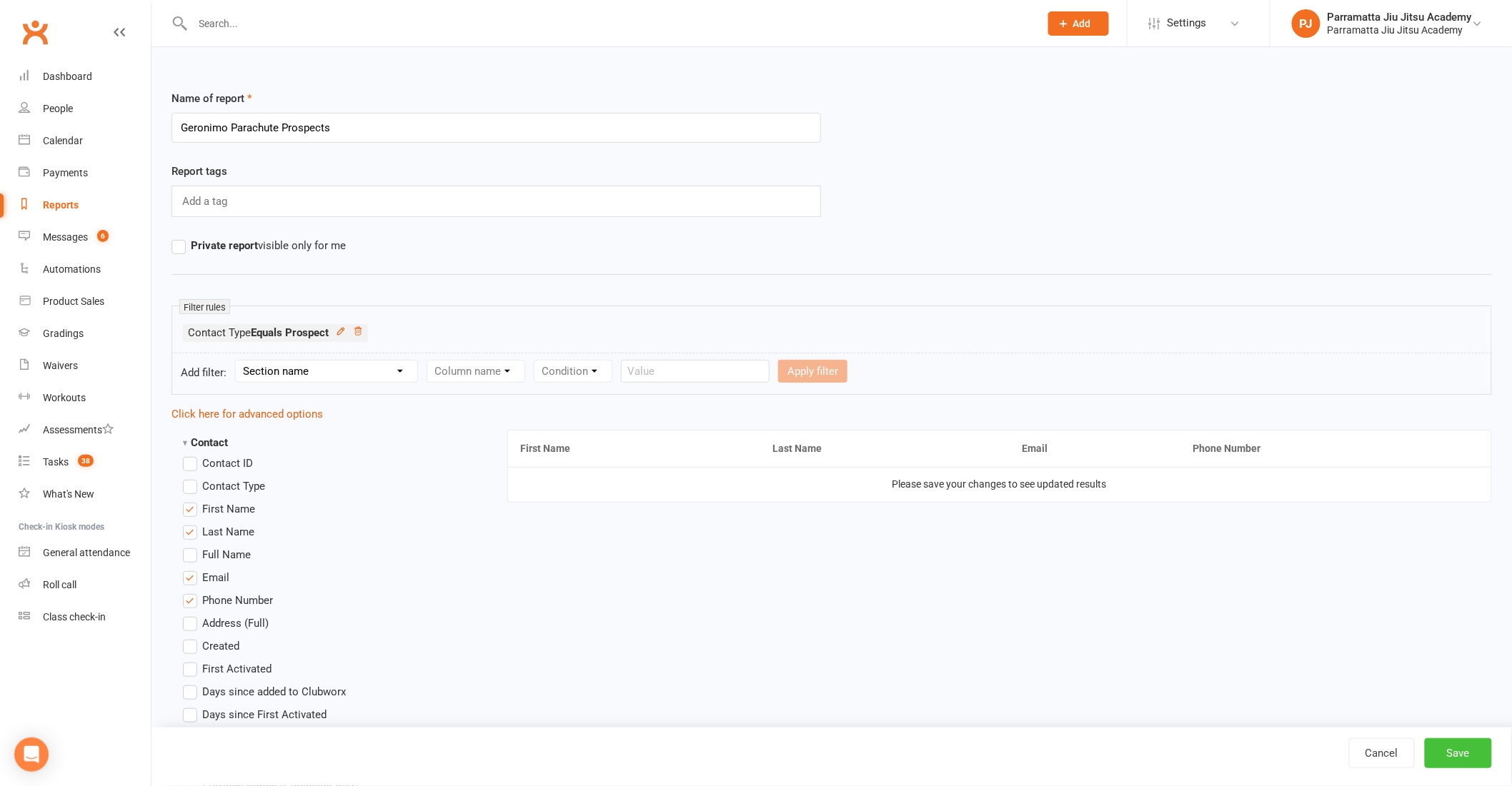
click at [1468, 754] on button "Save" at bounding box center [1458, 754] width 67 height 30
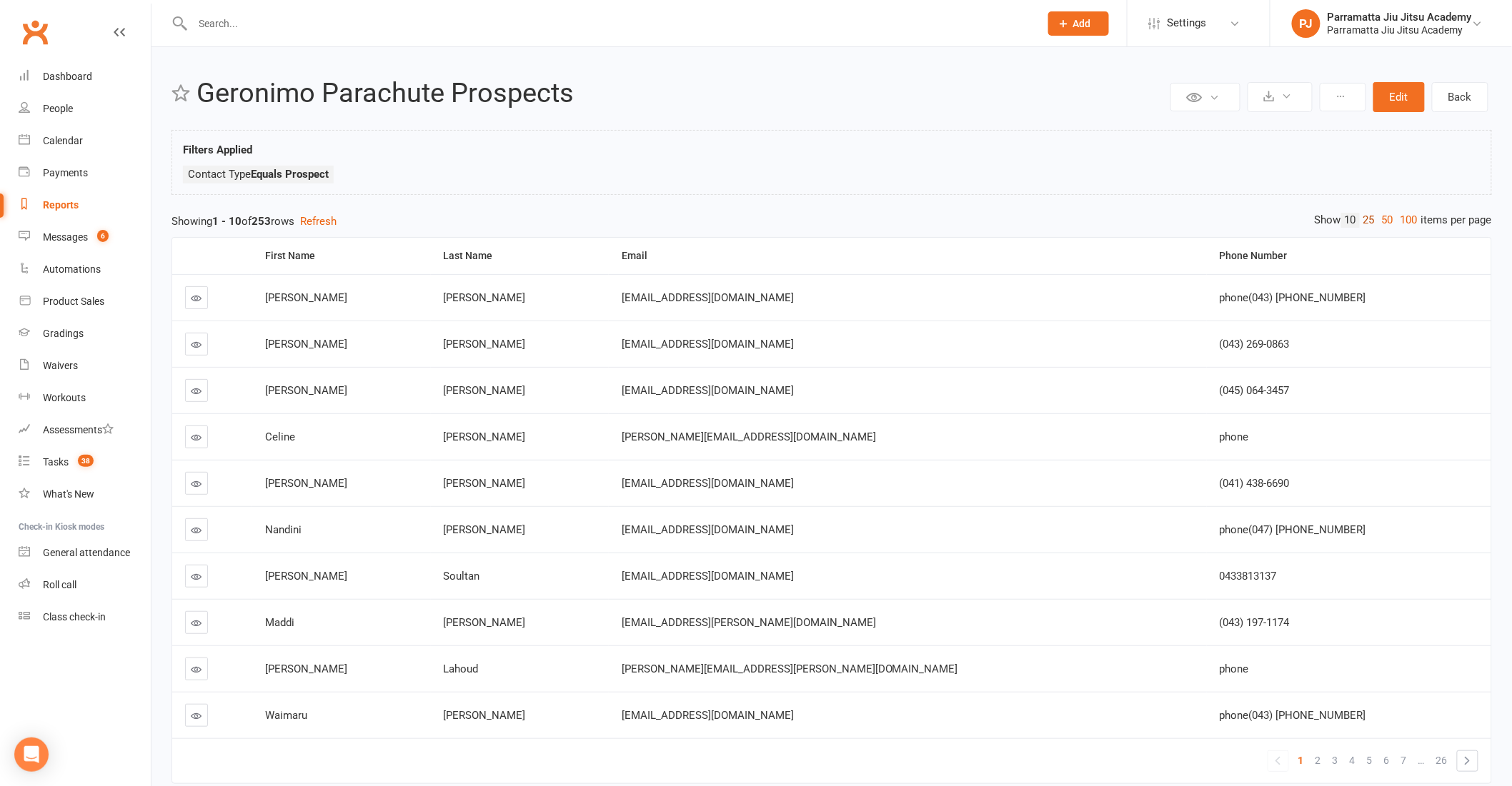
click at [1360, 215] on link "25" at bounding box center [1369, 220] width 18 height 15
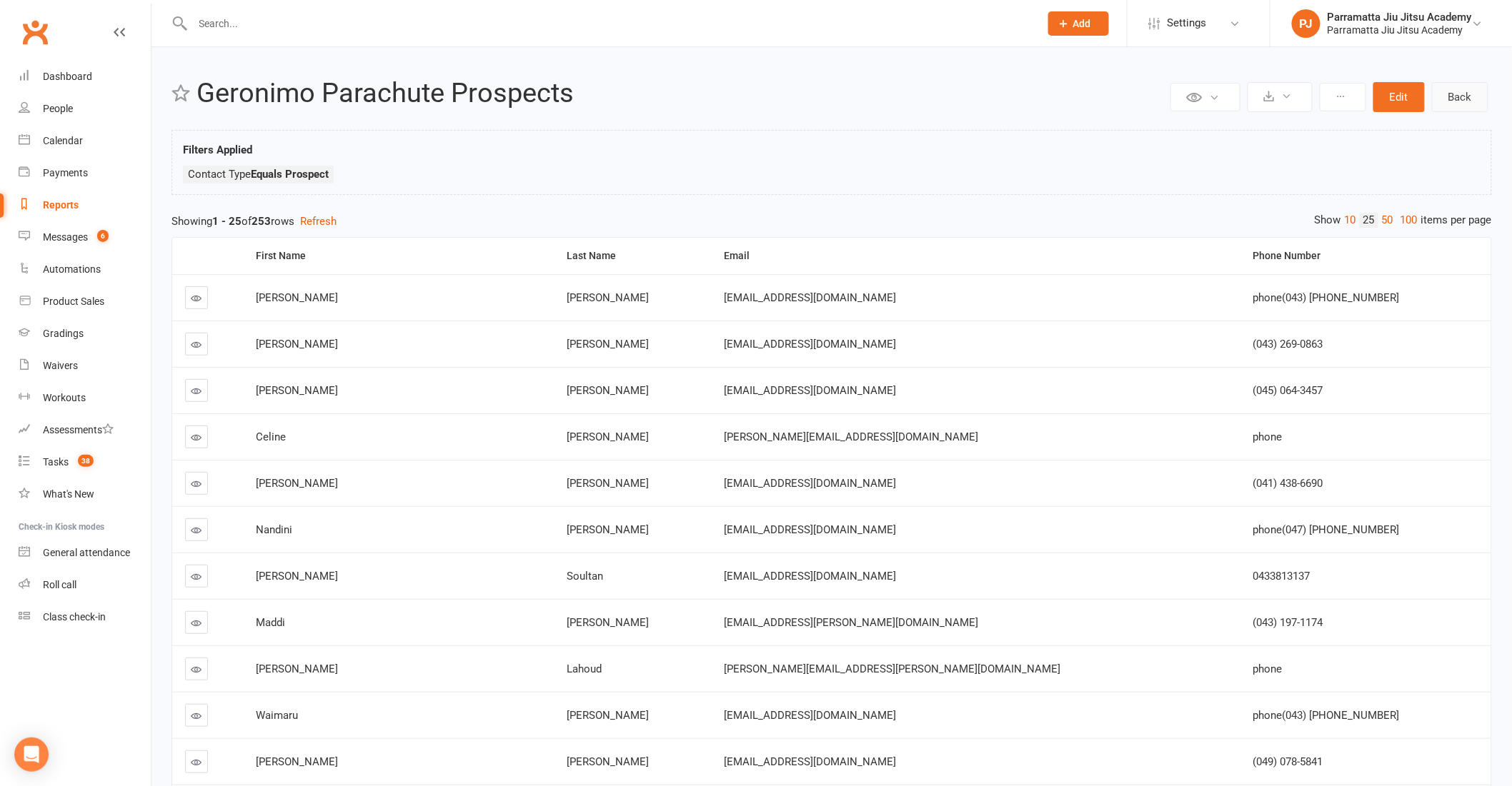
click at [1467, 97] on link "Back" at bounding box center [1460, 97] width 56 height 30
select select "25"
